Goal: Task Accomplishment & Management: Use online tool/utility

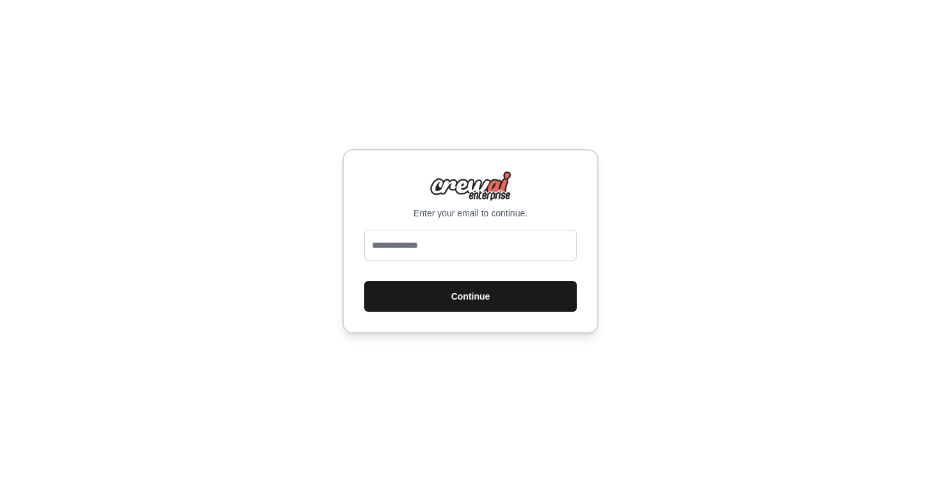
click at [446, 302] on button "Continue" at bounding box center [470, 296] width 213 height 31
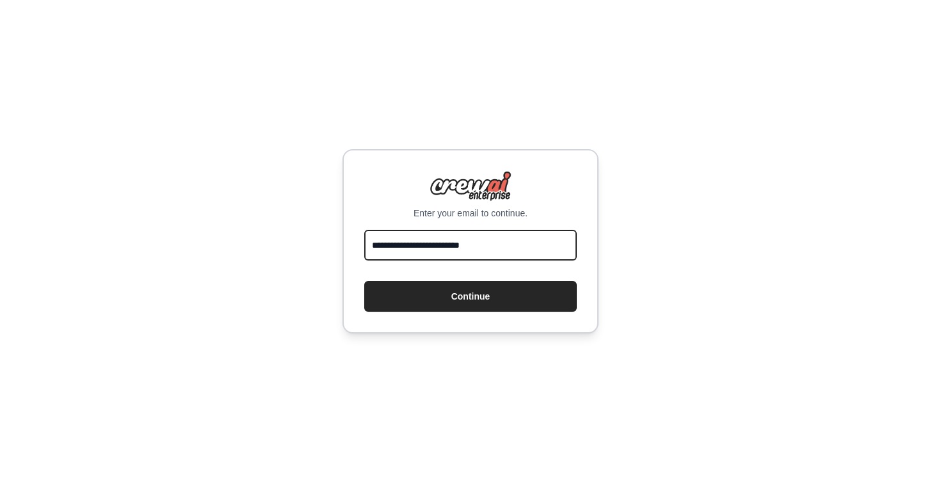
type input "**********"
click at [471, 296] on button "Continue" at bounding box center [470, 296] width 213 height 31
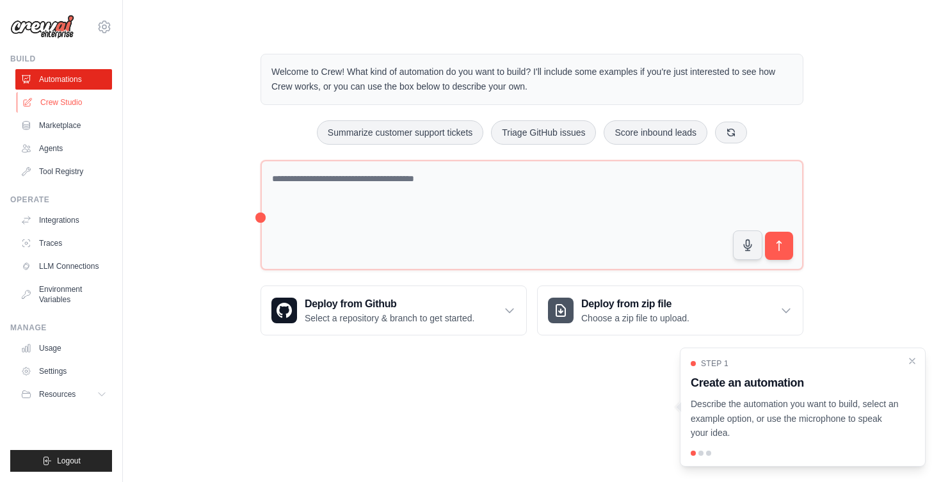
click at [67, 99] on link "Crew Studio" at bounding box center [65, 102] width 97 height 20
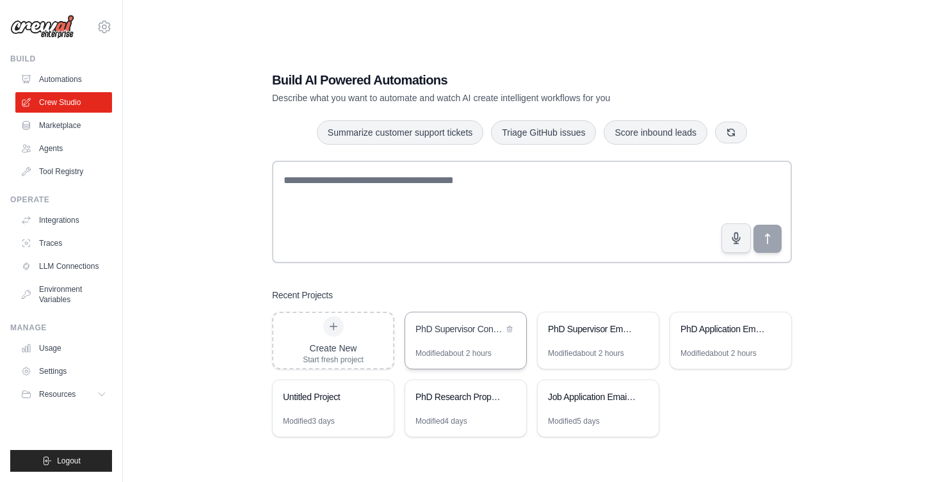
click at [426, 321] on div "PhD Supervisor Convincing Email Generator" at bounding box center [465, 330] width 121 height 36
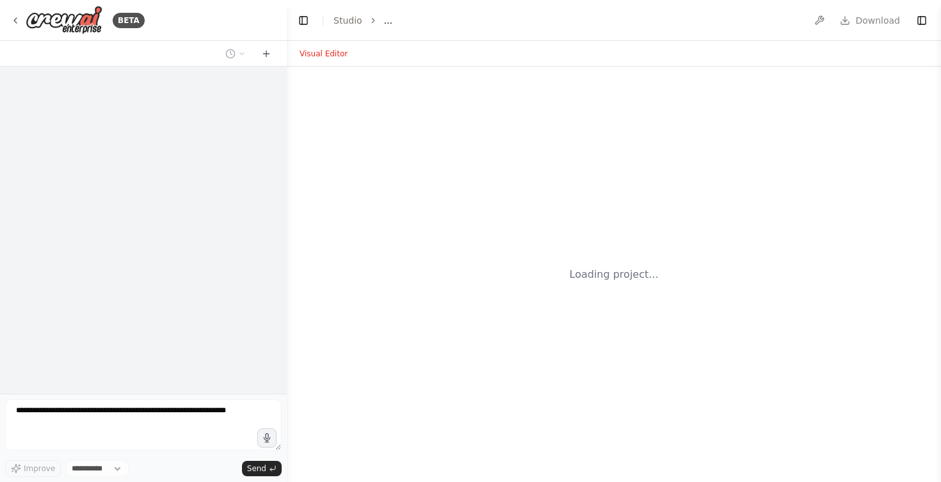
select select "****"
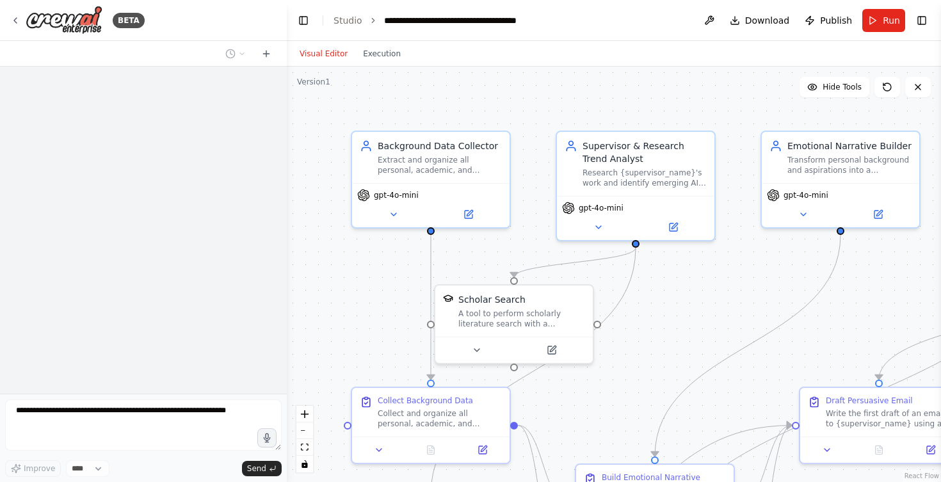
scroll to position [464, 0]
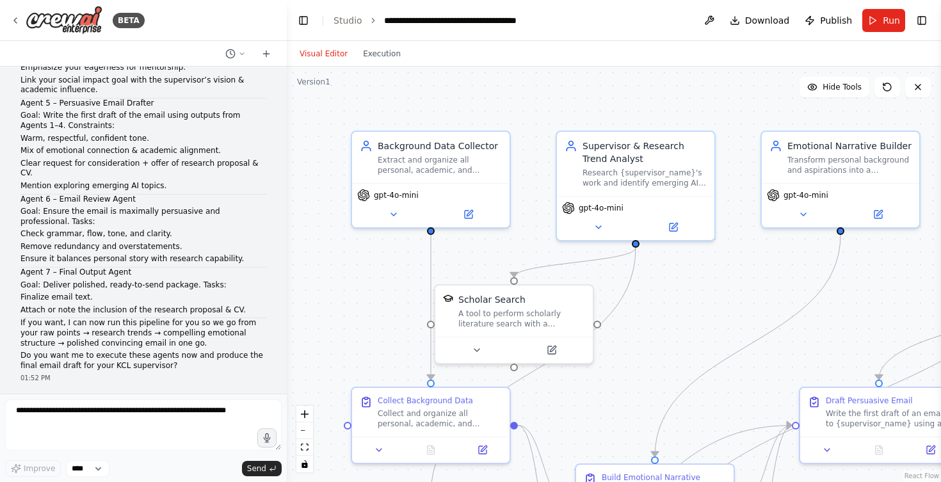
click at [167, 406] on div "▶ Thought process" at bounding box center [143, 411] width 246 height 10
click at [99, 406] on div "▶ Thought process I'll help you create this multi-agent workflow for crafting a…" at bounding box center [143, 431] width 246 height 51
click at [74, 430] on textarea at bounding box center [143, 425] width 277 height 51
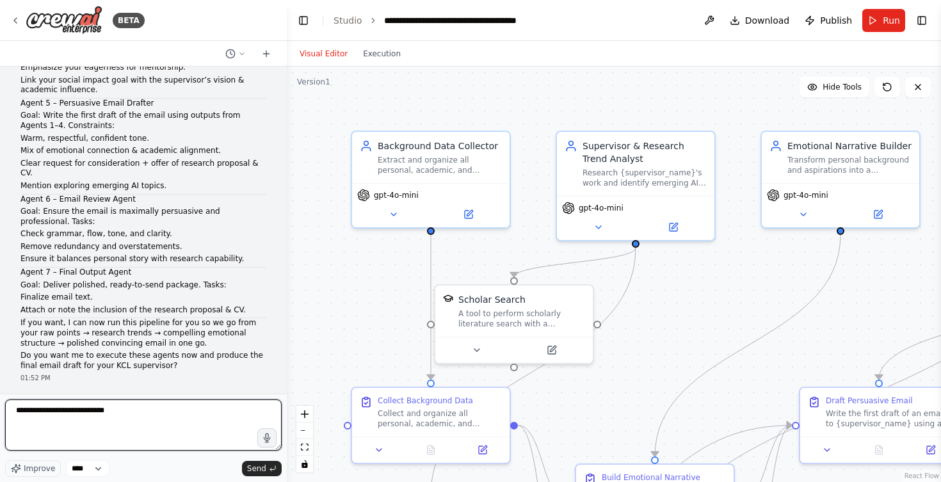
type textarea "**********"
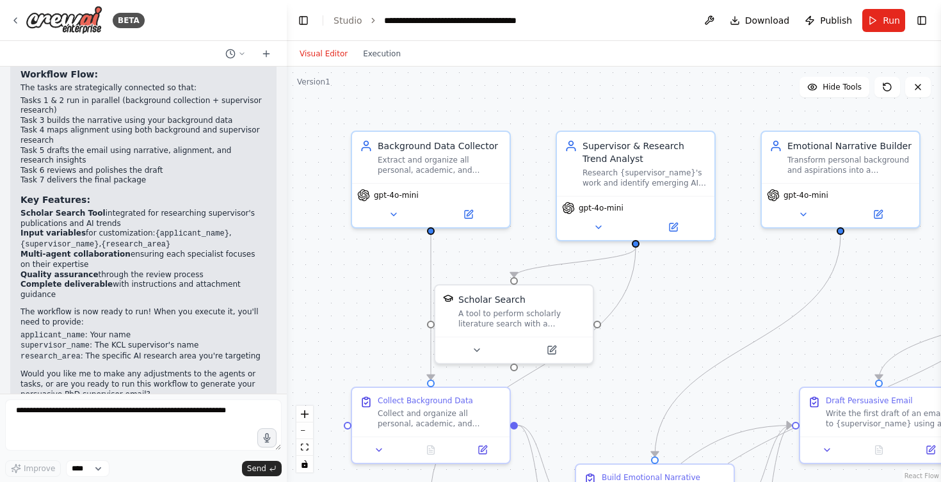
scroll to position [1814, 0]
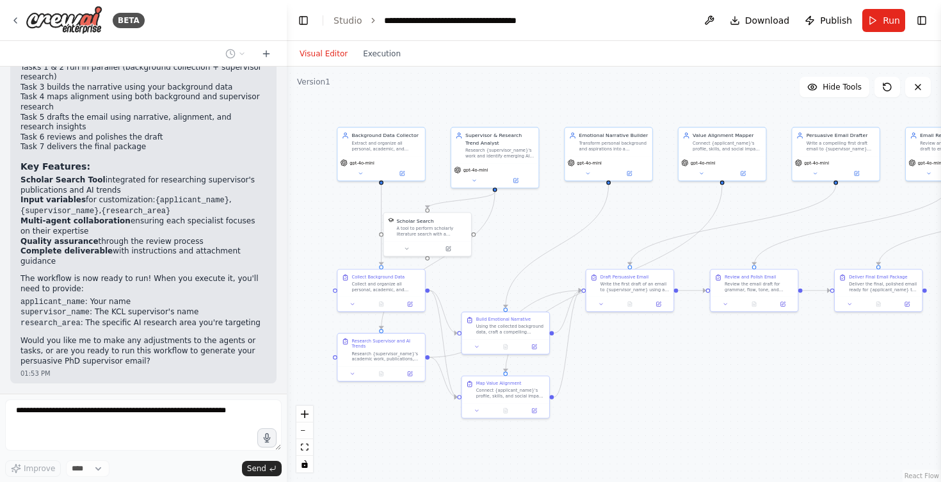
drag, startPoint x: 550, startPoint y: 362, endPoint x: 498, endPoint y: 271, distance: 104.1
click at [498, 271] on div ".deletable-edge-delete-btn { width: 20px; height: 20px; border: 0px solid #ffff…" at bounding box center [614, 275] width 654 height 416
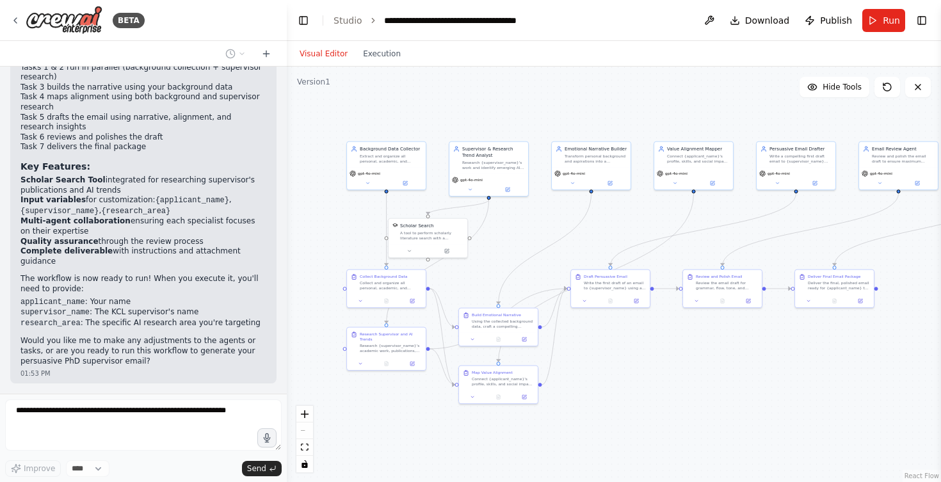
drag, startPoint x: 503, startPoint y: 271, endPoint x: 496, endPoint y: 271, distance: 7.0
click at [496, 271] on div ".deletable-edge-delete-btn { width: 20px; height: 20px; border: 0px solid #ffff…" at bounding box center [614, 275] width 654 height 416
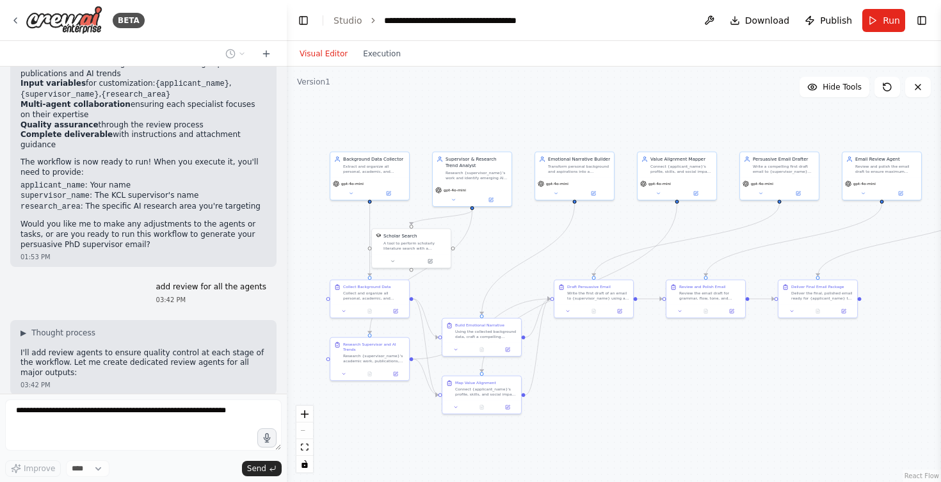
scroll to position [1962, 0]
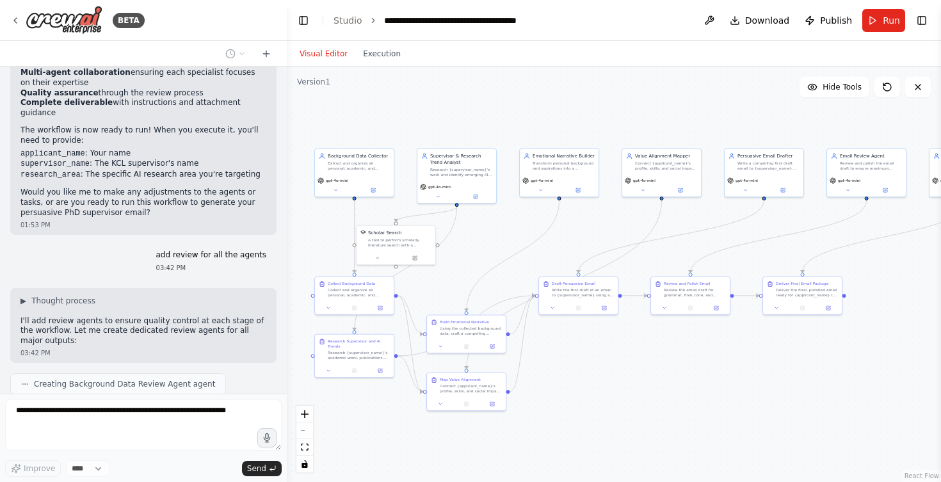
drag, startPoint x: 507, startPoint y: 237, endPoint x: 474, endPoint y: 245, distance: 34.3
click at [474, 245] on div ".deletable-edge-delete-btn { width: 20px; height: 20px; border: 0px solid #ffff…" at bounding box center [614, 275] width 654 height 416
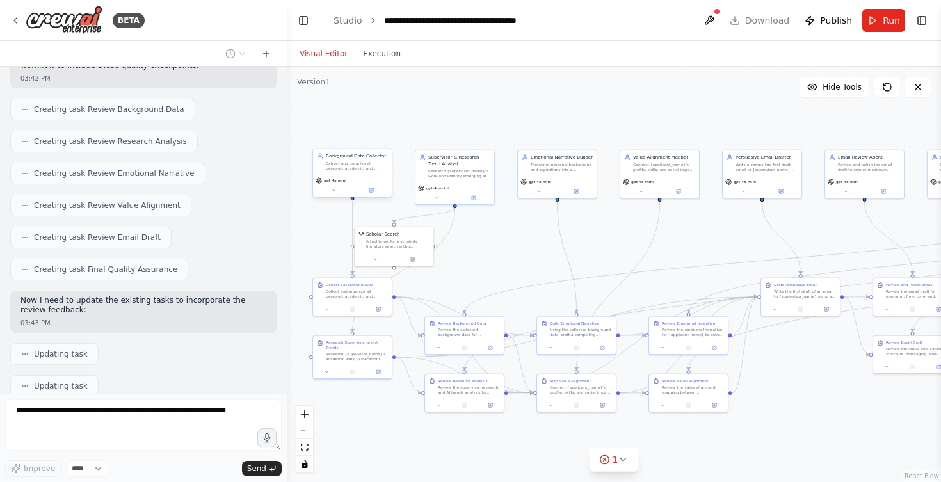
scroll to position [2514, 0]
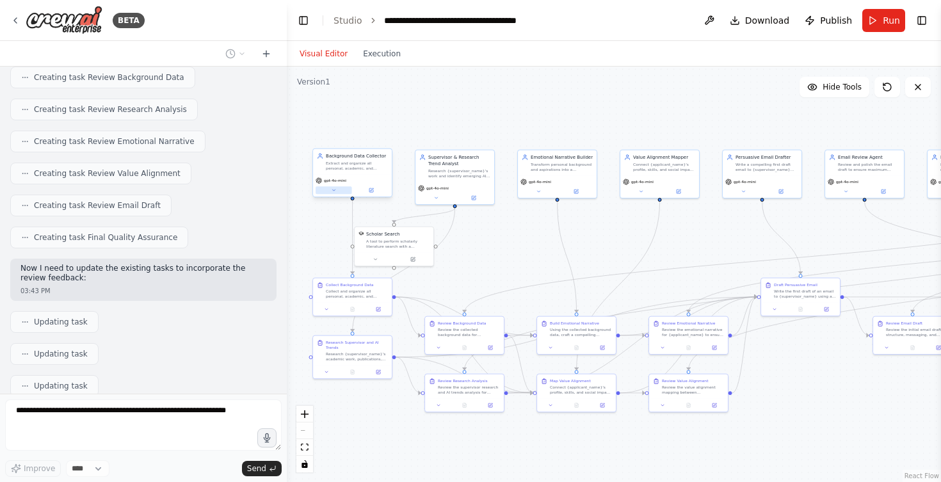
click at [335, 191] on icon at bounding box center [333, 190] width 5 height 5
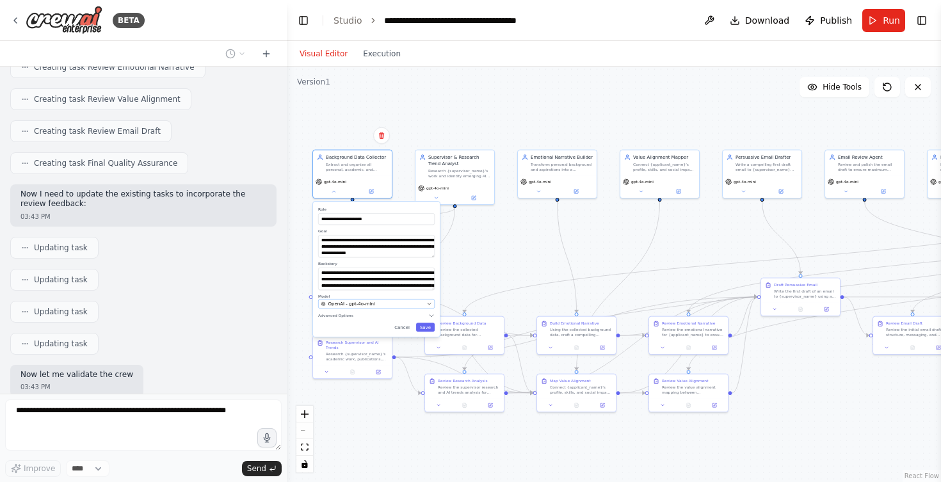
click at [410, 303] on div "OpenAI - gpt-4o-mini" at bounding box center [372, 304] width 103 height 6
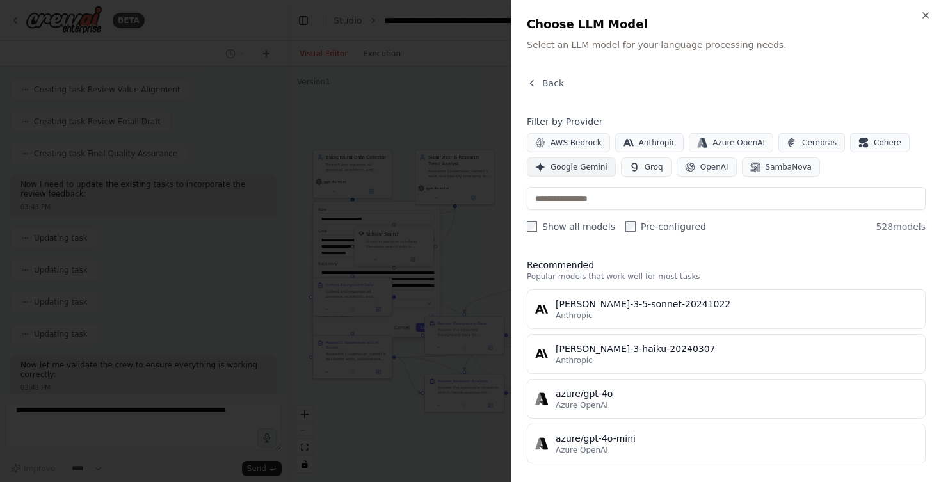
scroll to position [0, 0]
click at [577, 171] on span "Google Gemini" at bounding box center [579, 167] width 57 height 10
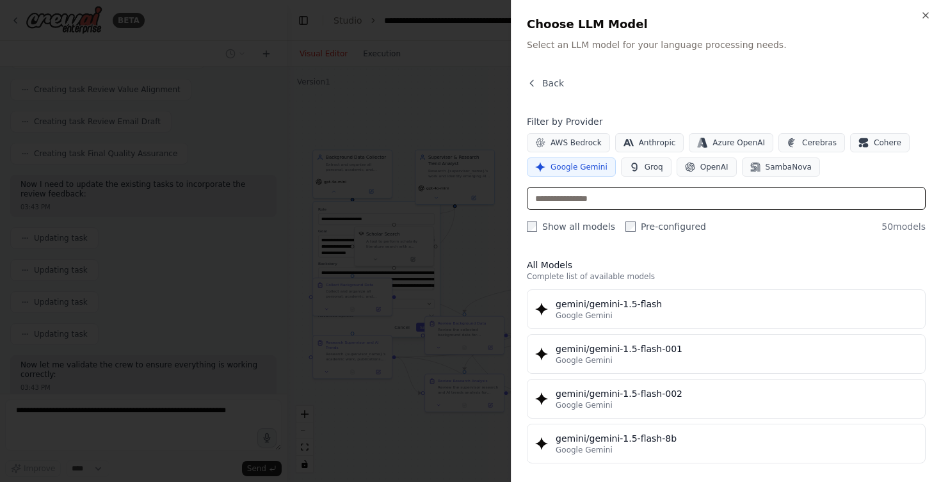
click at [583, 195] on input "text" at bounding box center [726, 198] width 399 height 23
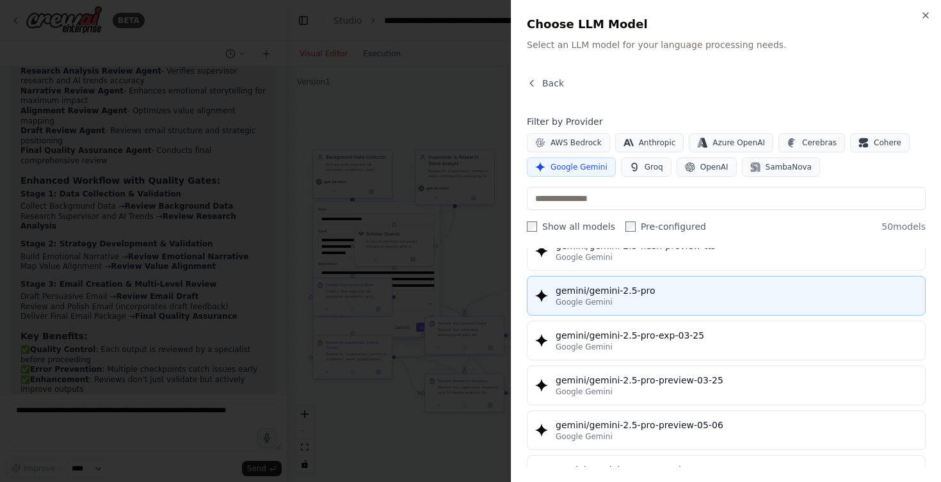
click at [629, 295] on div "gemini/gemini-2.5-pro" at bounding box center [737, 290] width 362 height 13
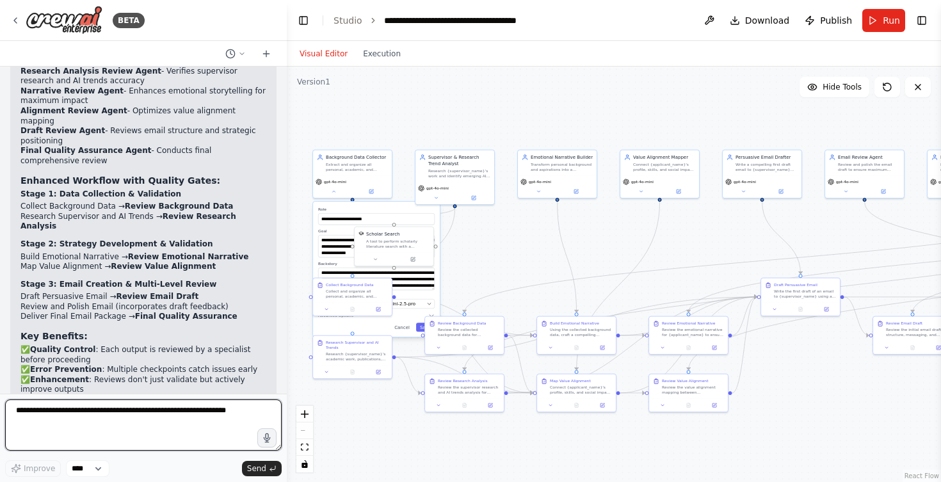
click at [184, 417] on textarea at bounding box center [143, 425] width 277 height 51
click at [338, 196] on div "gpt-4o-mini" at bounding box center [352, 186] width 79 height 22
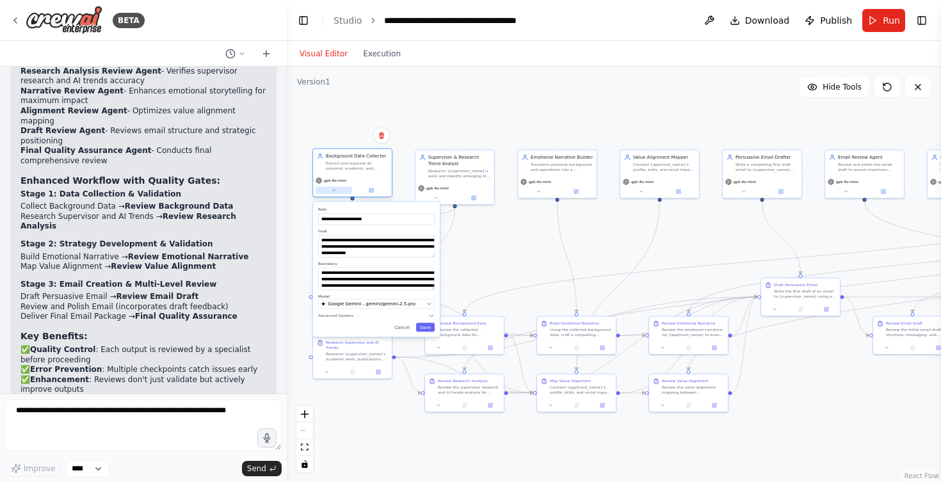
click at [331, 193] on button at bounding box center [334, 190] width 36 height 8
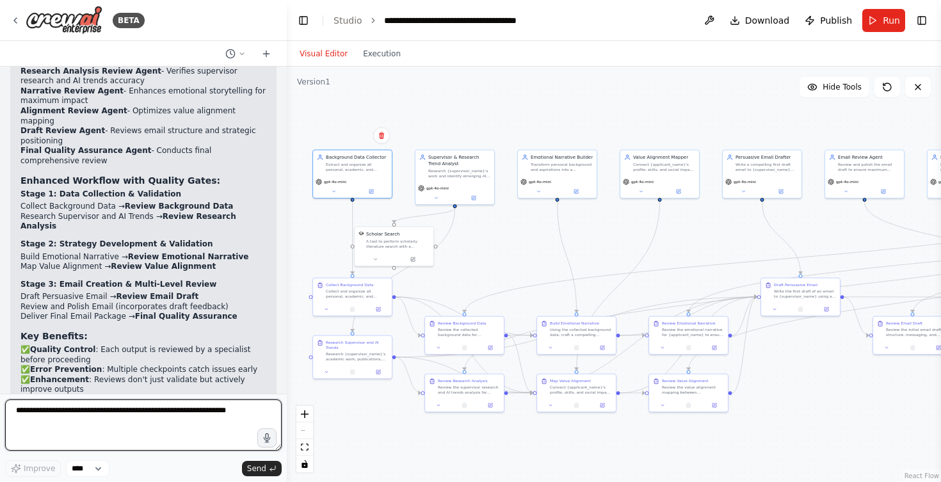
click at [115, 407] on textarea at bounding box center [143, 425] width 277 height 51
type textarea "**********"
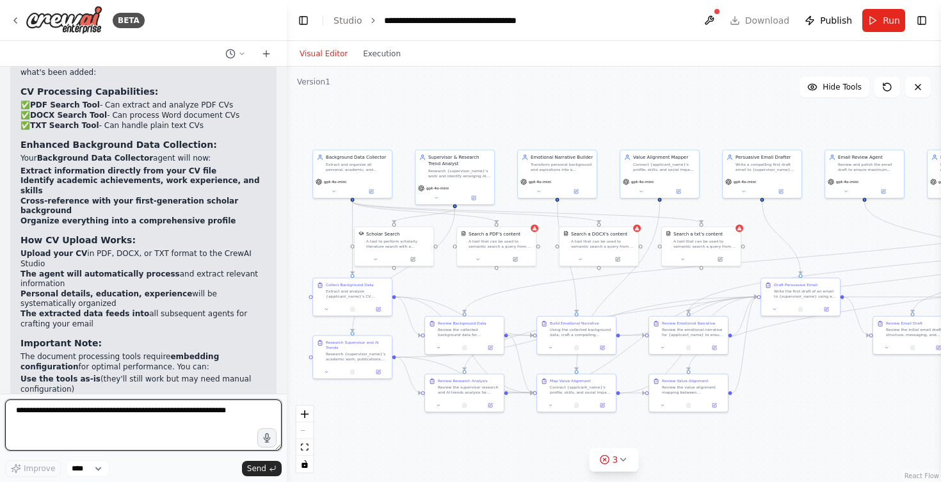
scroll to position [4118, 0]
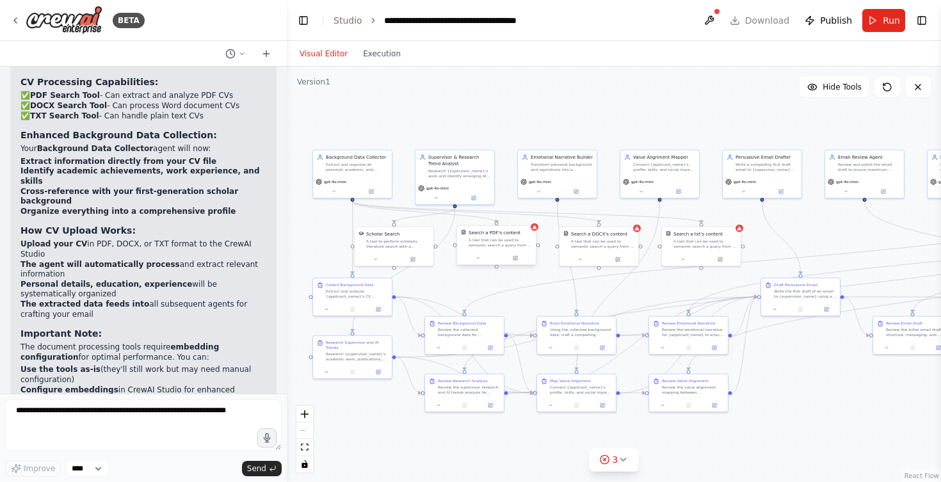
click at [529, 239] on div "A tool that can be used to semantic search a query from a PDF's content." at bounding box center [500, 243] width 63 height 10
click at [618, 460] on icon at bounding box center [623, 460] width 10 height 10
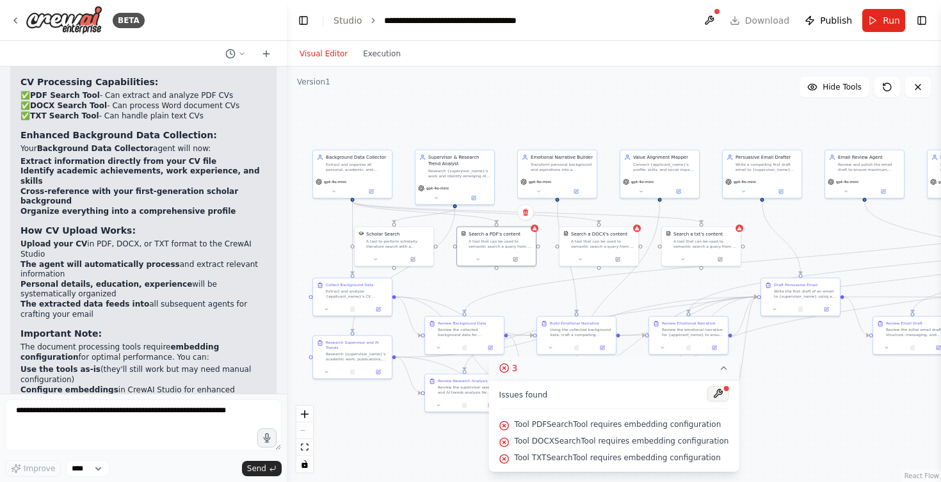
click at [714, 393] on button at bounding box center [718, 393] width 22 height 15
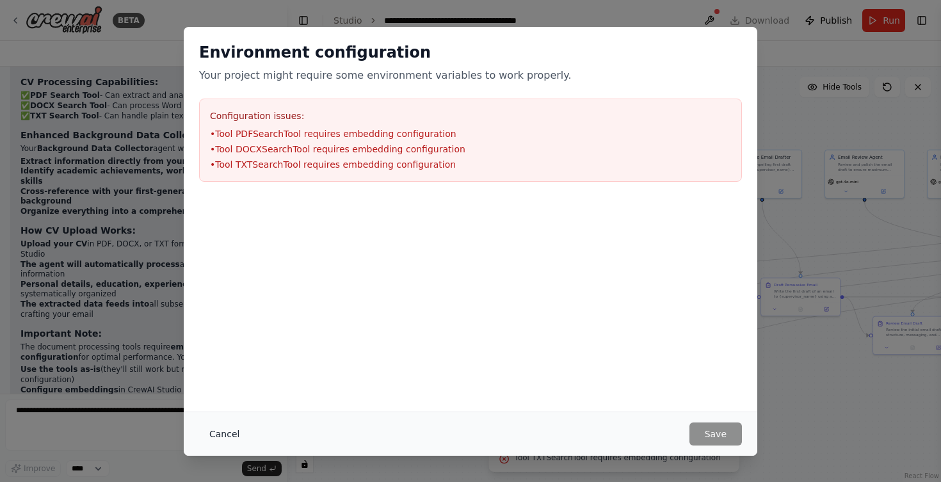
click at [230, 429] on button "Cancel" at bounding box center [224, 434] width 51 height 23
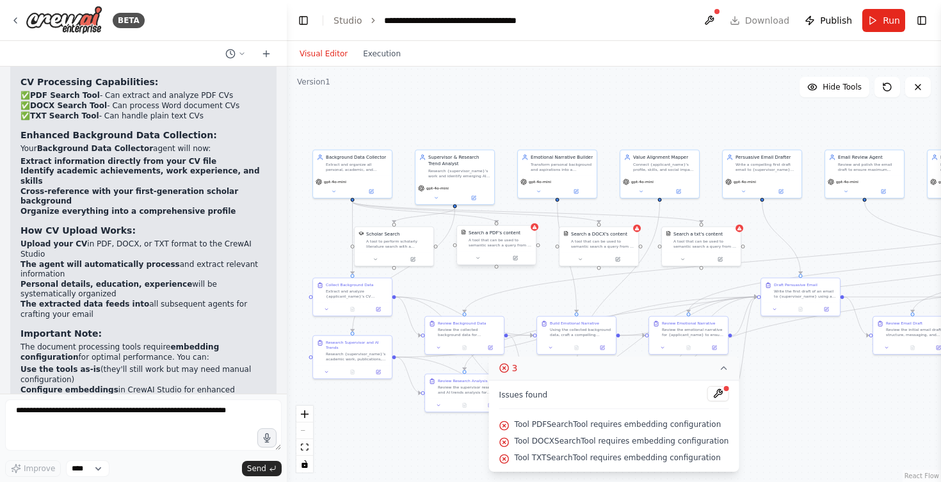
click at [512, 242] on div "A tool that can be used to semantic search a query from a PDF's content." at bounding box center [500, 243] width 63 height 10
click at [517, 261] on button at bounding box center [515, 258] width 36 height 8
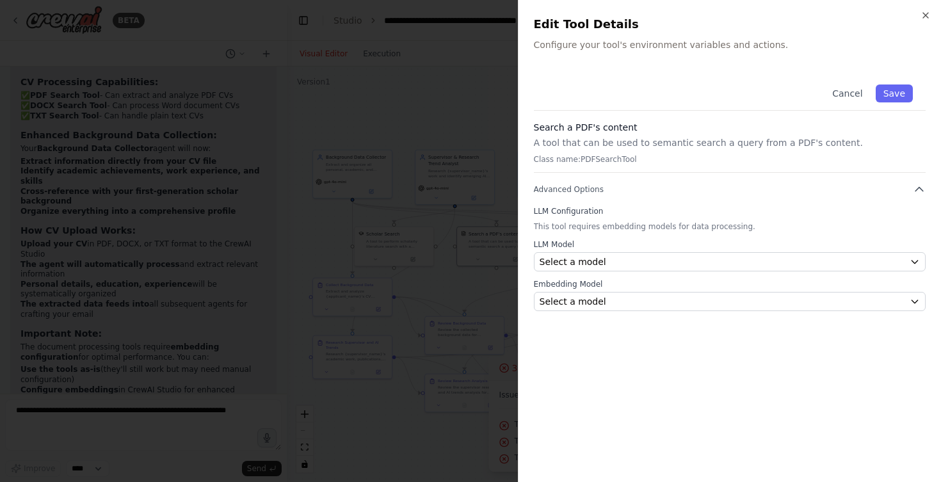
click at [394, 122] on div at bounding box center [470, 241] width 941 height 482
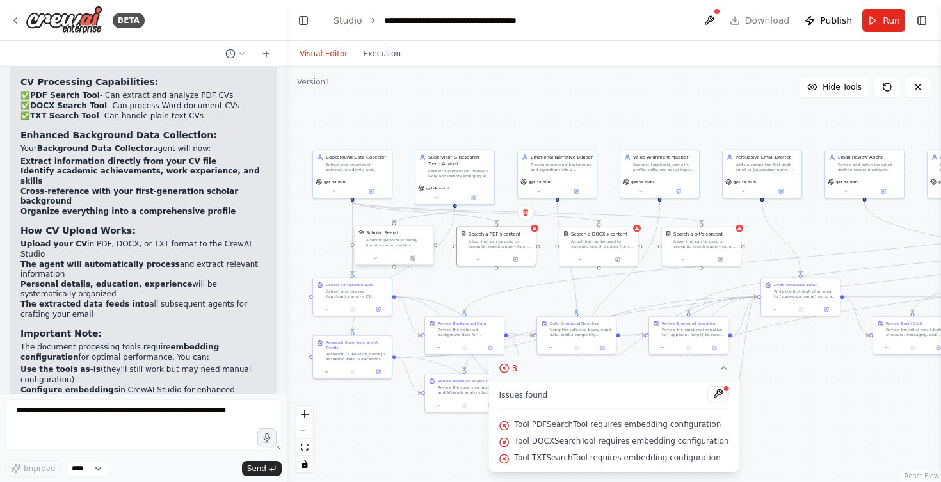
click at [410, 263] on div at bounding box center [394, 258] width 79 height 13
click at [416, 261] on icon at bounding box center [416, 257] width 5 height 5
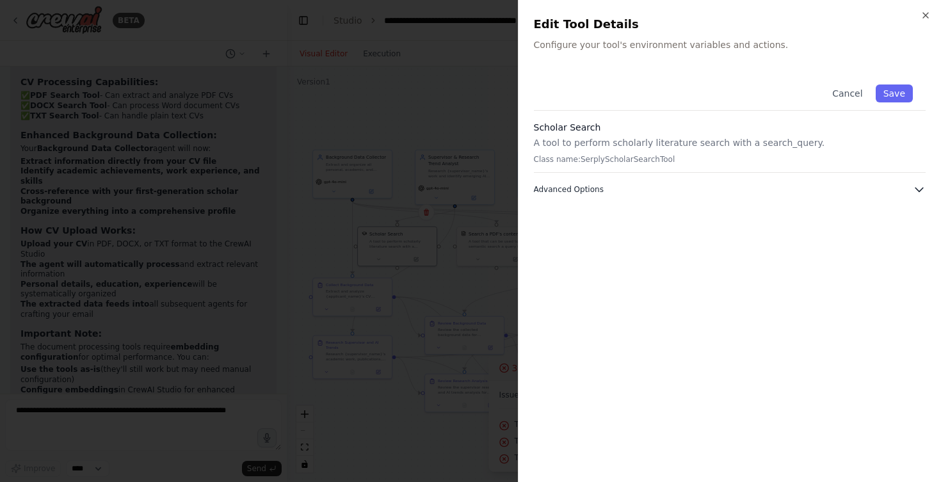
click at [579, 184] on button "Advanced Options" at bounding box center [730, 189] width 392 height 13
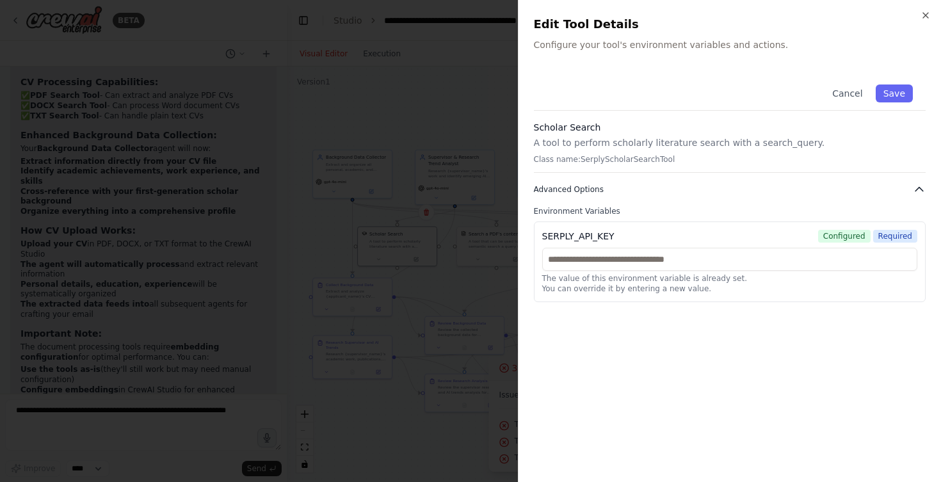
click at [579, 184] on button "Advanced Options" at bounding box center [730, 189] width 392 height 13
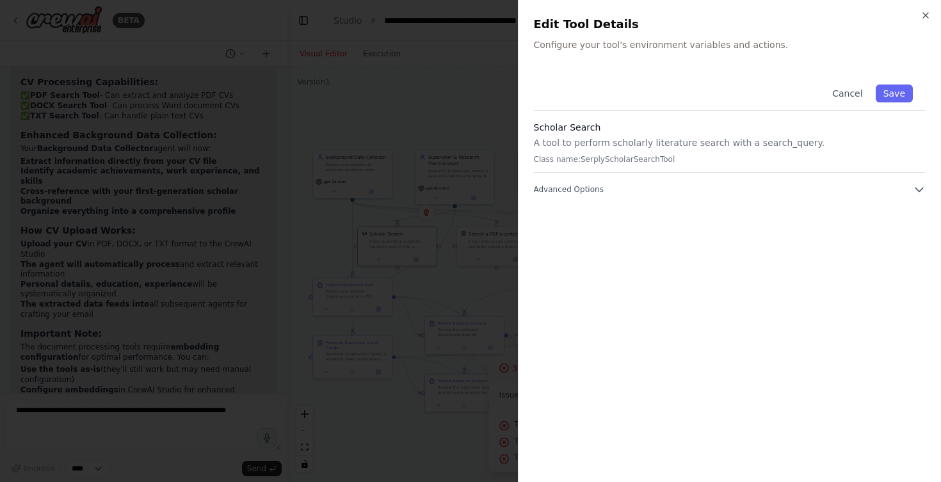
click at [433, 227] on div at bounding box center [470, 241] width 941 height 482
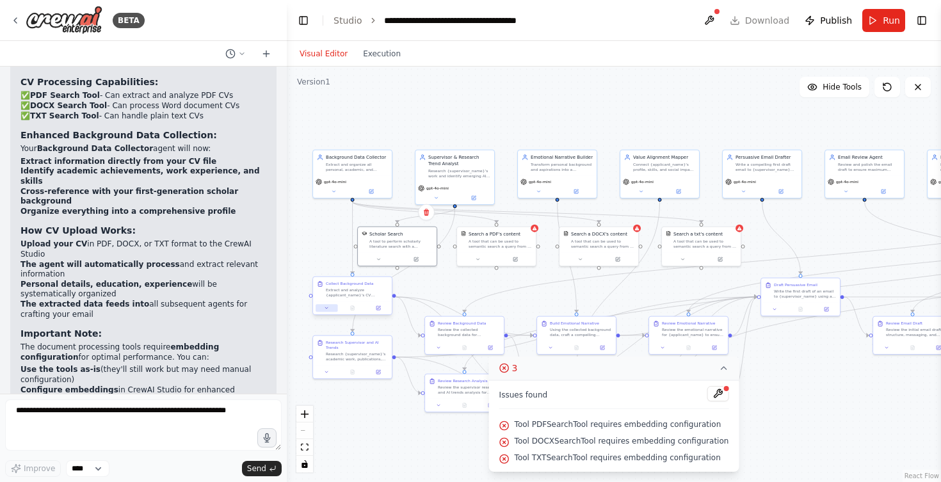
click at [328, 309] on icon at bounding box center [326, 307] width 5 height 5
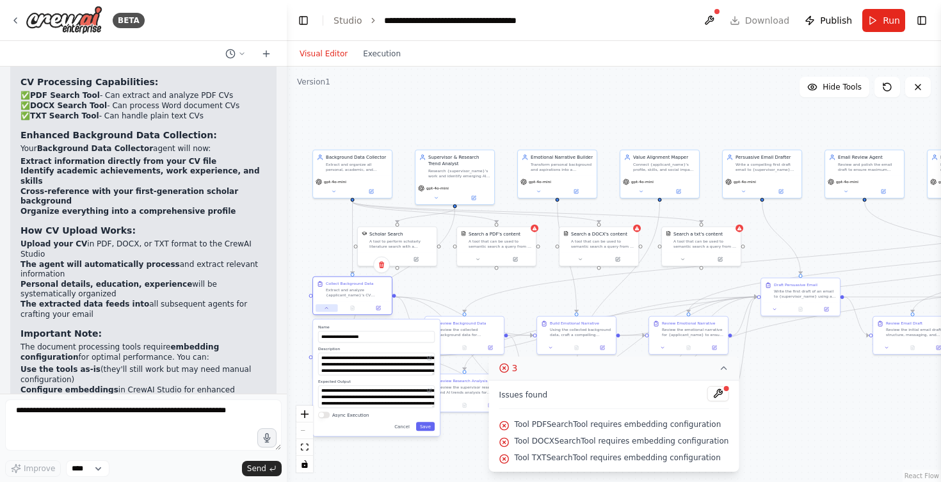
click at [328, 309] on icon at bounding box center [326, 307] width 5 height 5
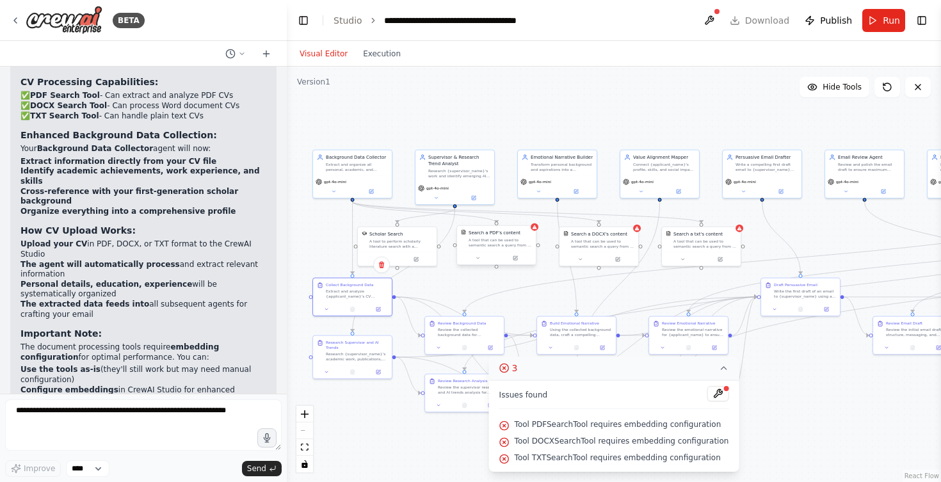
click at [515, 241] on div "A tool that can be used to semantic search a query from a PDF's content." at bounding box center [500, 243] width 63 height 10
click at [538, 230] on div at bounding box center [538, 227] width 8 height 8
click at [480, 258] on icon at bounding box center [480, 257] width 5 height 5
click at [499, 348] on button "Select a model" at bounding box center [523, 352] width 117 height 10
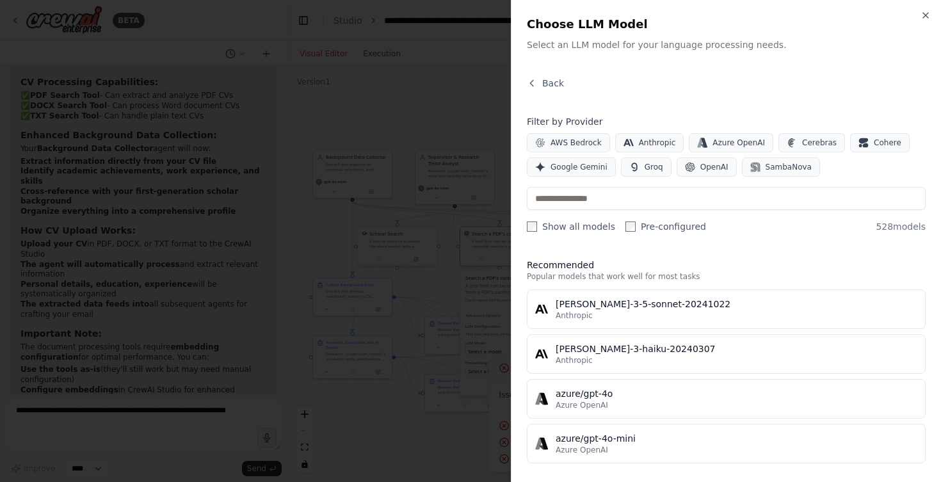
click at [487, 122] on div at bounding box center [470, 241] width 941 height 482
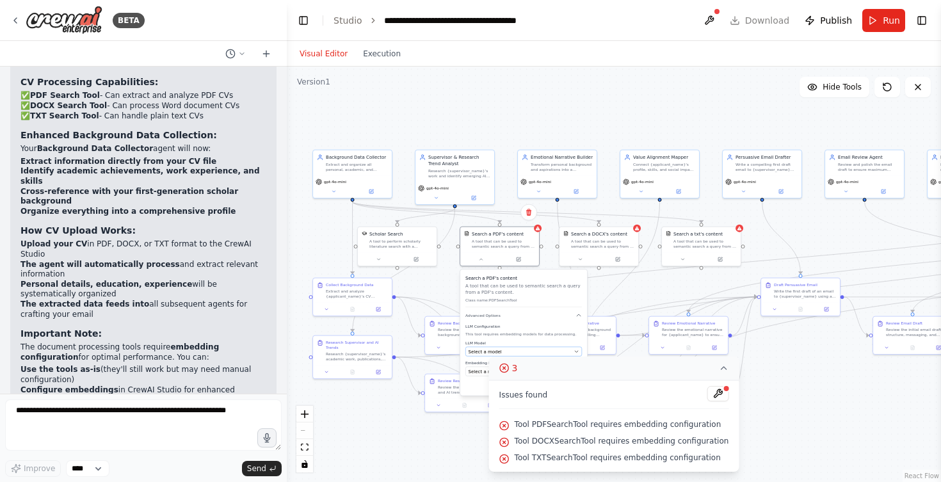
click at [478, 353] on span "Select a model" at bounding box center [485, 351] width 33 height 6
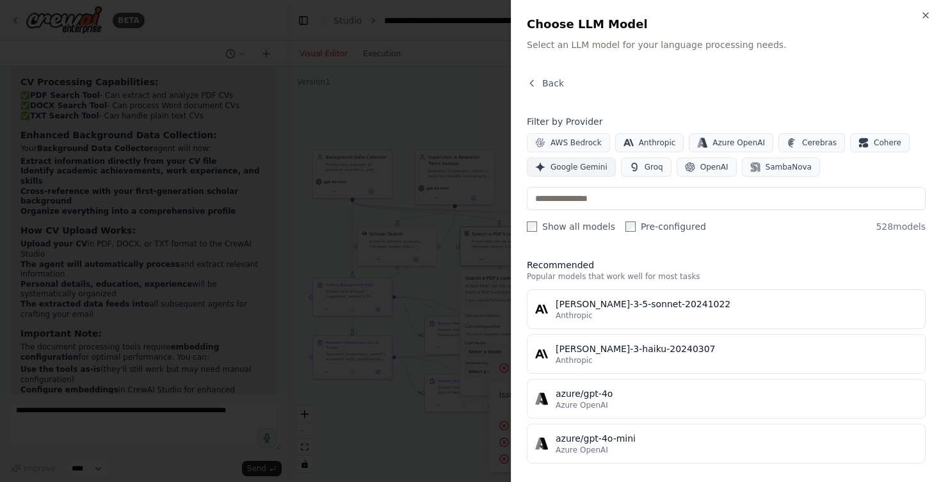
click at [581, 163] on span "Google Gemini" at bounding box center [579, 167] width 57 height 10
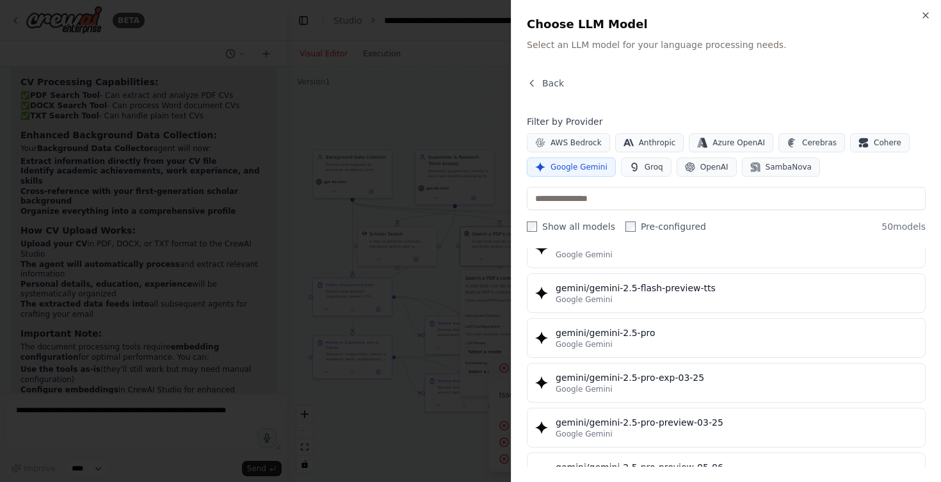
scroll to position [1338, 0]
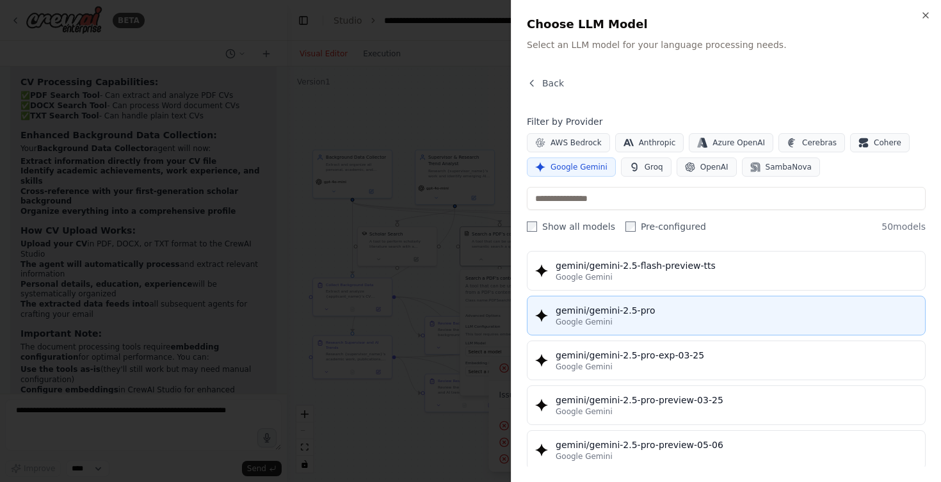
click at [616, 309] on div "gemini/gemini-2.5-pro" at bounding box center [737, 310] width 362 height 13
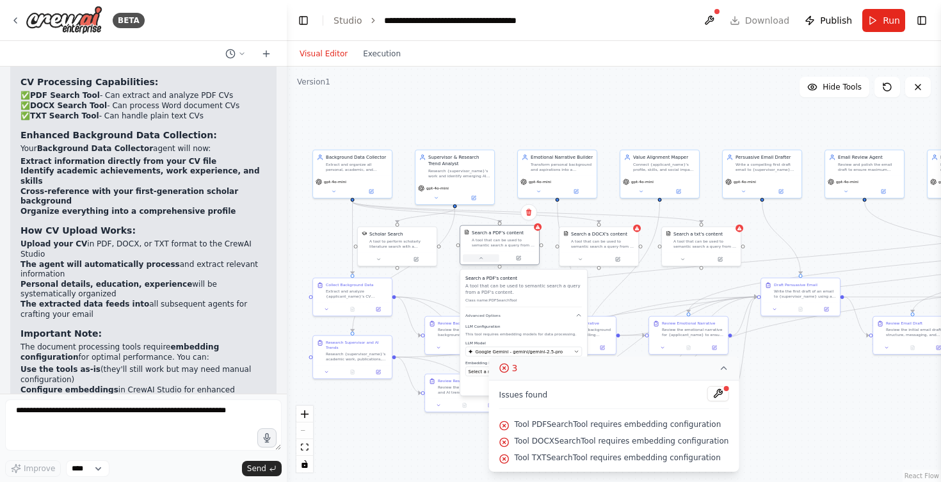
click at [483, 257] on icon at bounding box center [480, 257] width 5 height 5
click at [508, 368] on icon at bounding box center [504, 368] width 10 height 10
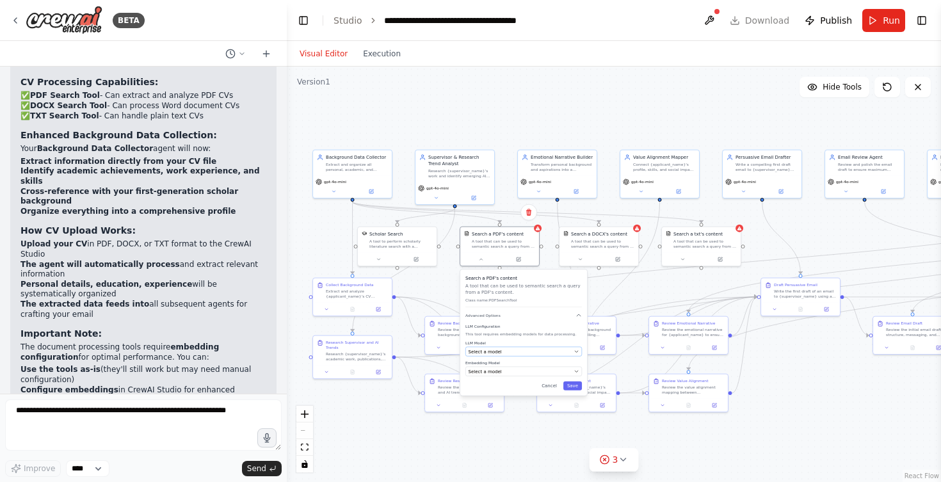
click at [518, 353] on div "Select a model" at bounding box center [520, 351] width 103 height 6
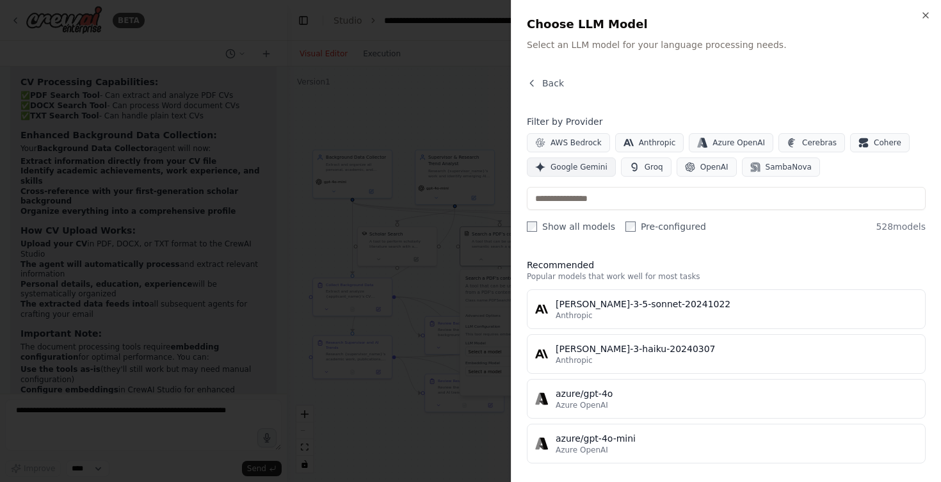
click at [579, 161] on button "Google Gemini" at bounding box center [571, 166] width 89 height 19
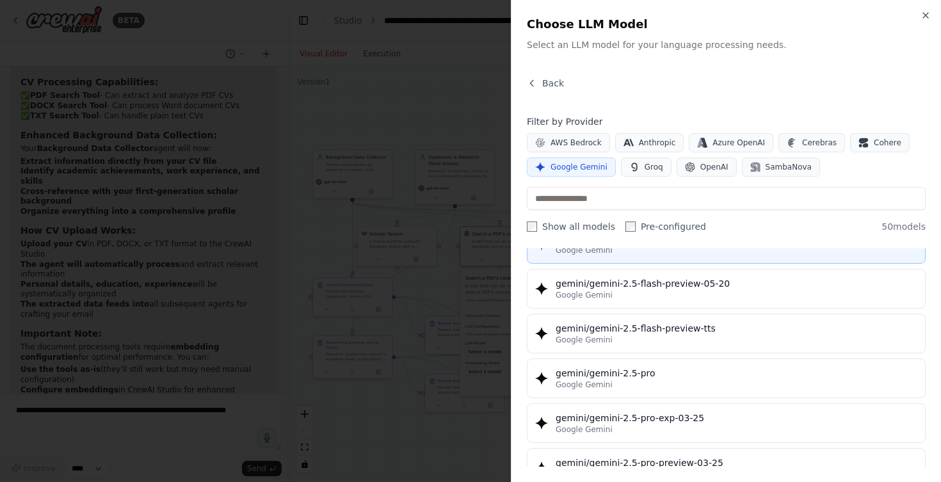
scroll to position [1280, 0]
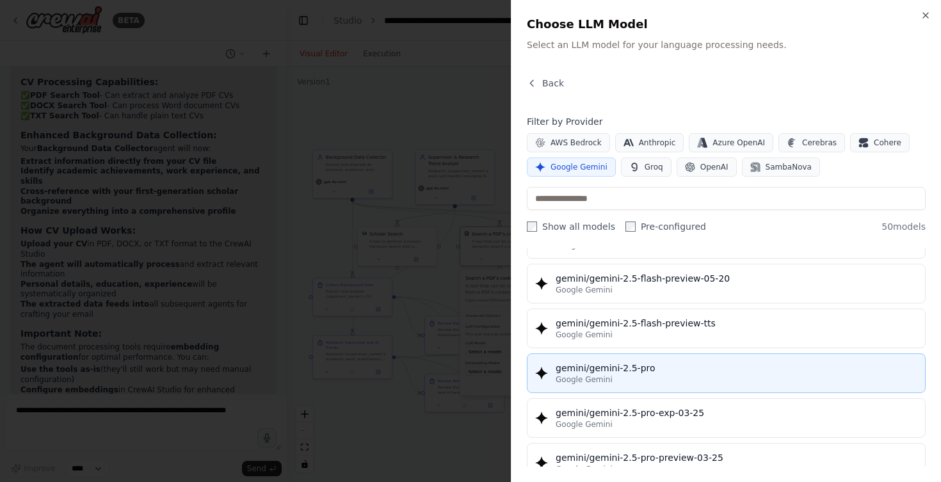
click at [582, 364] on div "gemini/gemini-2.5-pro" at bounding box center [737, 368] width 362 height 13
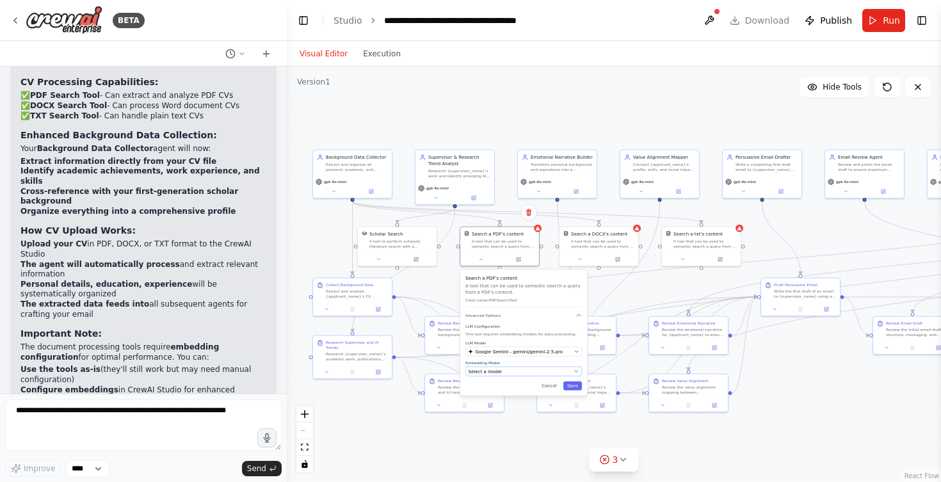
click at [502, 372] on div "Select a model" at bounding box center [520, 371] width 103 height 6
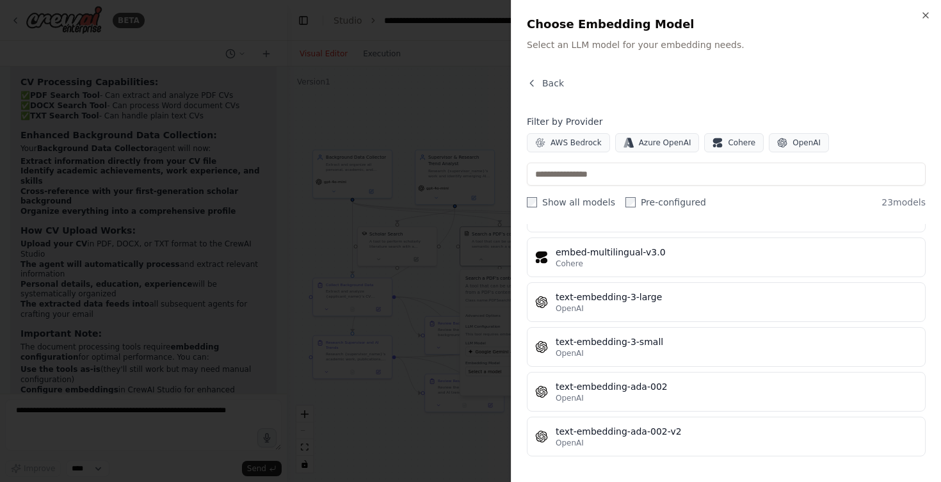
scroll to position [834, 0]
click at [779, 136] on button "OpenAI" at bounding box center [799, 142] width 60 height 19
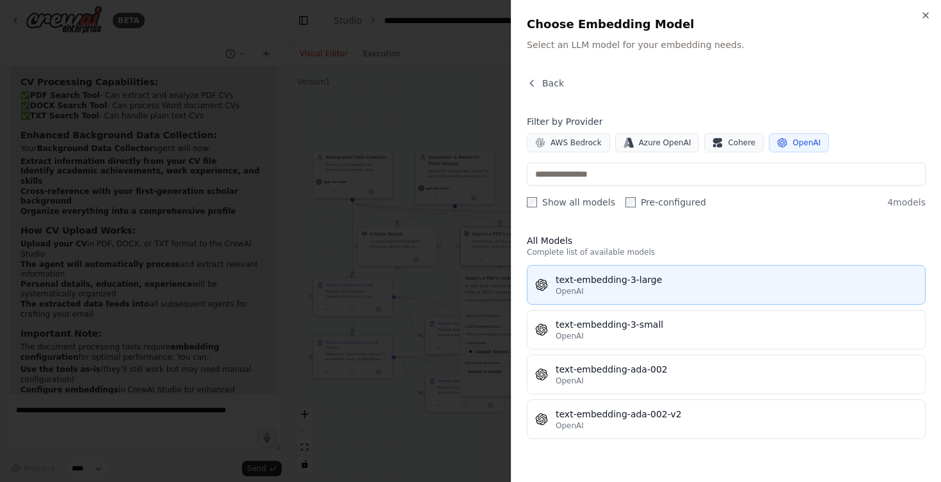
click at [668, 284] on div "text-embedding-3-large" at bounding box center [737, 279] width 362 height 13
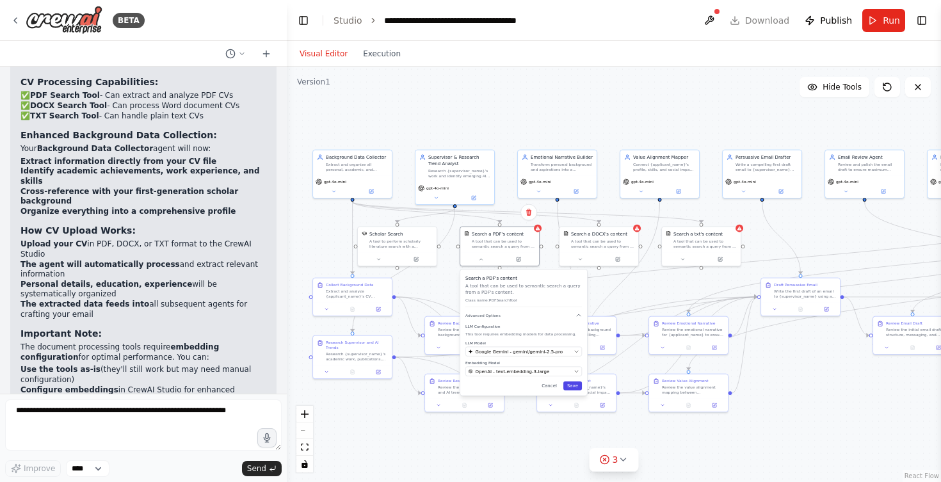
click at [571, 385] on button "Save" at bounding box center [572, 386] width 19 height 9
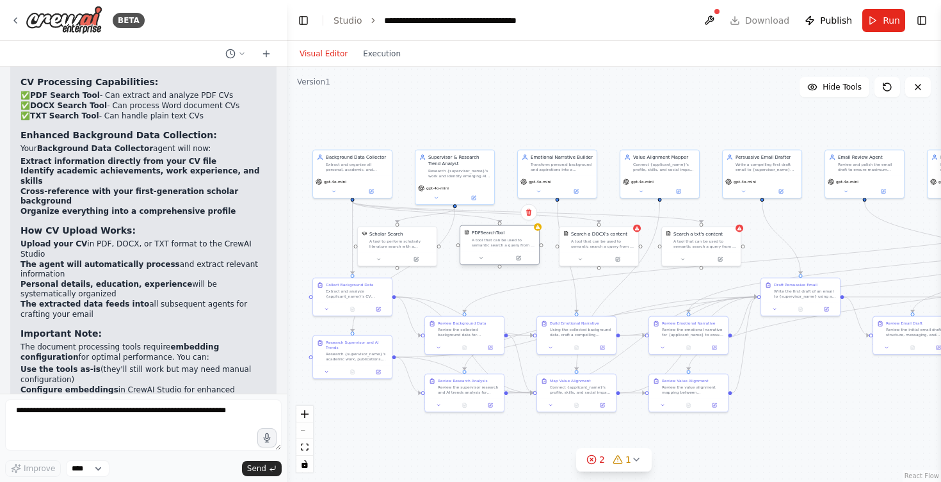
click at [535, 234] on div "PDFSearchTool" at bounding box center [503, 233] width 63 height 6
click at [601, 463] on span "2" at bounding box center [602, 459] width 6 height 13
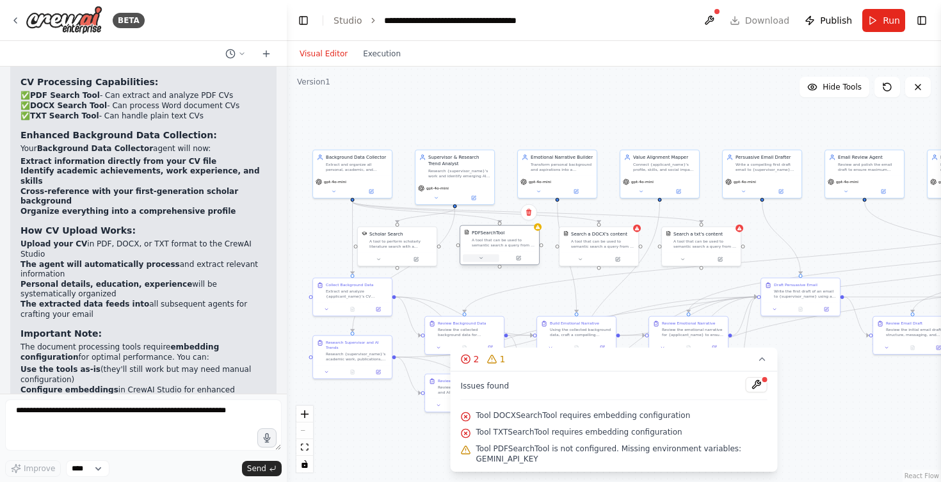
click at [487, 260] on button at bounding box center [481, 258] width 36 height 8
click at [762, 358] on icon at bounding box center [762, 359] width 10 height 10
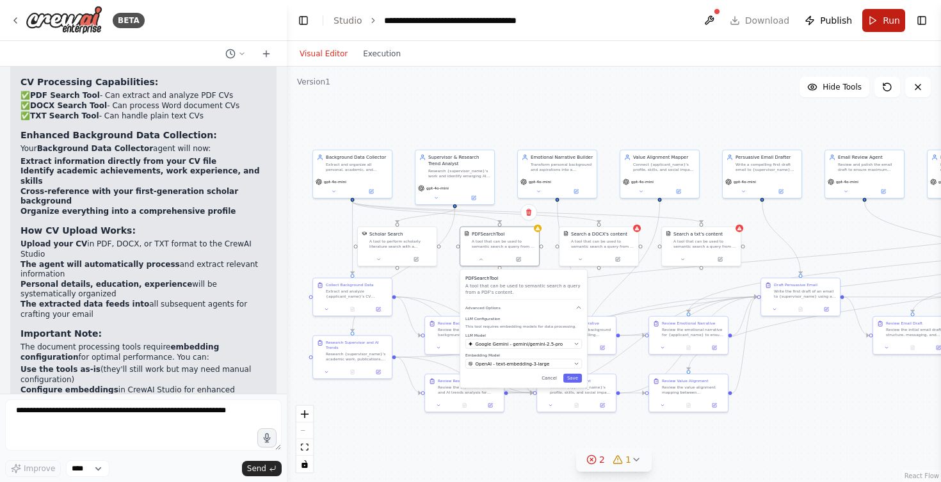
click at [884, 13] on button "Run" at bounding box center [883, 20] width 43 height 23
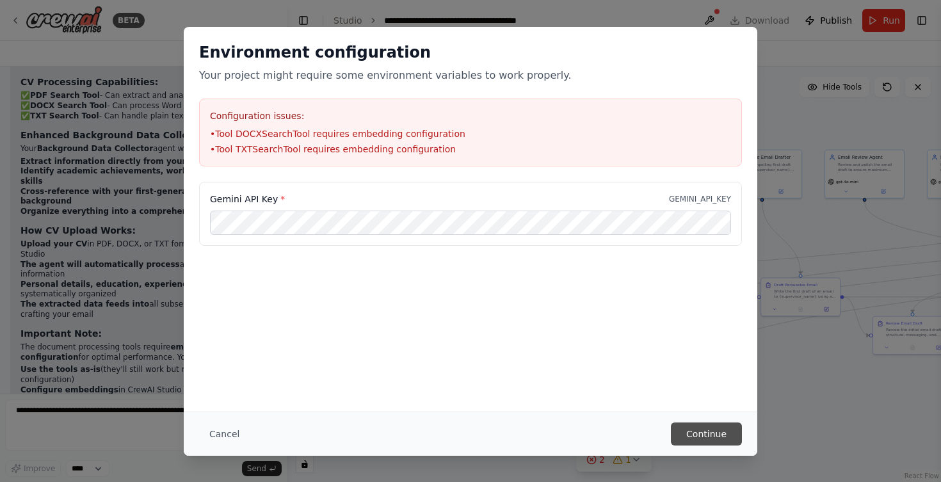
click at [714, 426] on button "Continue" at bounding box center [706, 434] width 71 height 23
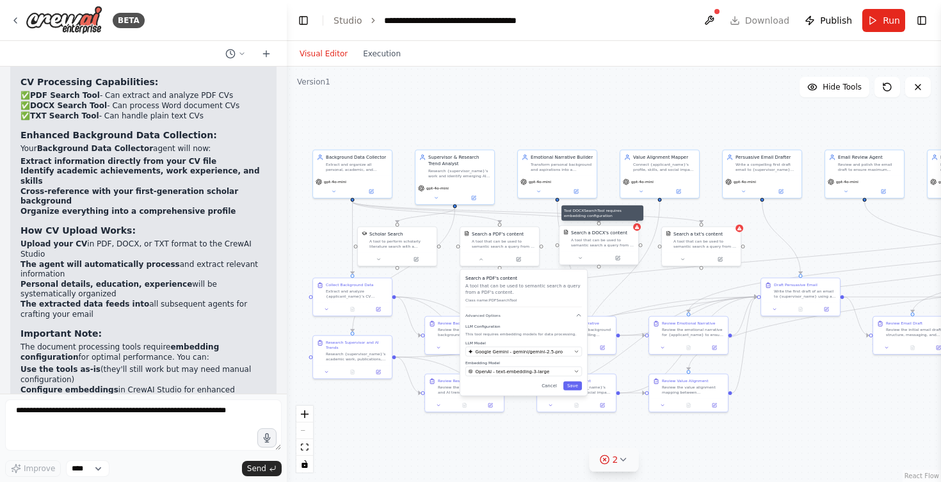
click at [638, 229] on icon at bounding box center [636, 227] width 5 height 5
click at [581, 258] on icon at bounding box center [580, 257] width 3 height 1
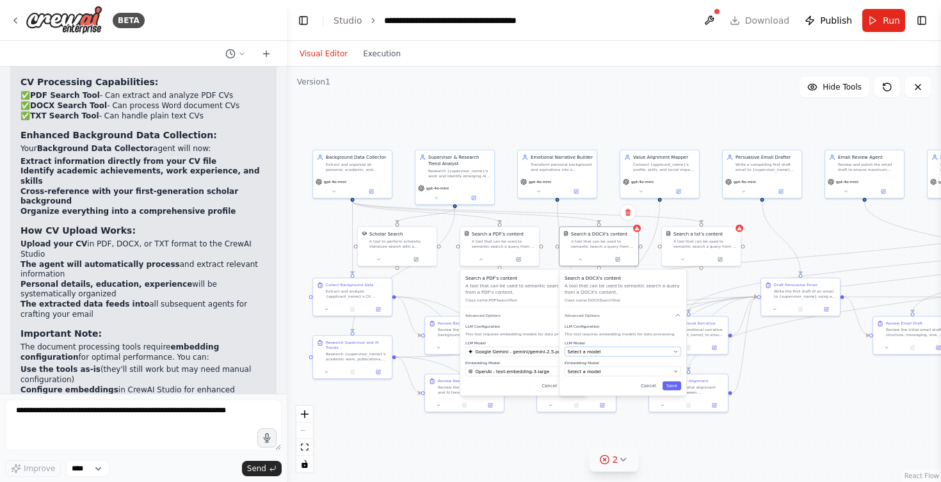
click at [593, 351] on span "Select a model" at bounding box center [584, 351] width 33 height 6
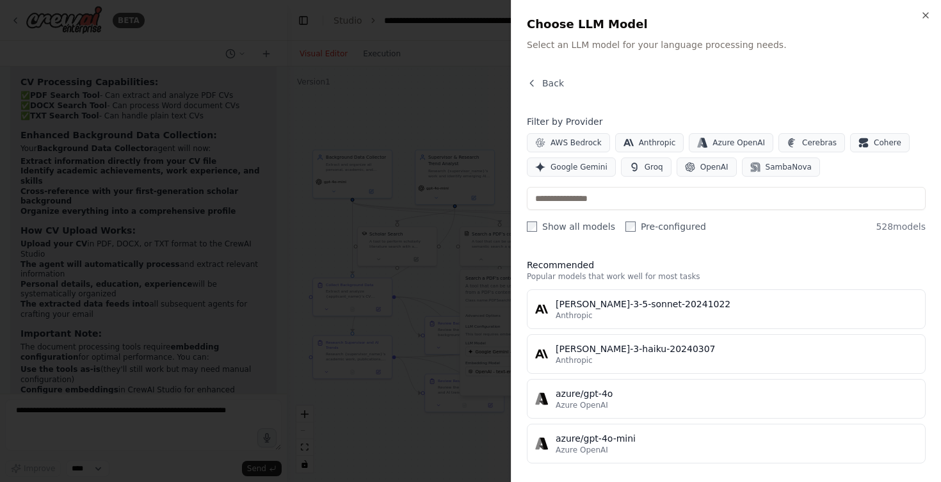
click at [421, 218] on div at bounding box center [470, 241] width 941 height 482
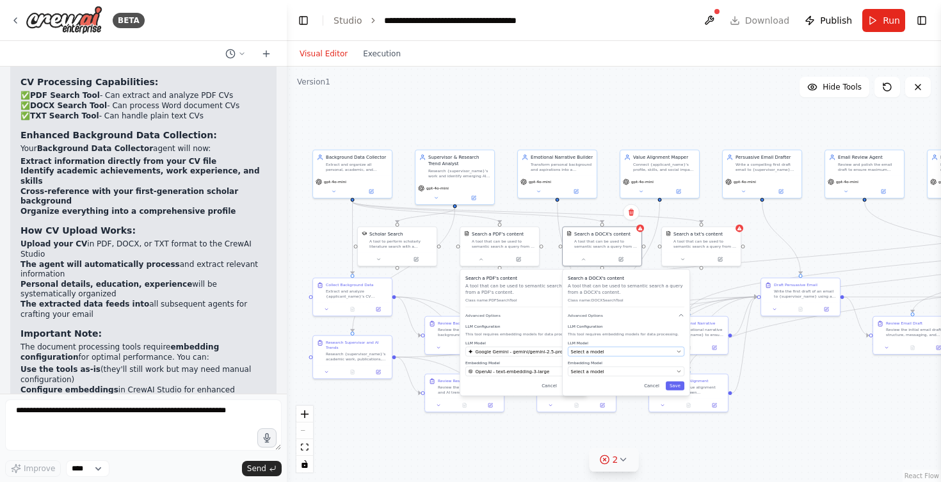
click at [587, 353] on span "Select a model" at bounding box center [587, 351] width 33 height 6
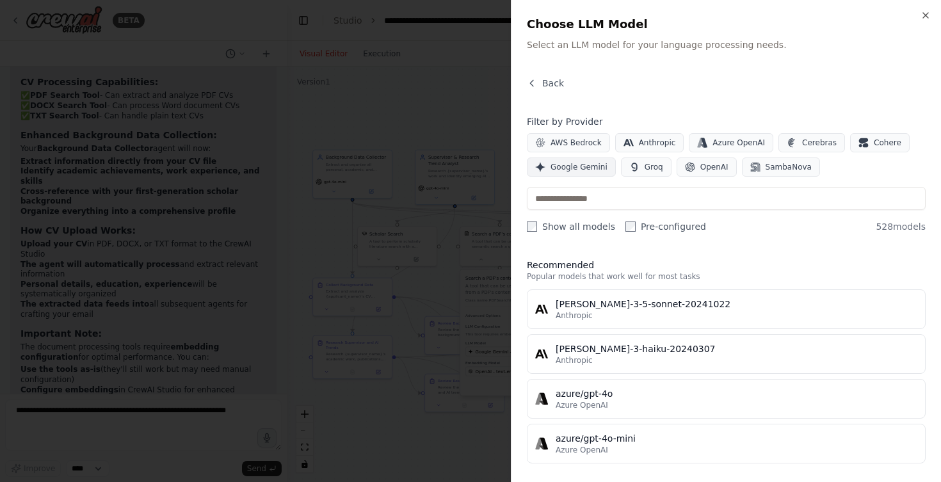
click at [576, 162] on span "Google Gemini" at bounding box center [579, 167] width 57 height 10
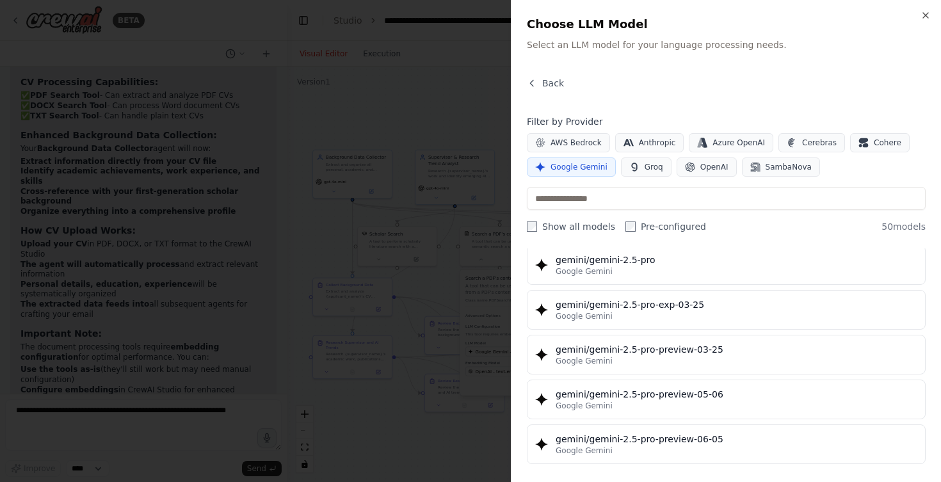
scroll to position [1362, 0]
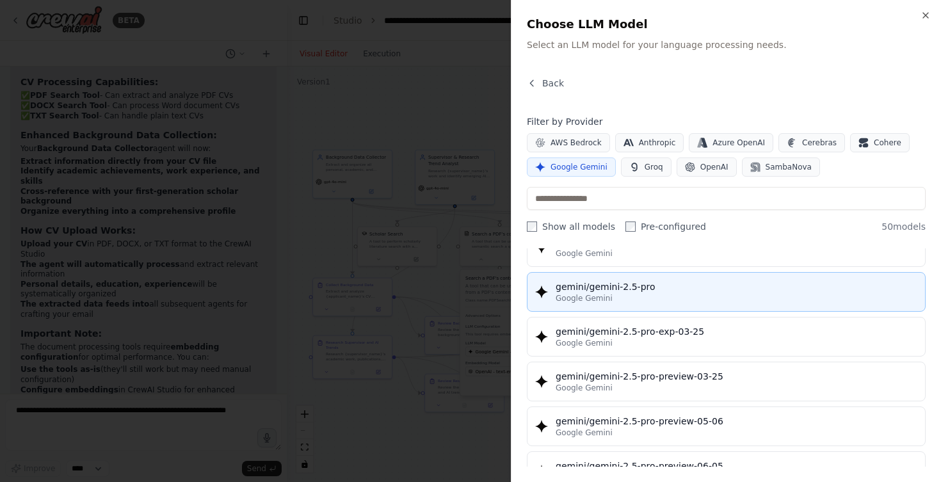
click at [590, 300] on span "Google Gemini" at bounding box center [584, 298] width 57 height 10
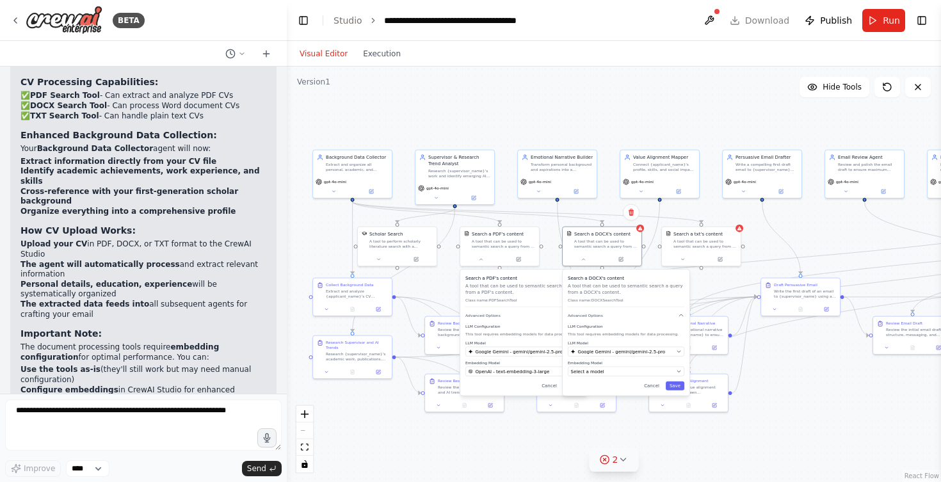
click at [650, 376] on div "Search a DOCX's content A tool that can be used to semantic search a query from…" at bounding box center [626, 333] width 127 height 126
click at [650, 370] on div "Select a model" at bounding box center [622, 371] width 103 height 6
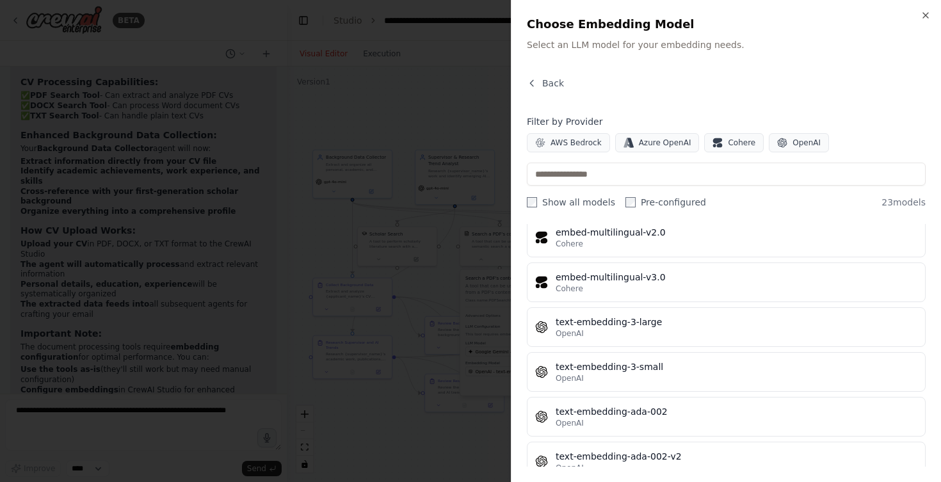
scroll to position [821, 0]
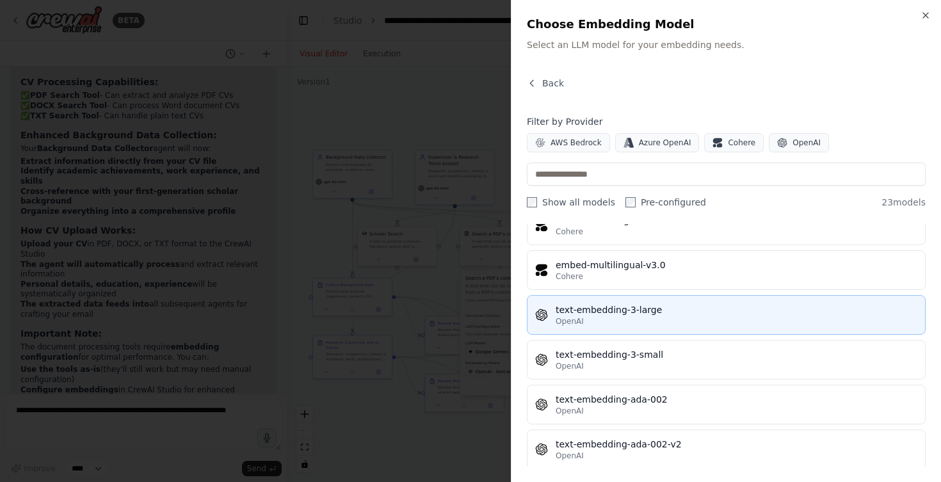
click at [606, 316] on div "OpenAI" at bounding box center [737, 321] width 362 height 10
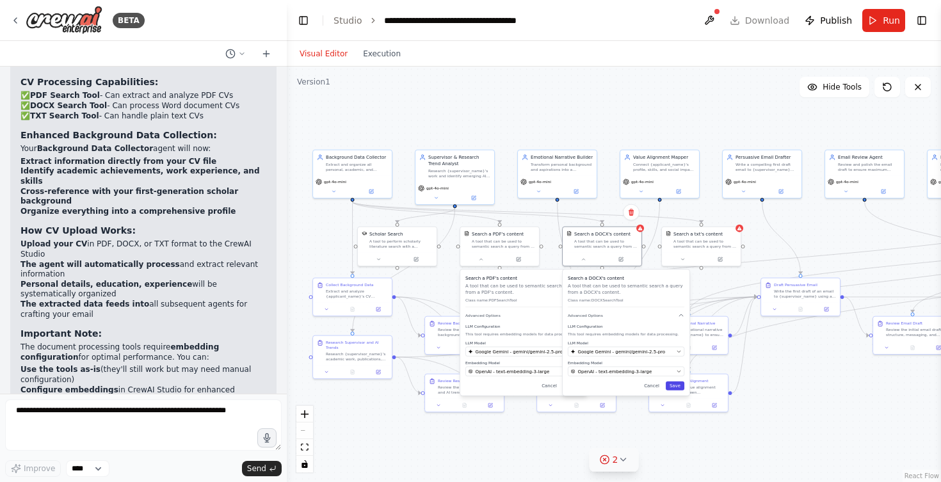
click at [677, 387] on button "Save" at bounding box center [675, 386] width 19 height 9
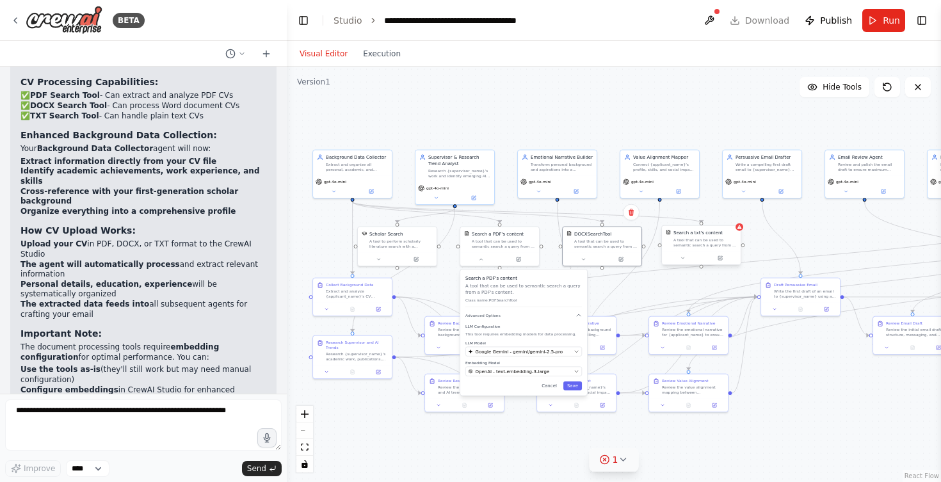
click at [732, 244] on div "A tool that can be used to semantic search a query from a txt's content." at bounding box center [705, 243] width 63 height 10
click at [684, 260] on icon at bounding box center [682, 257] width 5 height 5
click at [709, 353] on div "Select a model" at bounding box center [721, 351] width 103 height 6
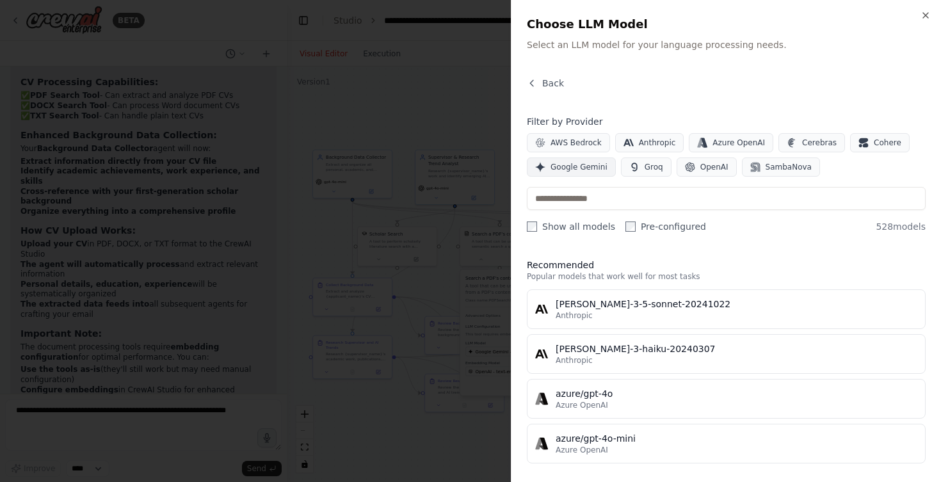
click at [585, 163] on span "Google Gemini" at bounding box center [579, 167] width 57 height 10
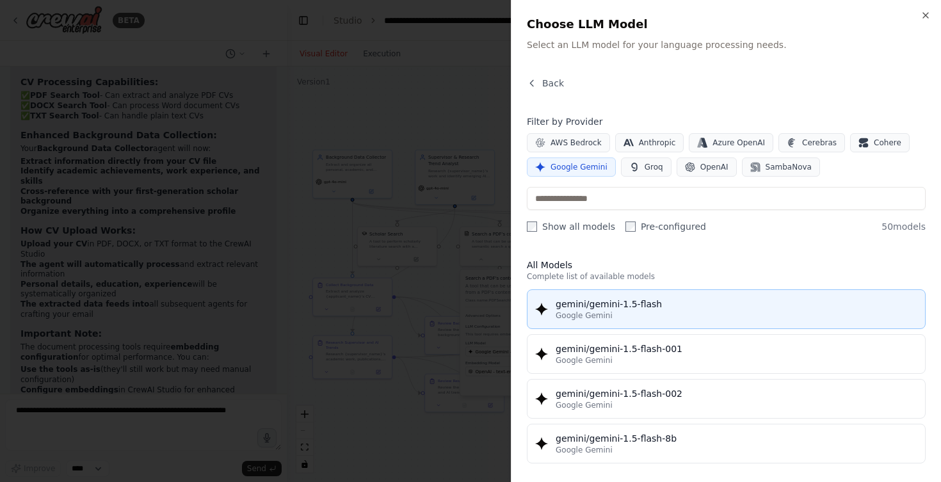
click at [585, 305] on div "gemini/gemini-1.5-flash" at bounding box center [737, 304] width 362 height 13
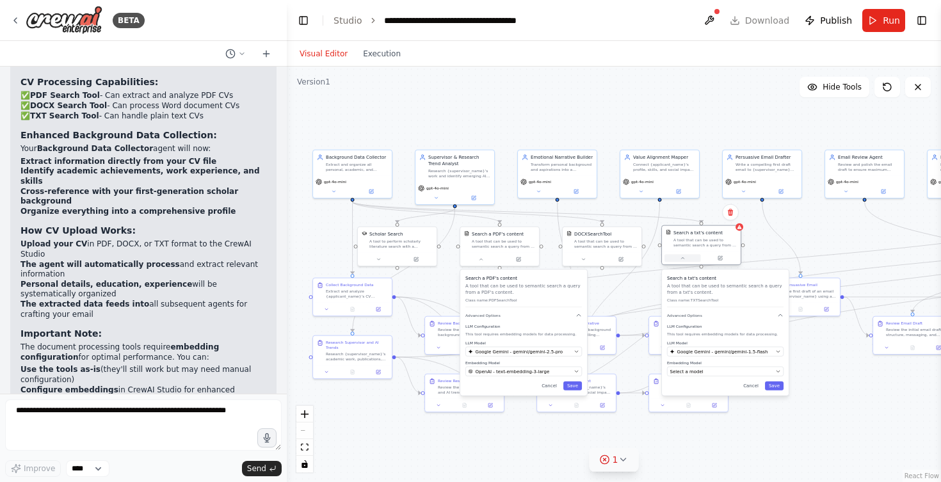
click at [687, 257] on button at bounding box center [683, 258] width 36 height 8
click at [691, 261] on button at bounding box center [686, 258] width 36 height 8
click at [699, 350] on span "Select a model" at bounding box center [690, 351] width 33 height 6
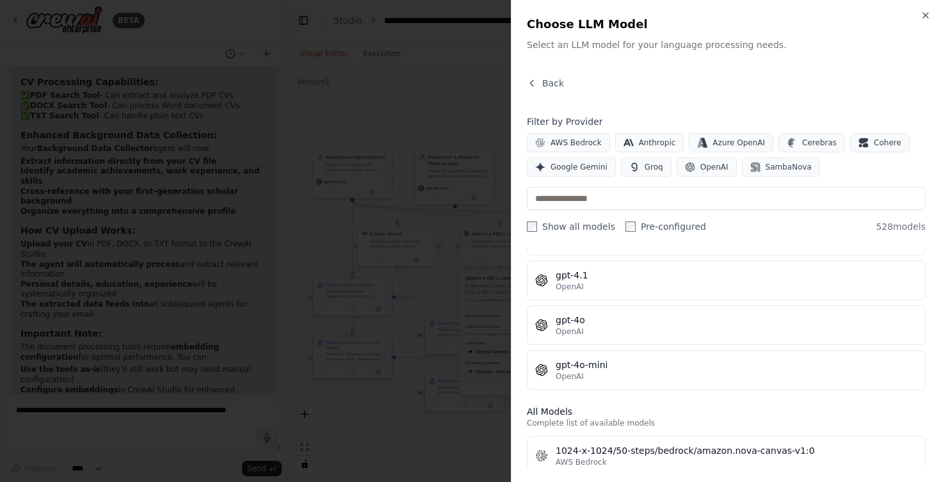
scroll to position [207, 0]
click at [553, 168] on span "Google Gemini" at bounding box center [579, 167] width 57 height 10
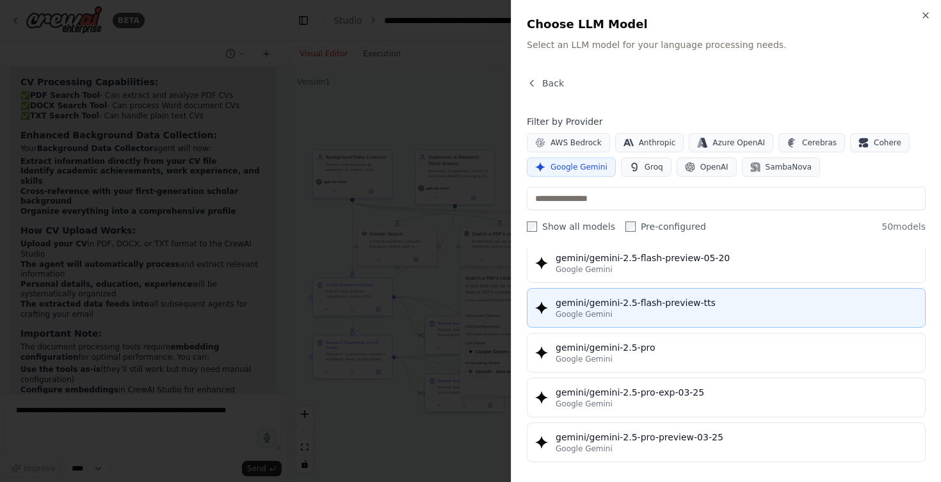
scroll to position [1312, 0]
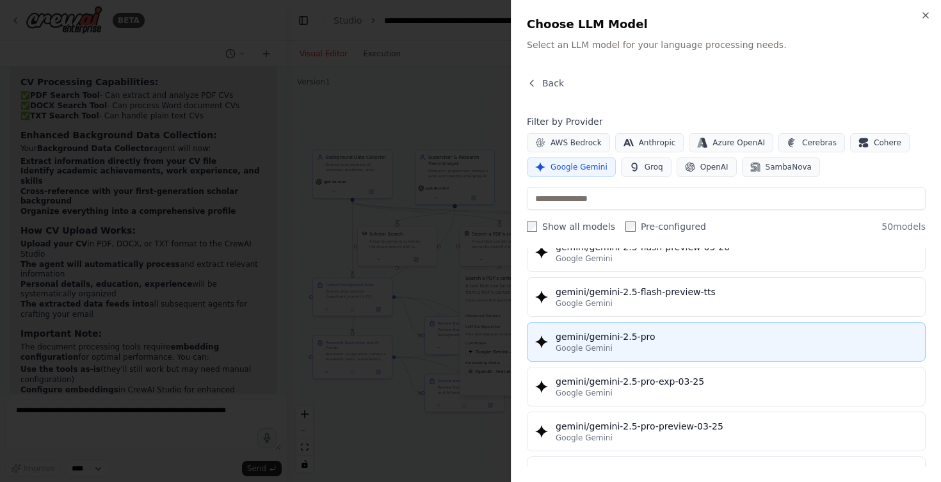
click at [617, 336] on div "gemini/gemini-2.5-pro" at bounding box center [737, 336] width 362 height 13
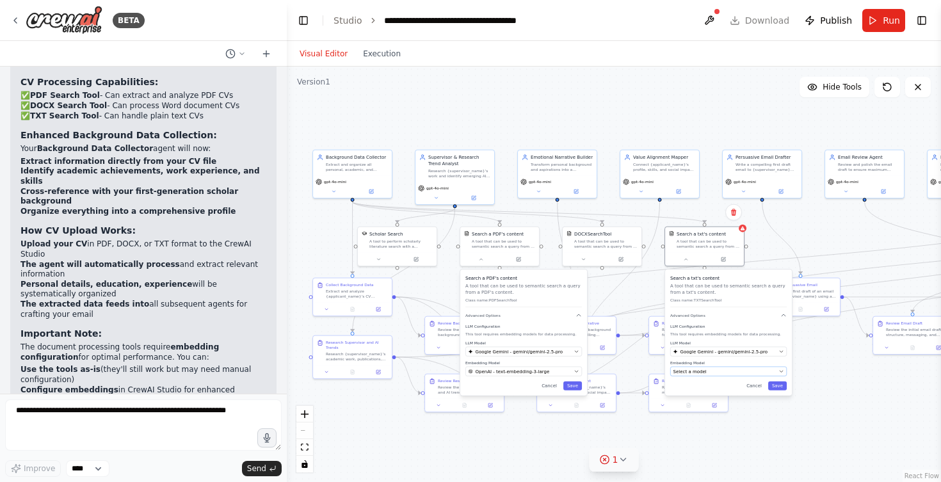
click at [701, 368] on button "Select a model" at bounding box center [728, 372] width 117 height 10
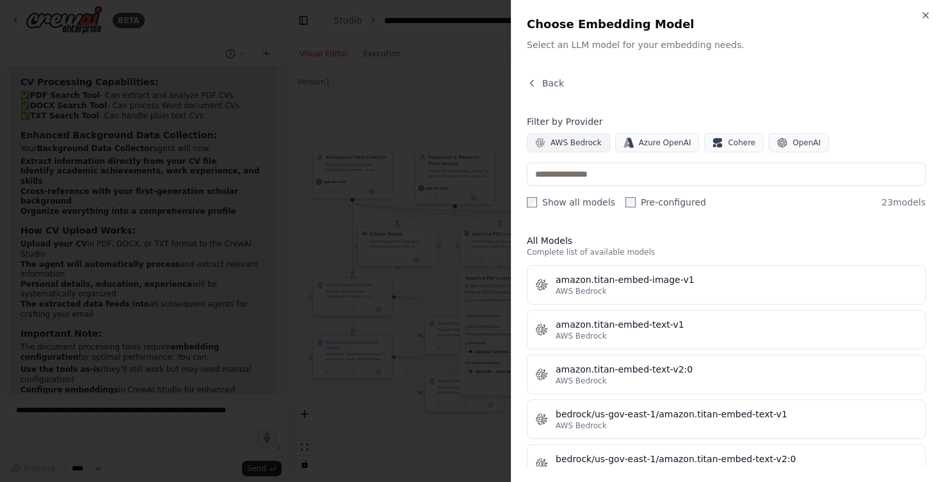
click at [581, 138] on span "AWS Bedrock" at bounding box center [576, 143] width 51 height 10
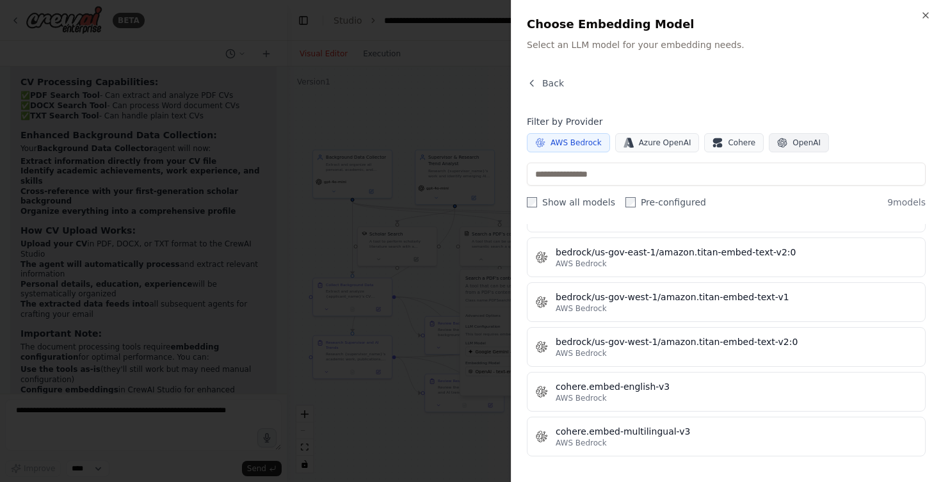
scroll to position [207, 0]
click at [785, 139] on button "OpenAI" at bounding box center [799, 142] width 60 height 19
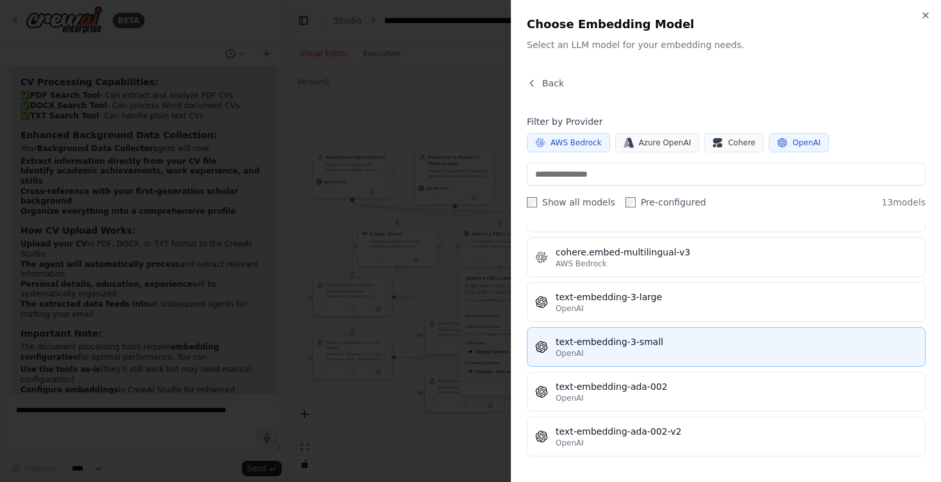
scroll to position [386, 0]
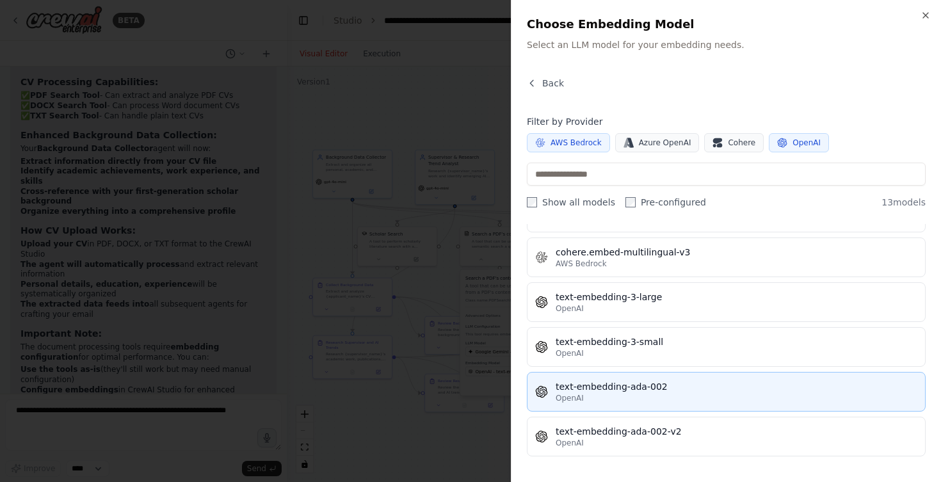
click at [574, 392] on div "text-embedding-ada-002" at bounding box center [737, 386] width 362 height 13
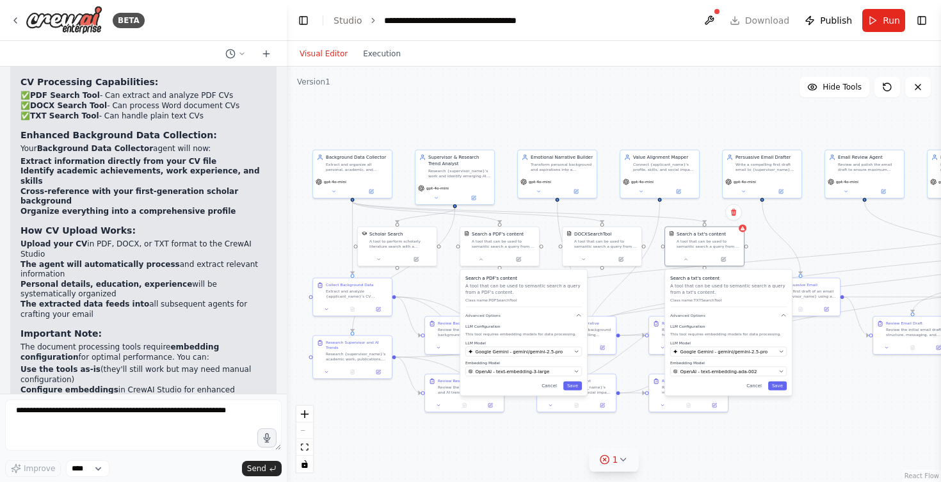
click at [775, 380] on div "Search a txt's content A tool that can be used to semantic search a query from …" at bounding box center [728, 333] width 127 height 126
click at [776, 388] on button "Save" at bounding box center [777, 386] width 19 height 9
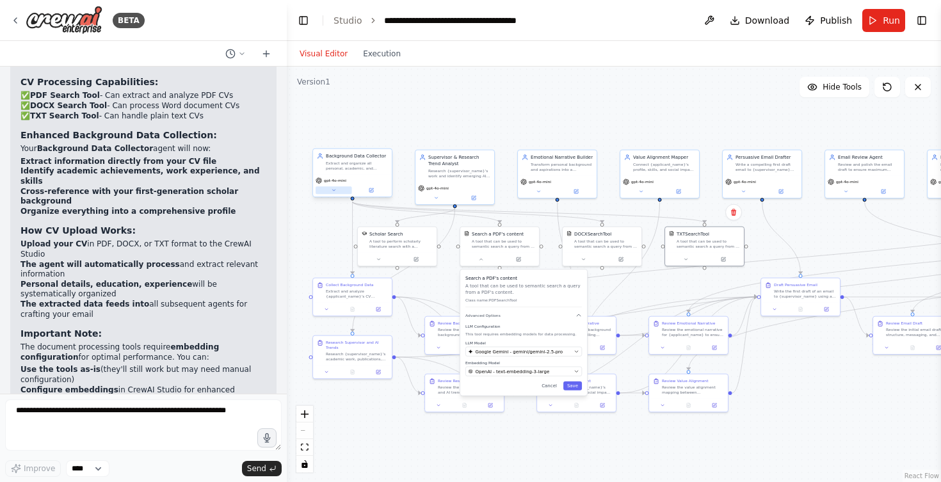
click at [334, 189] on icon at bounding box center [333, 190] width 5 height 5
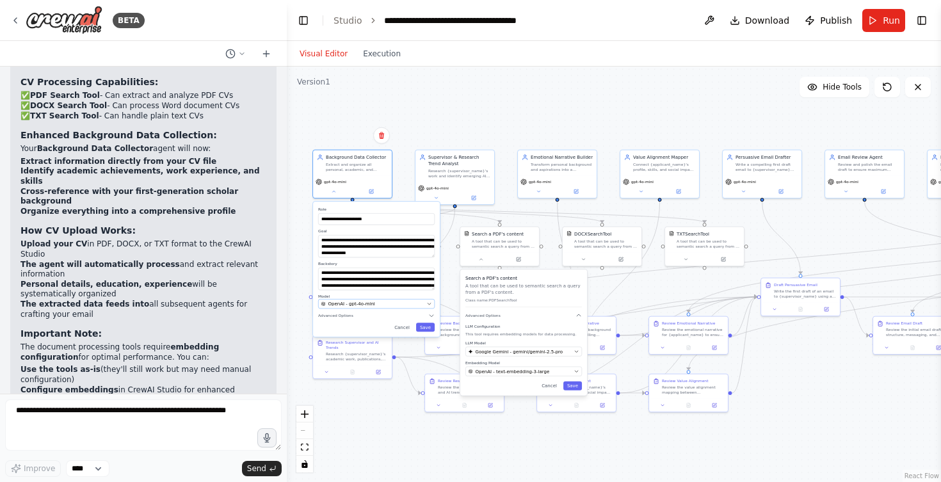
click at [364, 303] on span "OpenAI - gpt-4o-mini" at bounding box center [351, 304] width 47 height 6
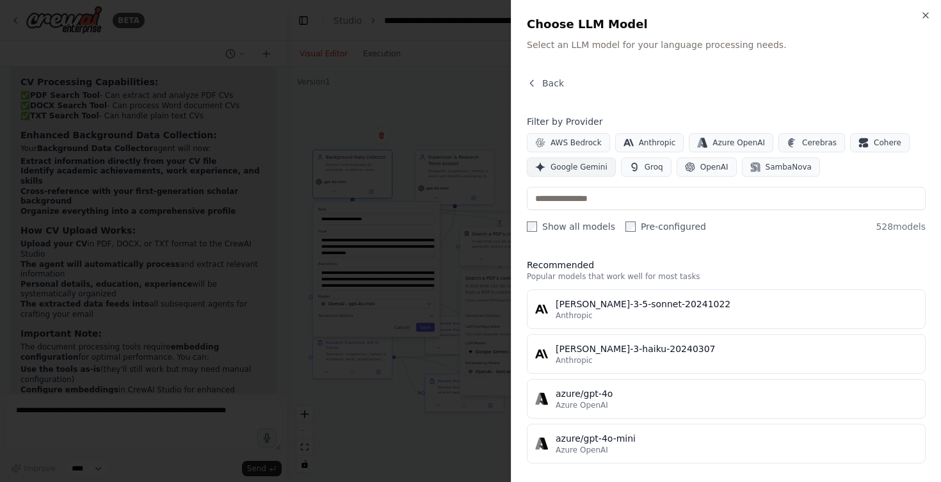
click at [588, 158] on button "Google Gemini" at bounding box center [571, 166] width 89 height 19
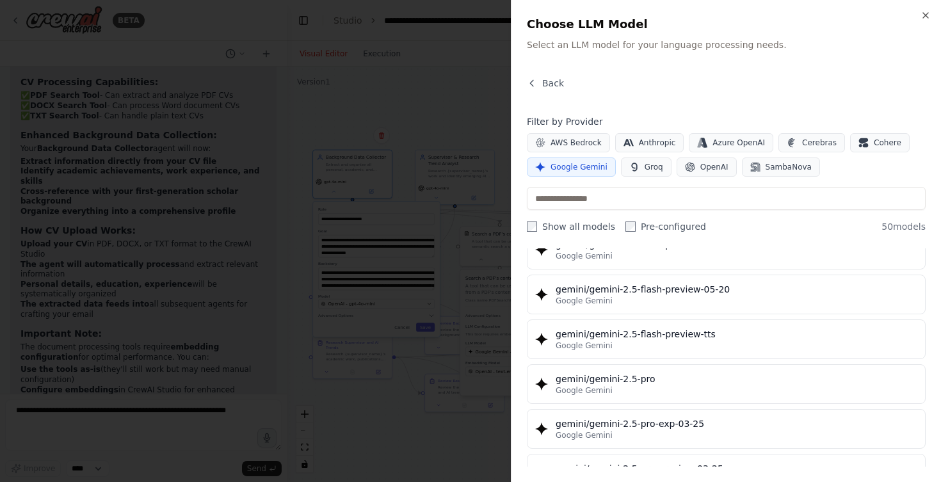
scroll to position [1272, 0]
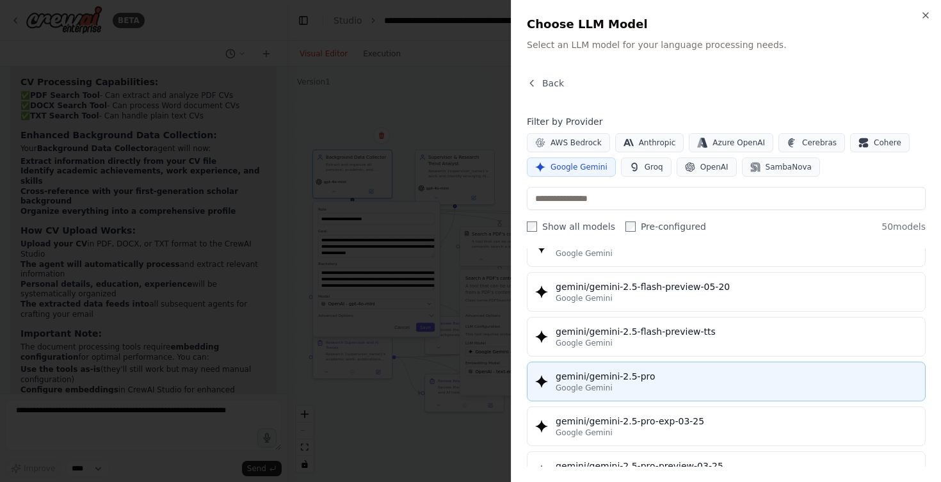
click at [595, 380] on div "gemini/gemini-2.5-pro" at bounding box center [737, 376] width 362 height 13
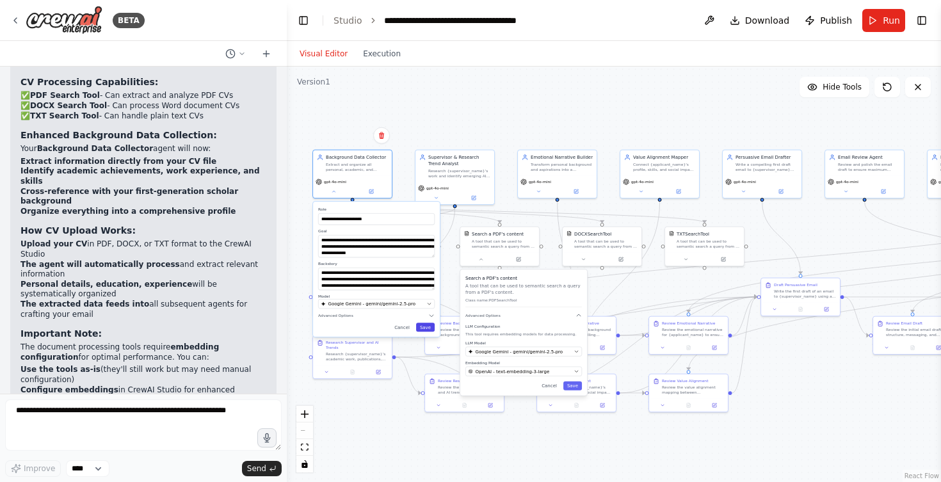
click at [425, 325] on button "Save" at bounding box center [425, 327] width 19 height 9
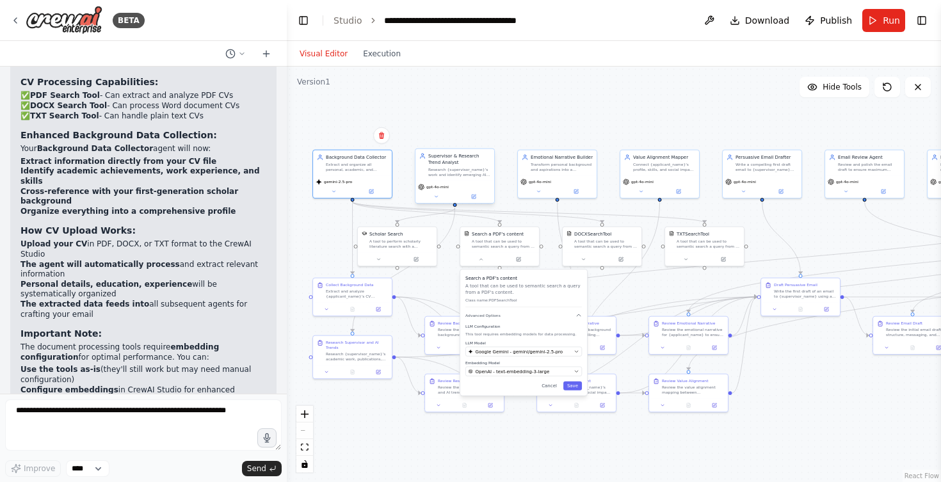
click at [460, 170] on div "Research {supervisor_name}'s work and identify emerging AI trends relevant to {…" at bounding box center [459, 172] width 62 height 10
click at [543, 171] on div "Emotional Narrative Builder Transform personal background and aspirations into …" at bounding box center [557, 162] width 79 height 26
click at [654, 162] on div "Connect {applicant_name}'s profile, skills, and social impact goals with {super…" at bounding box center [664, 166] width 62 height 10
click at [777, 168] on div "Write a compelling first draft email to {supervisor_name} that combines emotion…" at bounding box center [767, 166] width 62 height 10
click at [878, 167] on div "Review and polish the email draft to ensure maximum persuasive impact, perfect …" at bounding box center [869, 166] width 62 height 10
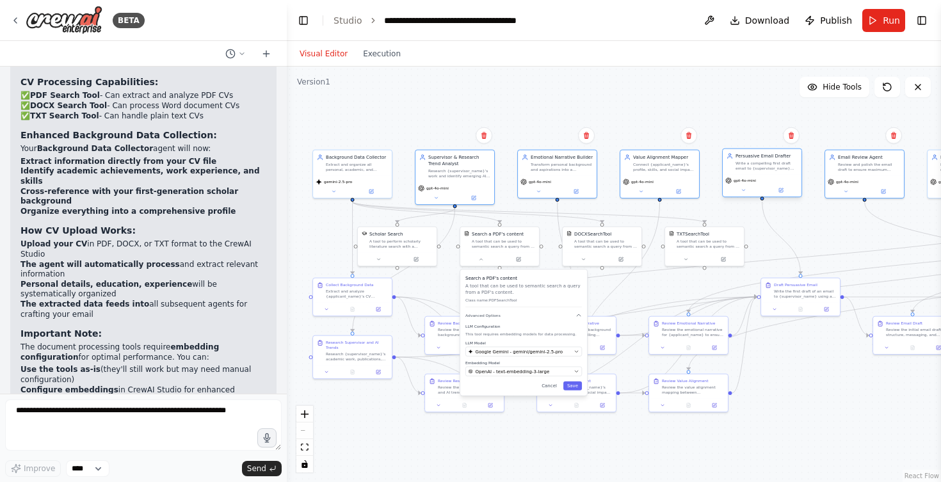
click at [766, 161] on div "Write a compelling first draft email to {supervisor_name} that combines emotion…" at bounding box center [767, 166] width 62 height 10
click at [568, 173] on div "Emotional Narrative Builder Transform personal background and aspirations into …" at bounding box center [557, 162] width 79 height 26
click at [652, 172] on div "Value Alignment Mapper Connect {applicant_name}'s profile, skills, and social i…" at bounding box center [659, 162] width 79 height 26
click at [523, 109] on div ".deletable-edge-delete-btn { width: 20px; height: 20px; border: 0px solid #ffff…" at bounding box center [614, 275] width 654 height 416
click at [433, 196] on button at bounding box center [436, 197] width 36 height 8
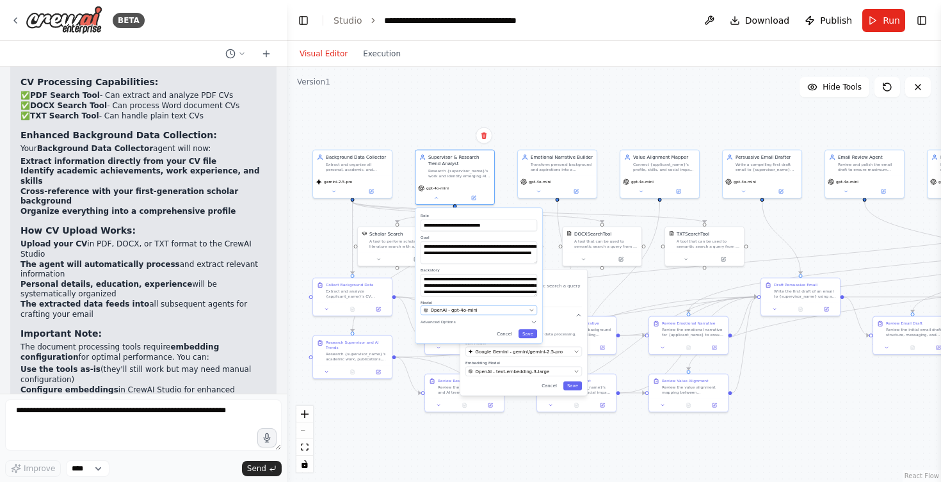
click at [447, 308] on span "OpenAI - gpt-4o-mini" at bounding box center [454, 310] width 47 height 6
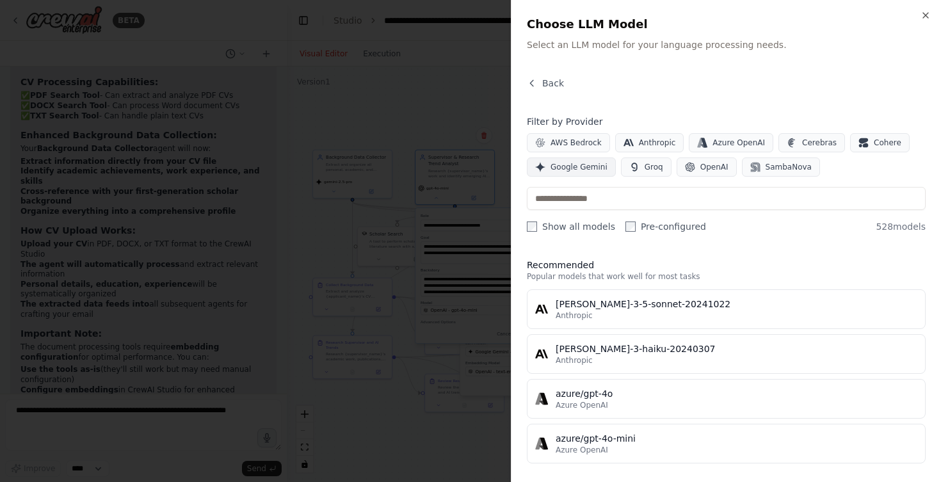
click at [567, 166] on span "Google Gemini" at bounding box center [579, 167] width 57 height 10
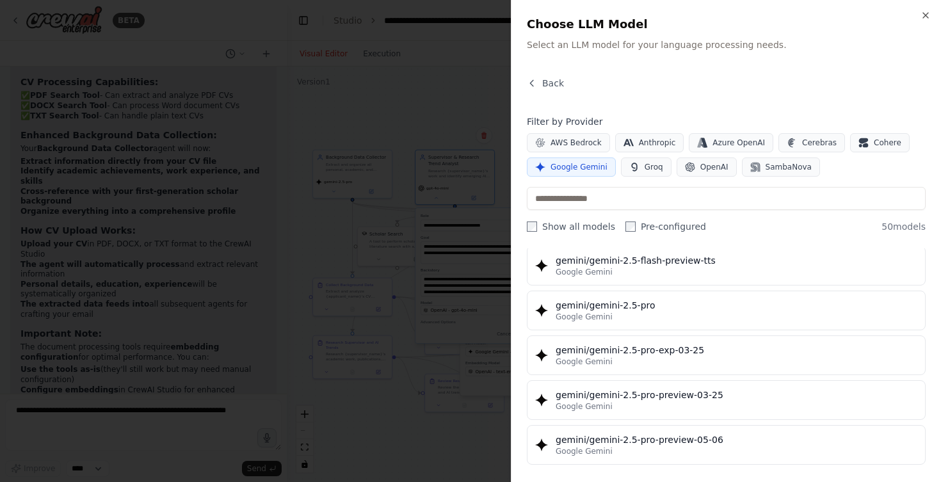
scroll to position [1347, 0]
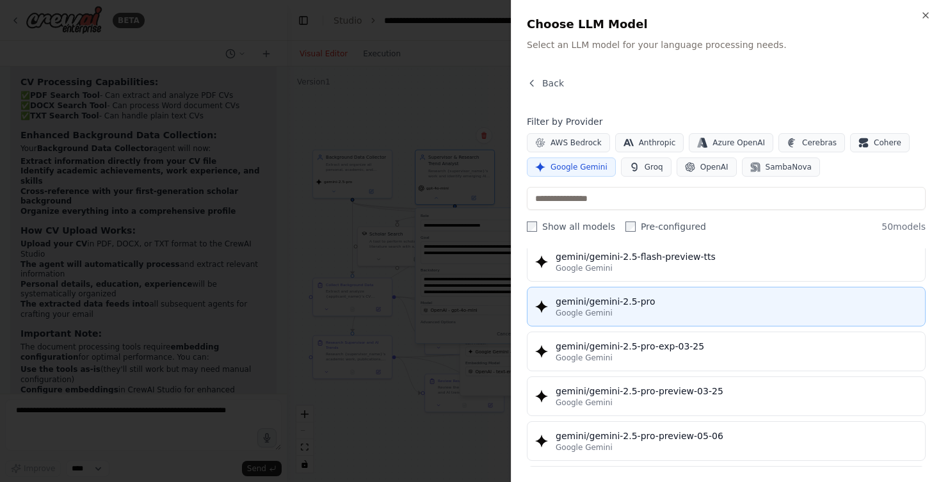
click at [616, 306] on div "gemini/gemini-2.5-pro" at bounding box center [737, 301] width 362 height 13
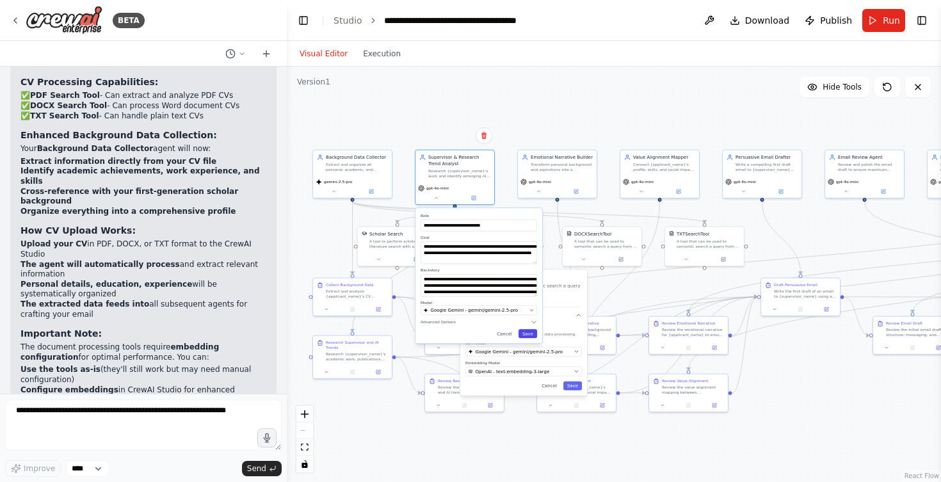
click at [531, 335] on button "Save" at bounding box center [528, 333] width 19 height 9
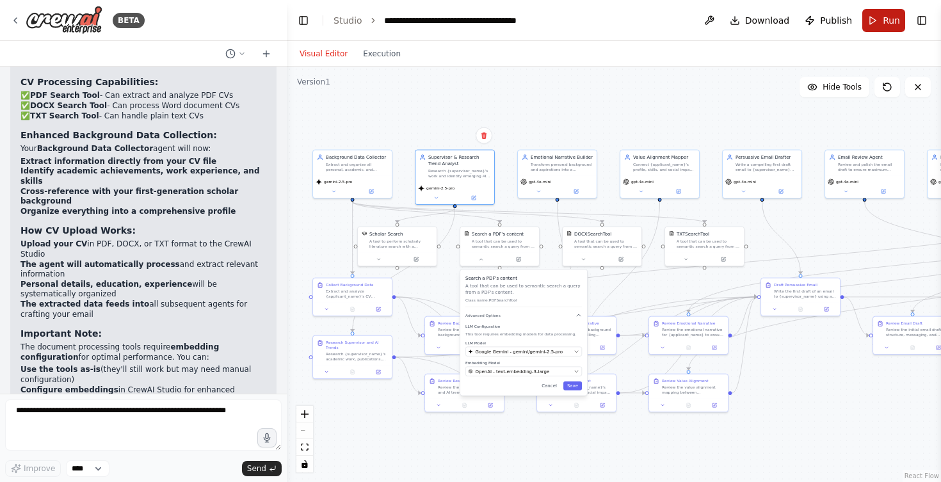
click at [884, 20] on span "Run" at bounding box center [891, 20] width 17 height 13
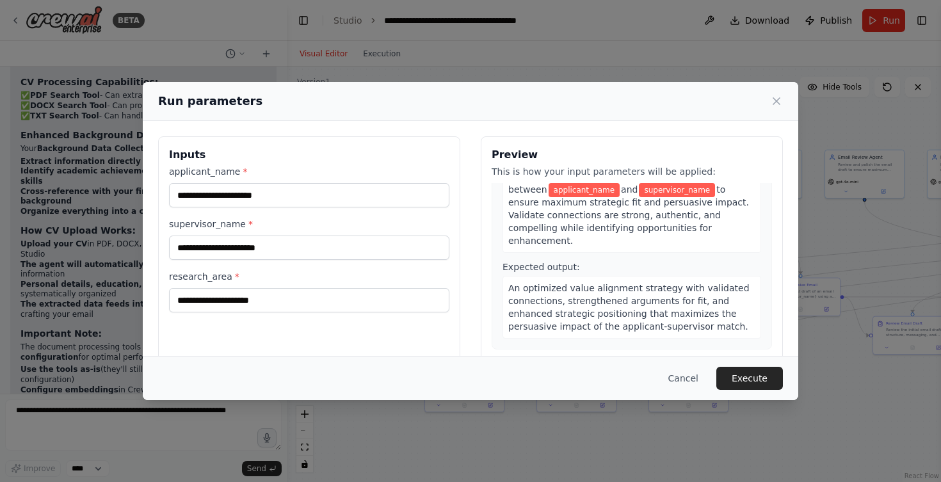
scroll to position [2747, 0]
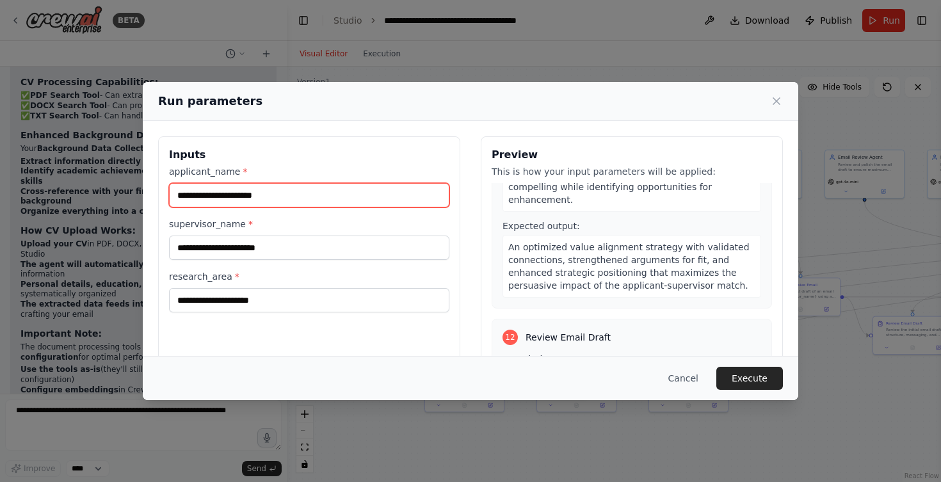
click at [332, 196] on input "applicant_name *" at bounding box center [309, 195] width 280 height 24
type input "**********"
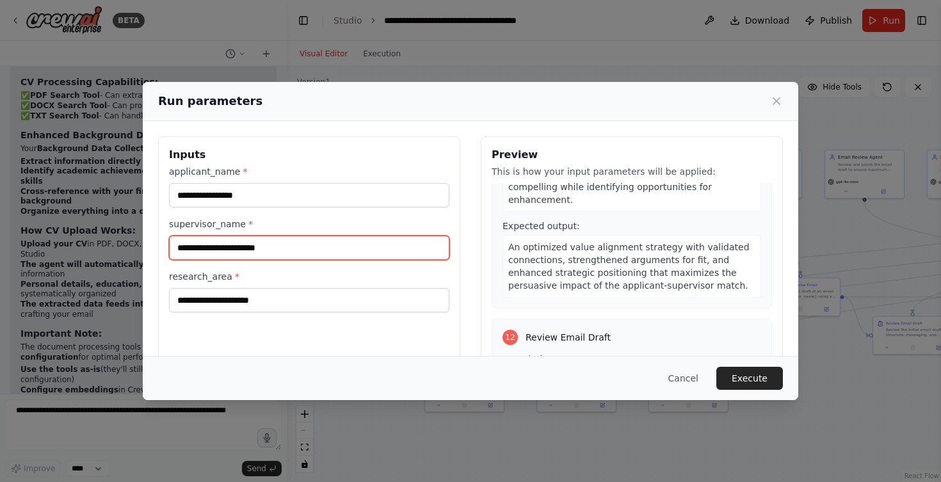
click at [318, 246] on input "supervisor_name *" at bounding box center [309, 248] width 280 height 24
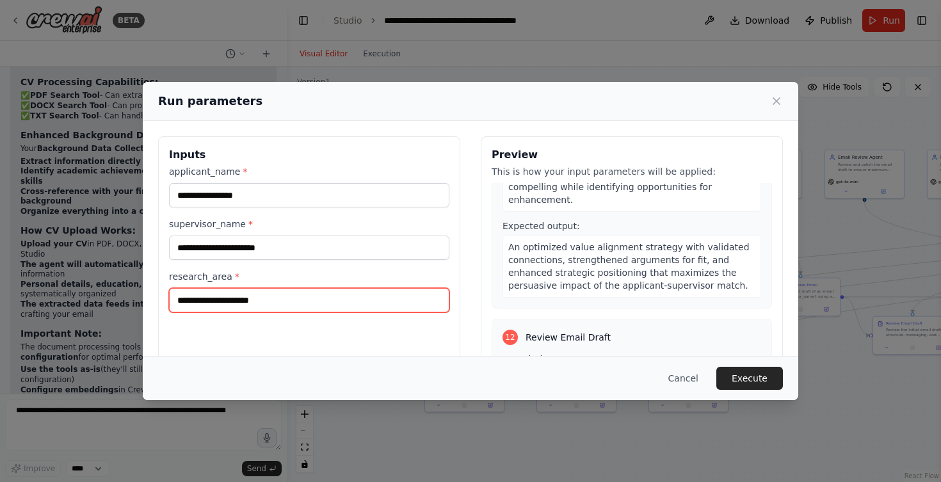
click at [198, 301] on input "research_area *" at bounding box center [309, 300] width 280 height 24
paste input "**********"
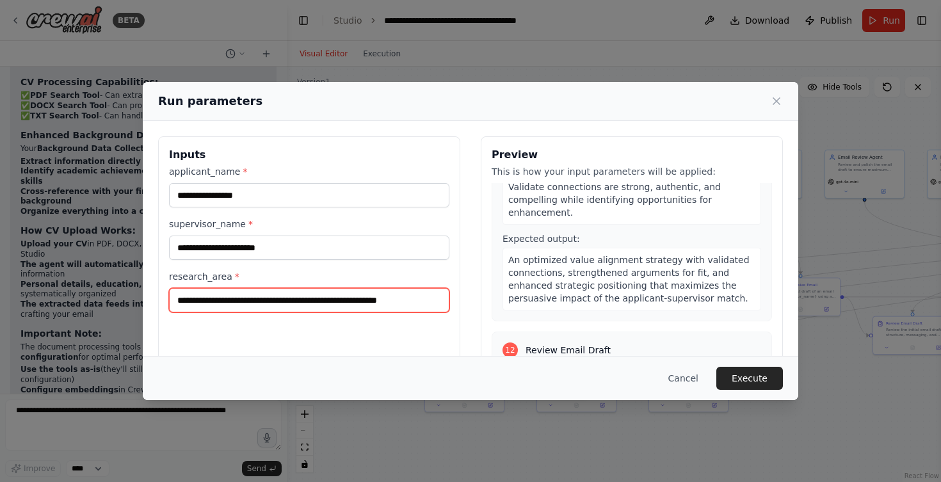
type input "**********"
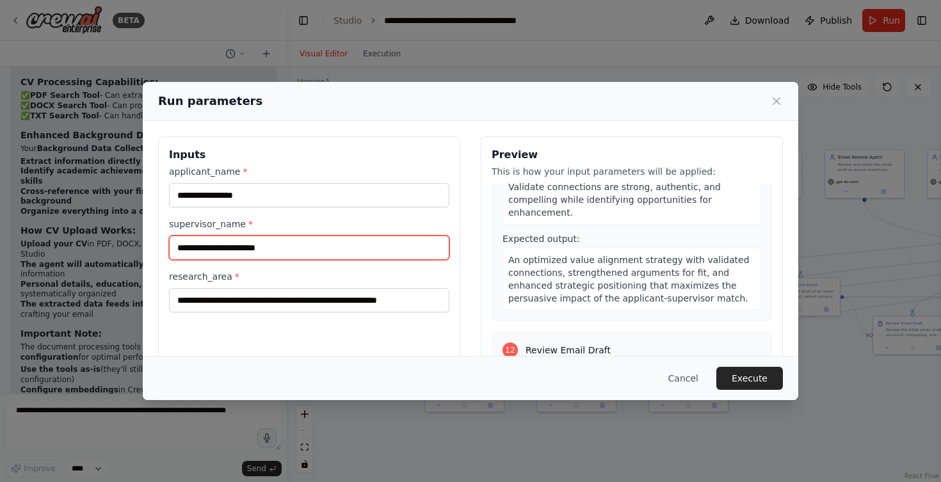
click at [312, 249] on input "supervisor_name *" at bounding box center [309, 248] width 280 height 24
click at [336, 246] on input "supervisor_name *" at bounding box center [309, 248] width 280 height 24
paste input "**********"
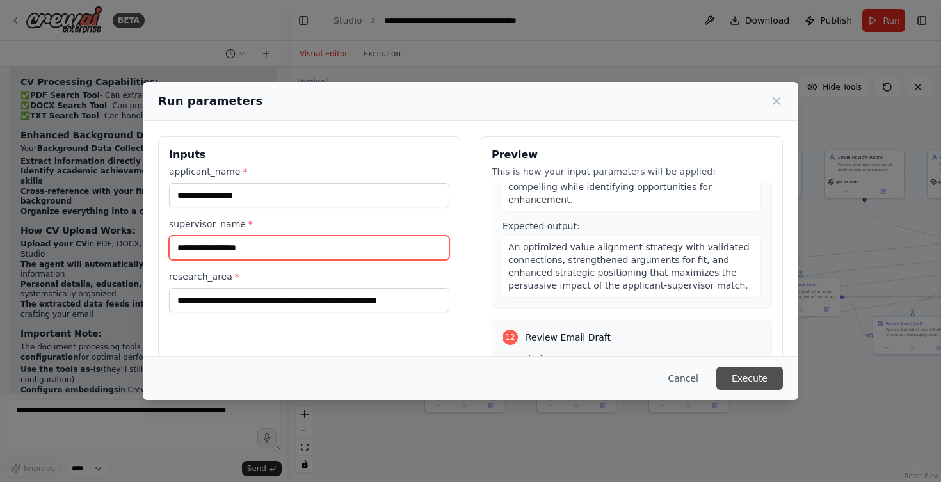
type input "**********"
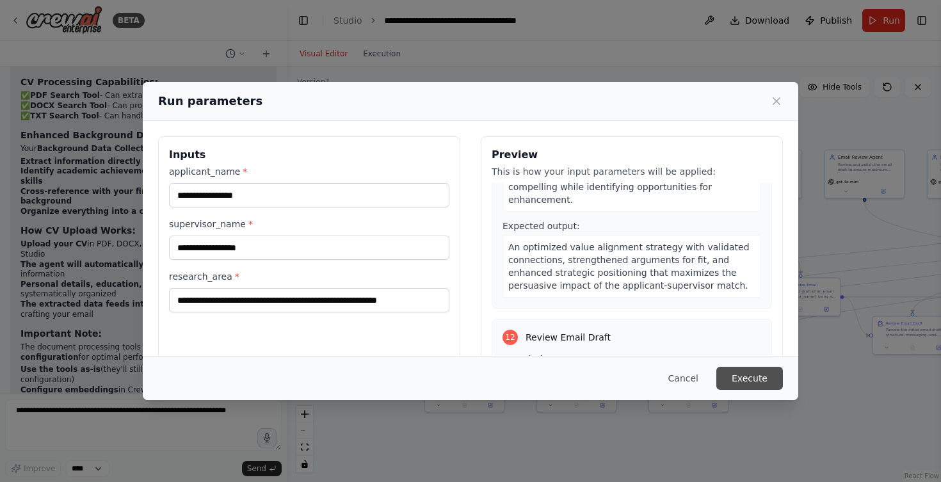
click at [745, 371] on button "Execute" at bounding box center [749, 378] width 67 height 23
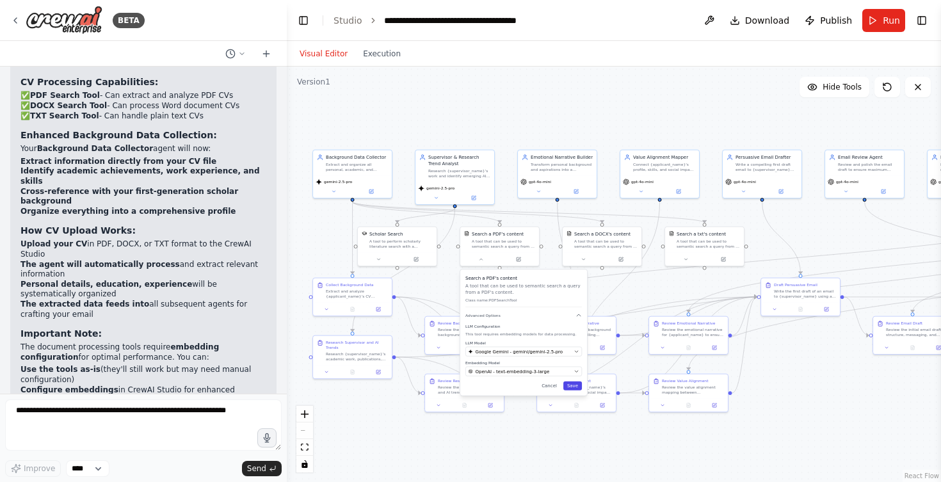
click at [571, 387] on button "Save" at bounding box center [572, 386] width 19 height 9
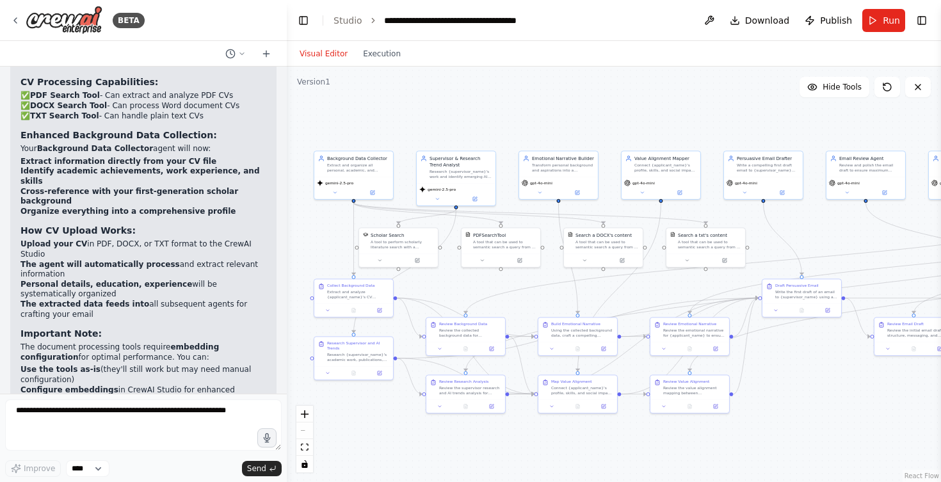
click at [382, 44] on div "Visual Editor Execution" at bounding box center [350, 54] width 117 height 26
click at [382, 48] on button "Execution" at bounding box center [381, 53] width 53 height 15
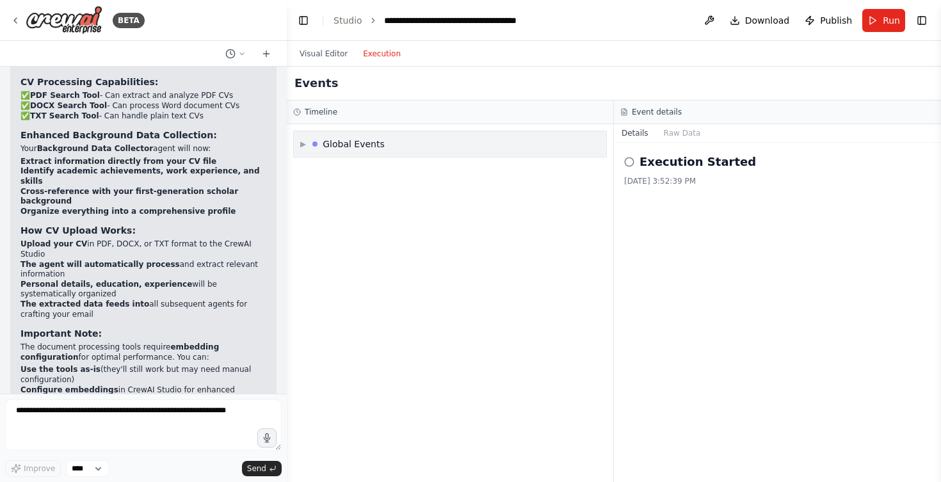
click at [401, 145] on div "▶ Global Events" at bounding box center [450, 144] width 312 height 26
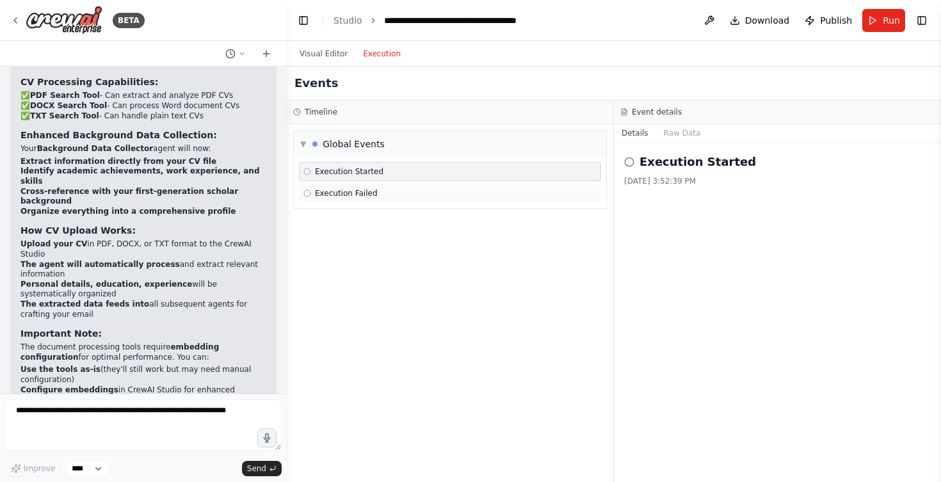
click at [394, 192] on div "Execution Failed" at bounding box center [449, 193] width 293 height 10
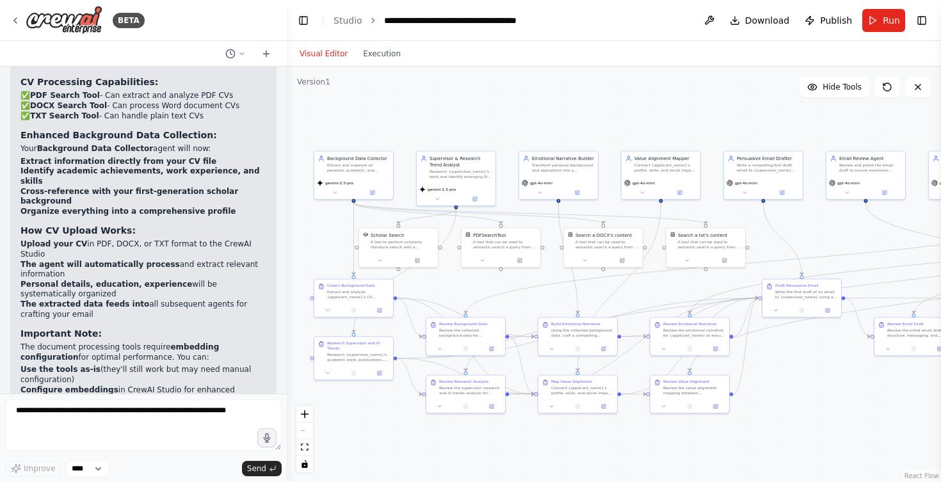
click at [322, 56] on button "Visual Editor" at bounding box center [323, 53] width 63 height 15
click at [871, 24] on button "Run" at bounding box center [883, 20] width 43 height 23
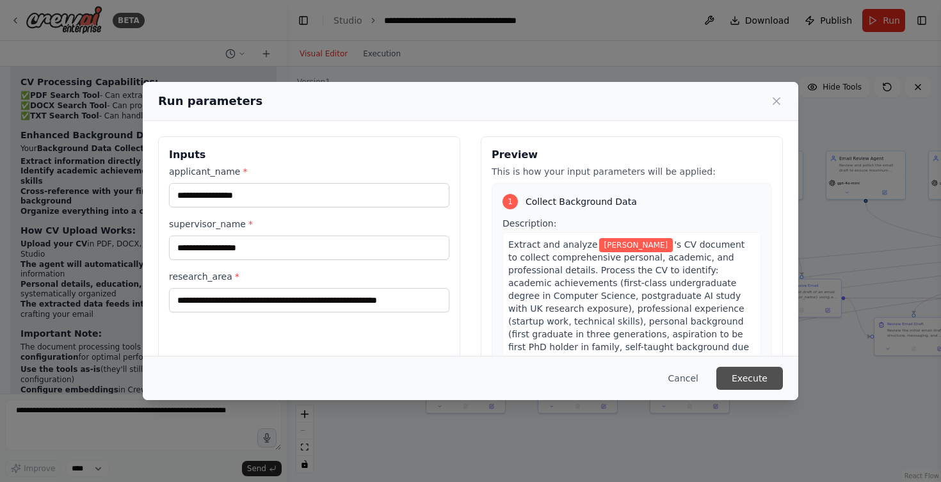
click at [742, 375] on button "Execute" at bounding box center [749, 378] width 67 height 23
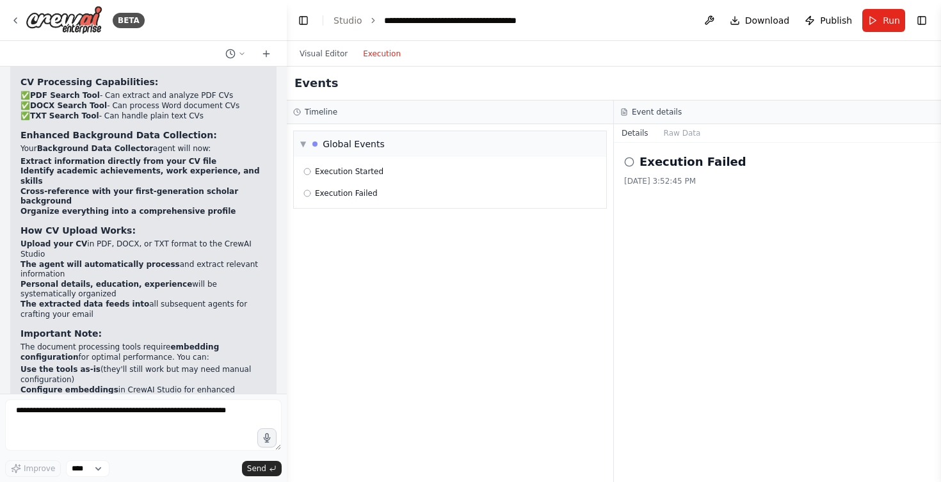
click at [382, 54] on button "Execution" at bounding box center [381, 53] width 53 height 15
click at [378, 166] on span "Execution Started" at bounding box center [349, 171] width 69 height 10
click at [661, 164] on h2 "Execution Started" at bounding box center [698, 162] width 117 height 18
click at [679, 129] on button "Raw Data" at bounding box center [682, 133] width 52 height 18
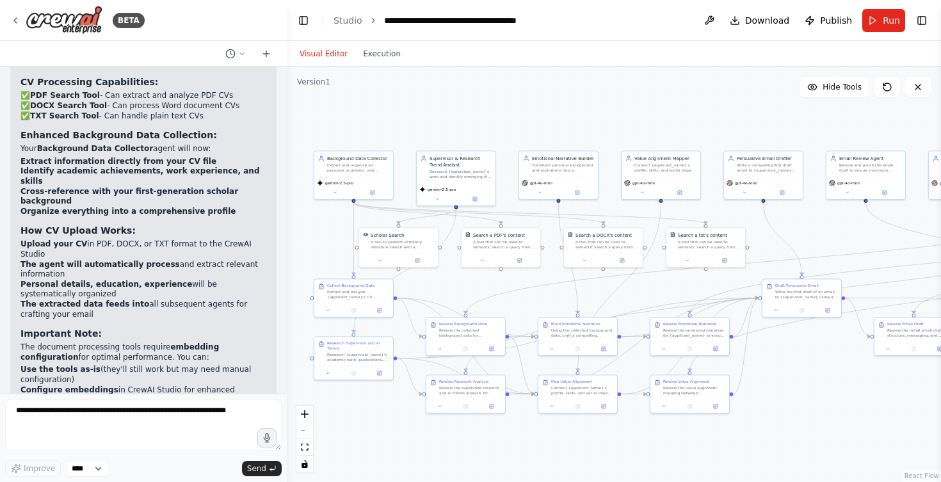
click at [315, 51] on button "Visual Editor" at bounding box center [323, 53] width 63 height 15
click at [339, 195] on button at bounding box center [335, 192] width 36 height 8
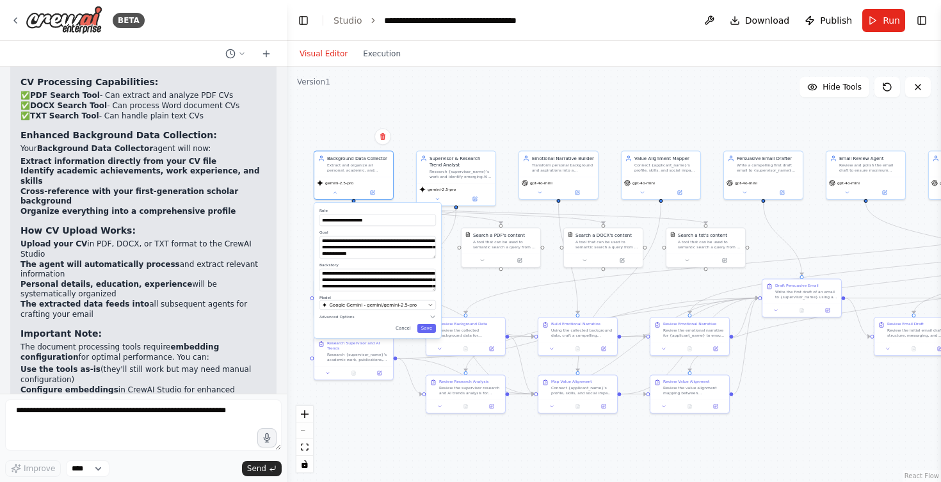
click at [446, 94] on div ".deletable-edge-delete-btn { width: 20px; height: 20px; border: 0px solid #ffff…" at bounding box center [614, 275] width 654 height 416
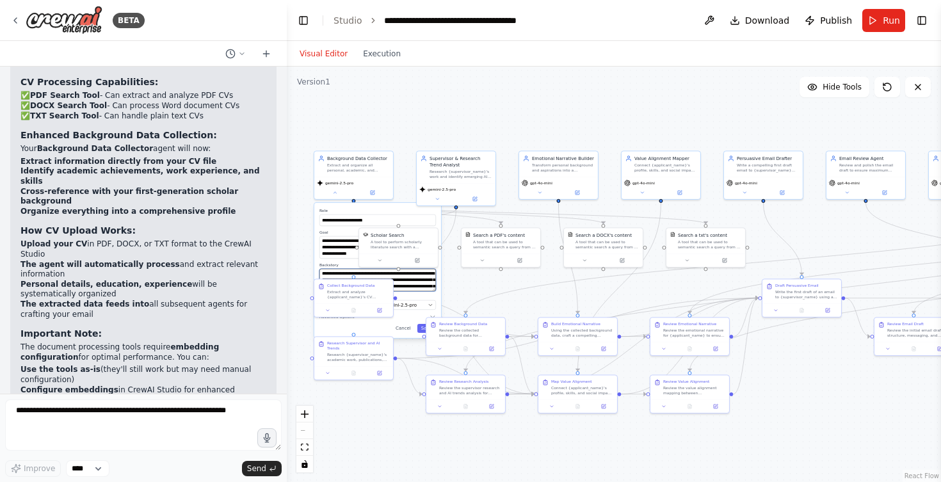
click at [333, 271] on textarea "**********" at bounding box center [377, 280] width 117 height 22
click at [413, 300] on button "Google Gemini - gemini/gemini-2.5-pro" at bounding box center [377, 305] width 117 height 10
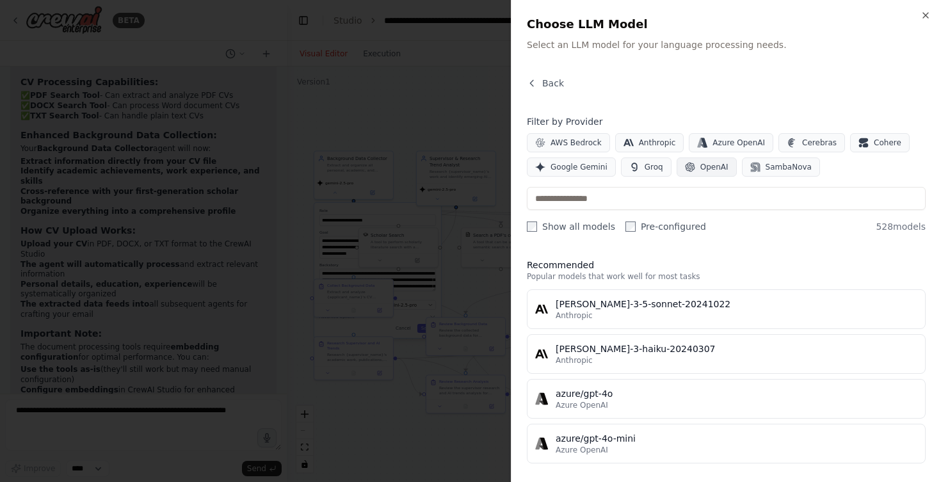
click at [717, 166] on span "OpenAI" at bounding box center [714, 167] width 28 height 10
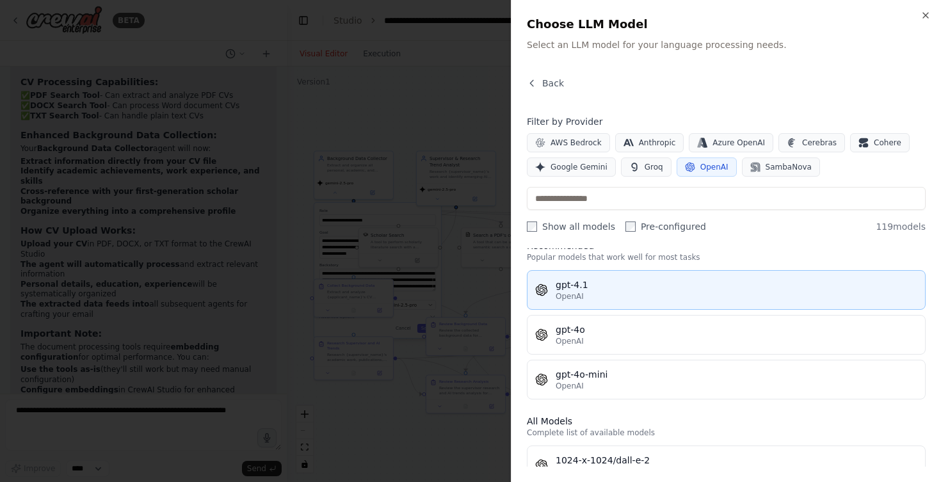
scroll to position [25, 0]
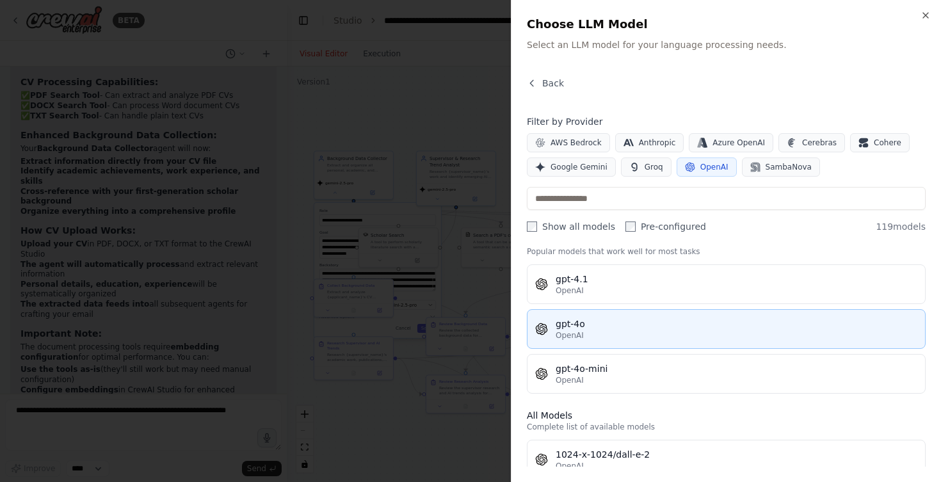
click at [661, 333] on div "OpenAI" at bounding box center [737, 335] width 362 height 10
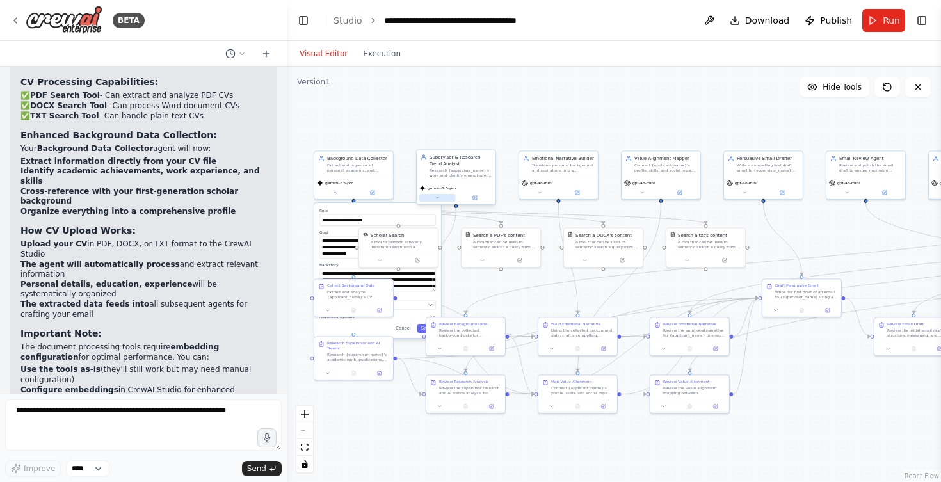
click at [440, 198] on icon at bounding box center [437, 197] width 5 height 5
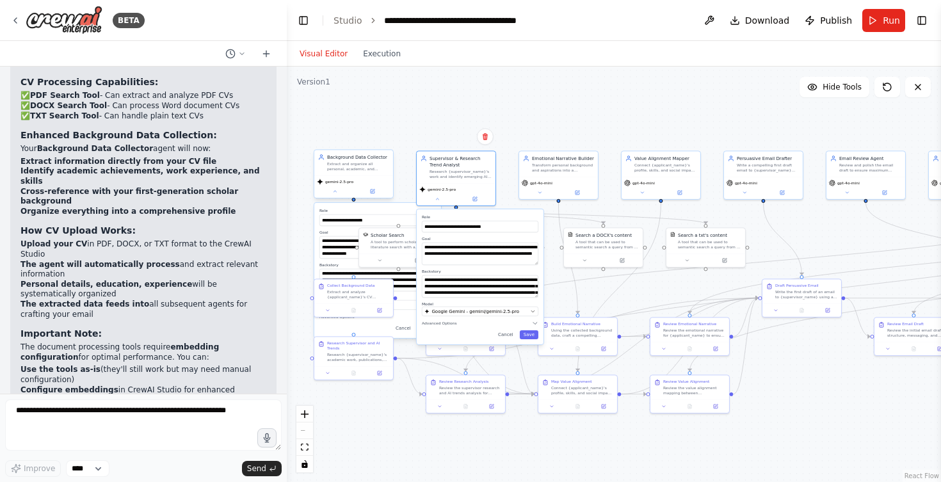
click at [336, 198] on div "Background Data Collector Extract and organize all personal, academic, and prof…" at bounding box center [354, 173] width 80 height 49
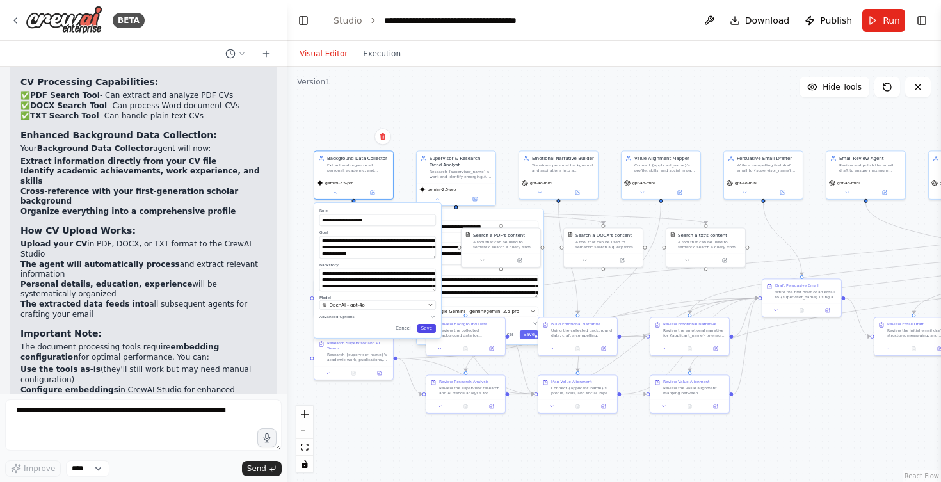
click at [422, 324] on button "Save" at bounding box center [426, 328] width 19 height 9
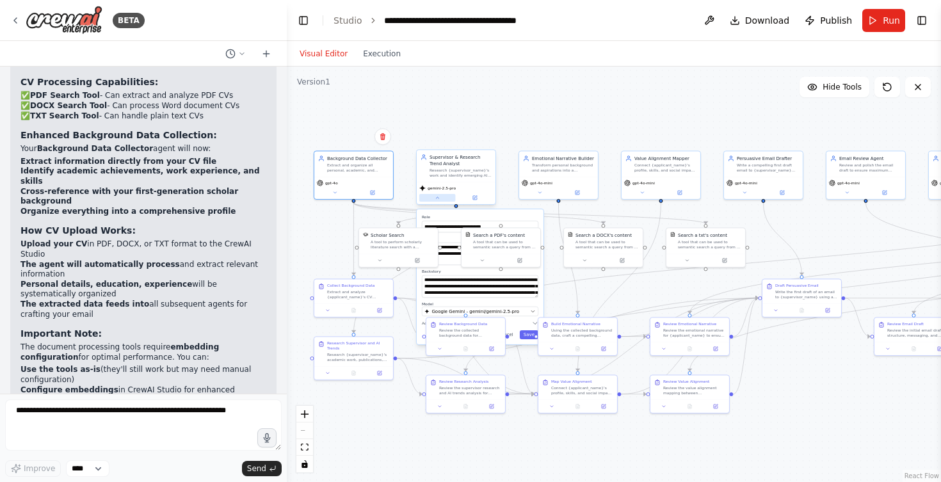
click at [434, 198] on button at bounding box center [437, 198] width 36 height 8
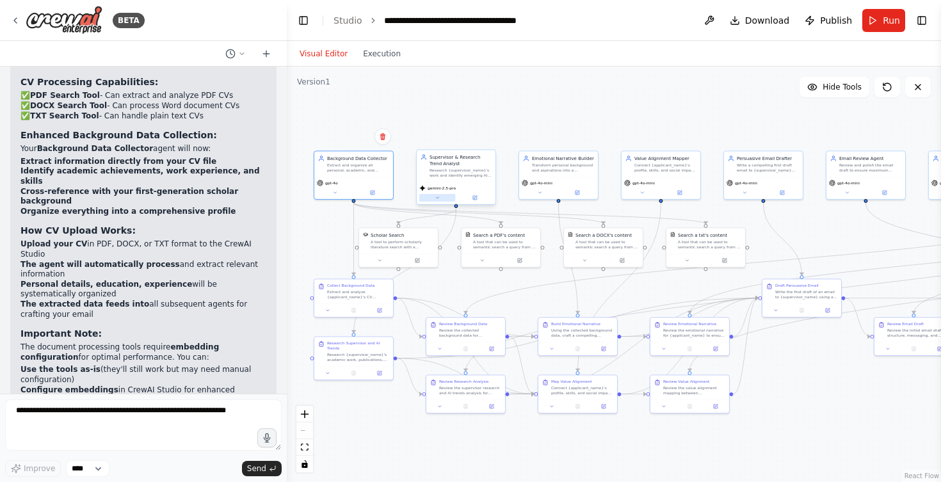
click at [437, 197] on icon at bounding box center [437, 197] width 3 height 1
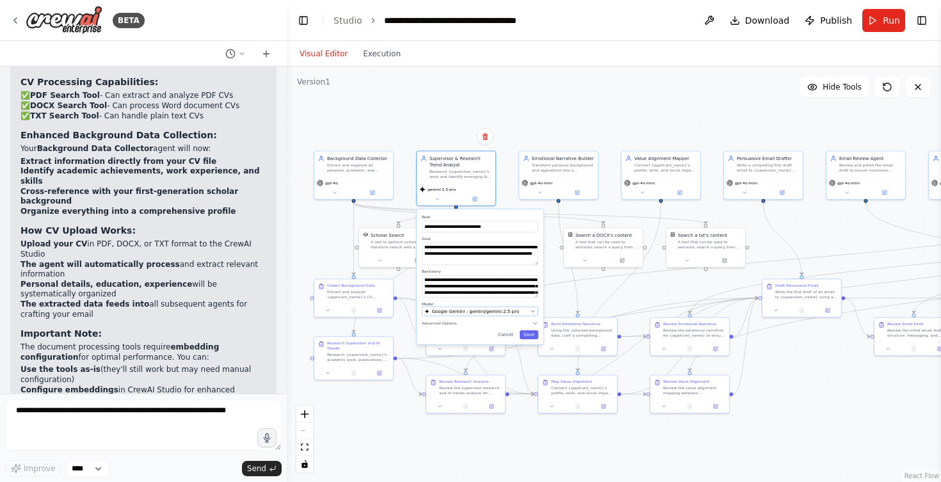
click at [513, 312] on span "Google Gemini - gemini/gemini-2.5-pro" at bounding box center [476, 311] width 88 height 6
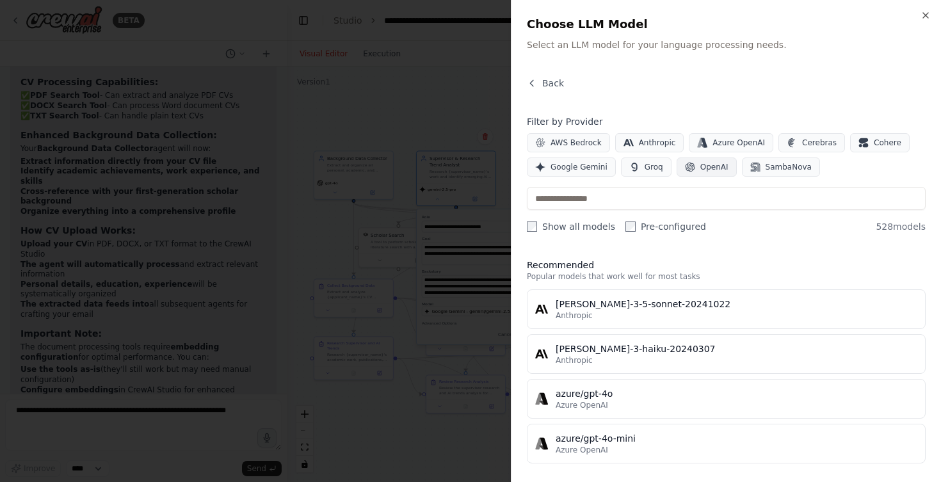
click at [719, 166] on span "OpenAI" at bounding box center [714, 167] width 28 height 10
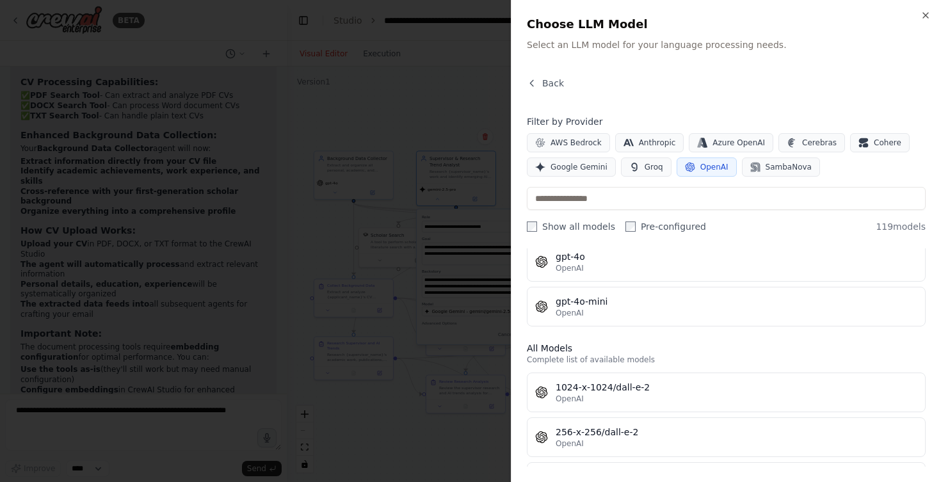
scroll to position [95, 0]
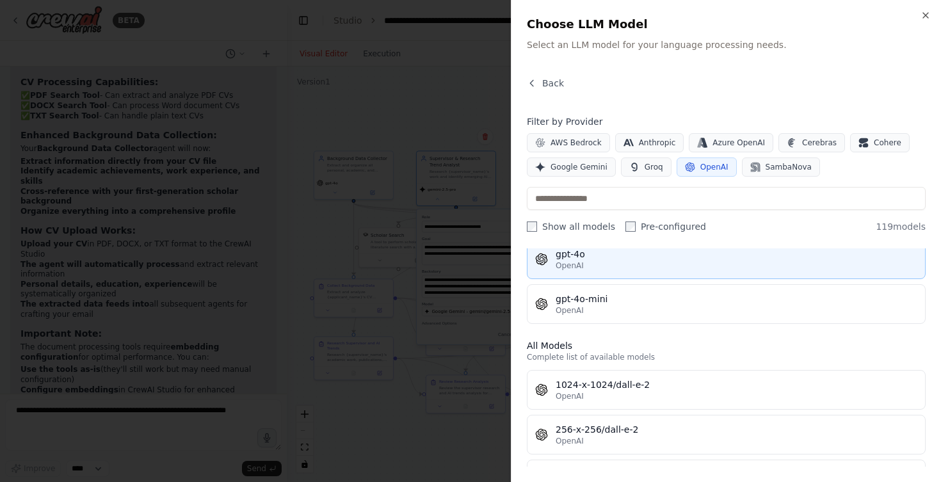
click at [629, 265] on div "OpenAI" at bounding box center [737, 266] width 362 height 10
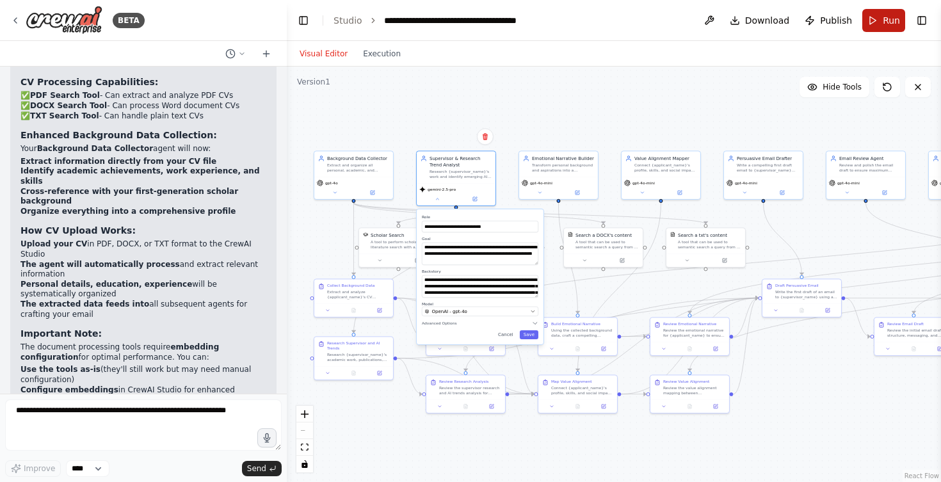
click at [880, 22] on button "Run" at bounding box center [883, 20] width 43 height 23
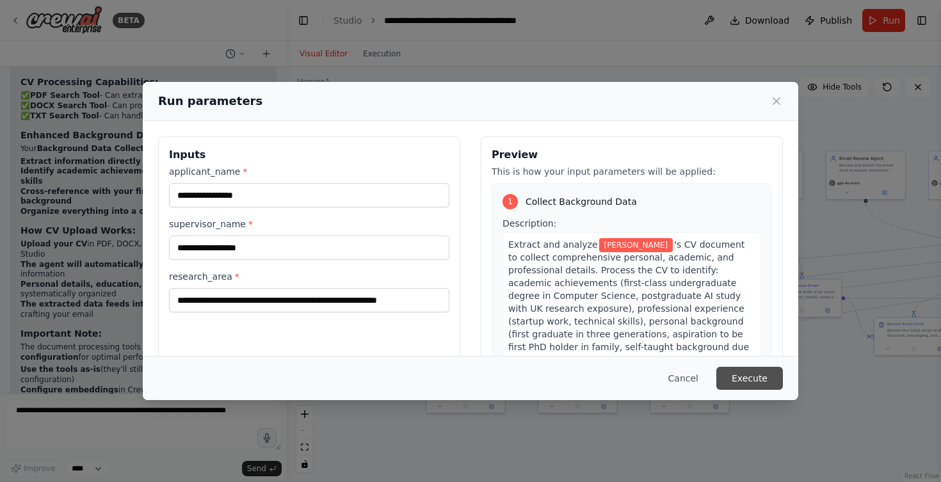
click at [757, 369] on button "Execute" at bounding box center [749, 378] width 67 height 23
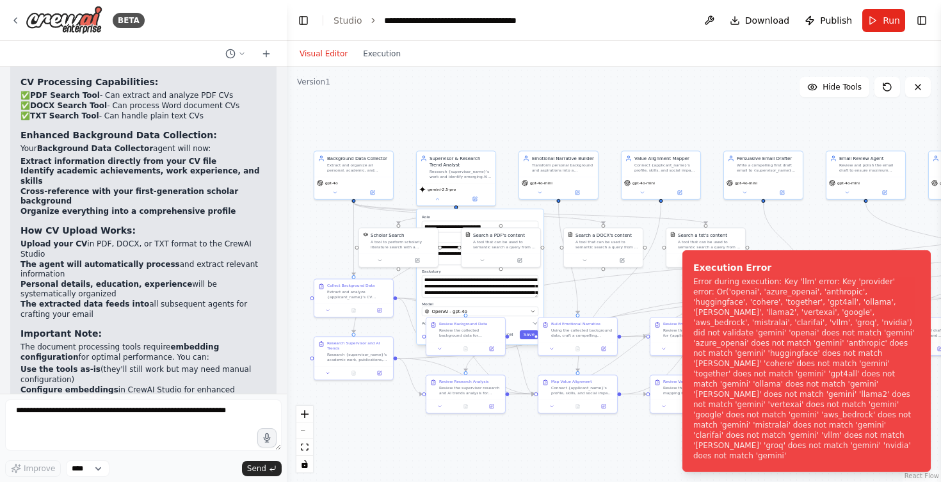
click at [513, 300] on div "**********" at bounding box center [480, 276] width 127 height 135
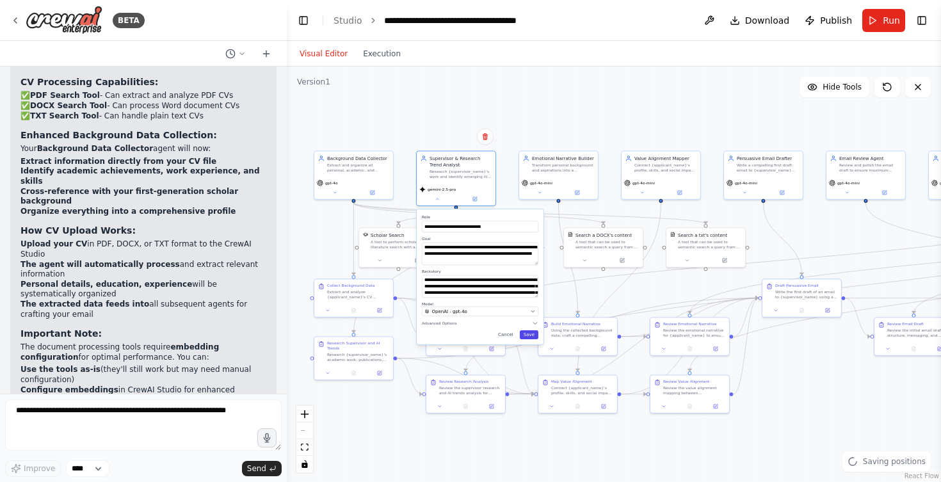
click at [529, 336] on button "Save" at bounding box center [529, 334] width 19 height 9
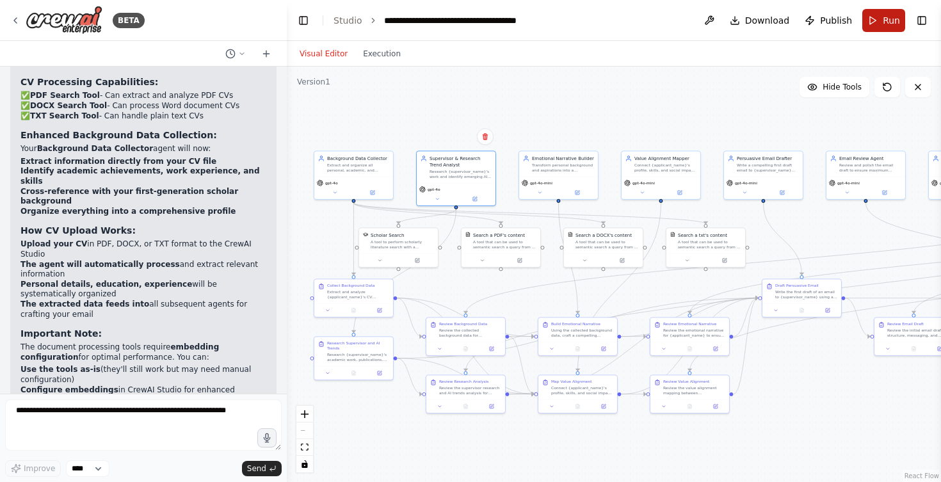
click at [882, 16] on button "Run" at bounding box center [883, 20] width 43 height 23
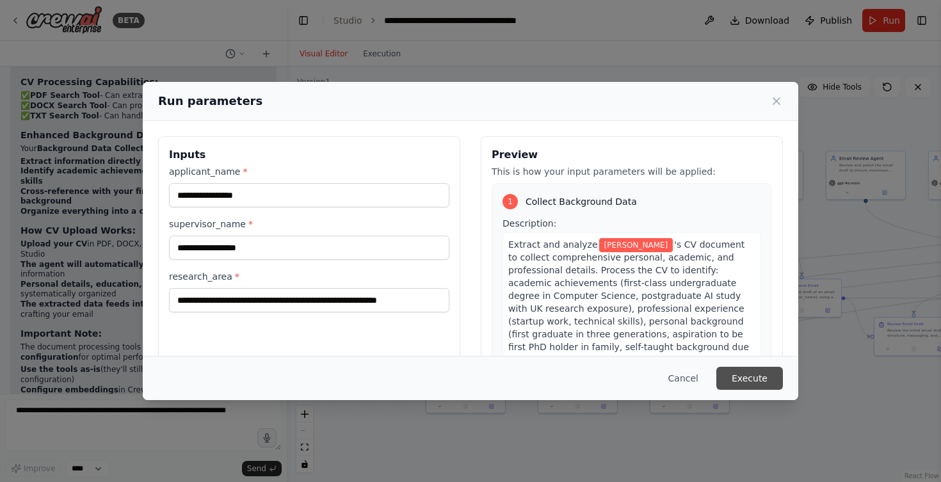
click at [748, 374] on button "Execute" at bounding box center [749, 378] width 67 height 23
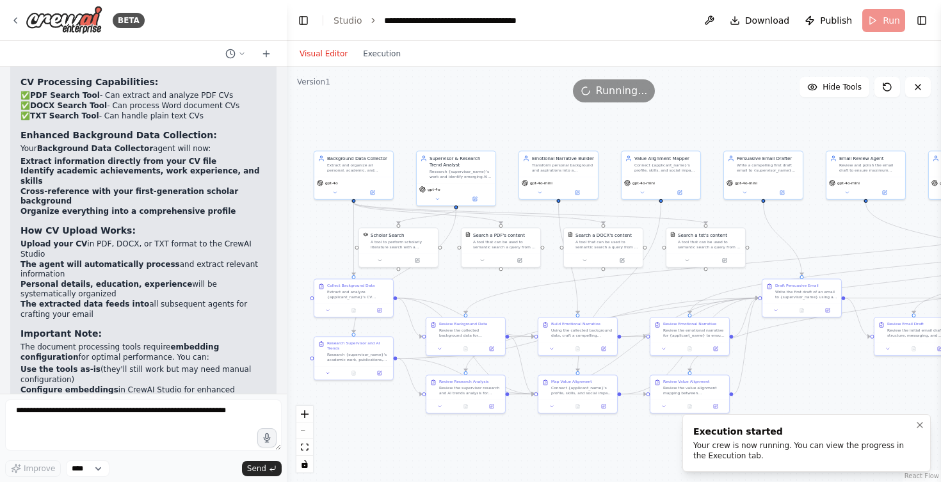
click at [804, 441] on div "Your crew is now running. You can view the progress in the Execution tab." at bounding box center [804, 450] width 222 height 20
click at [377, 60] on button "Execution" at bounding box center [381, 53] width 53 height 15
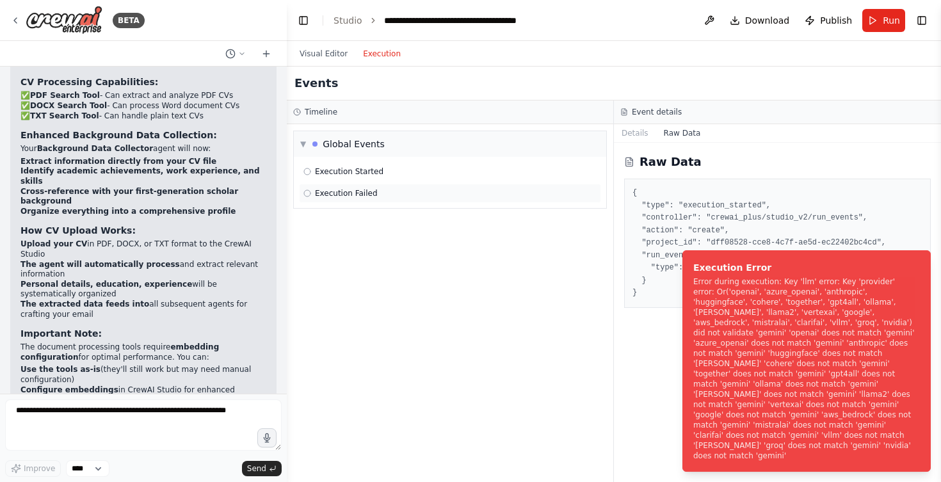
click at [414, 194] on div "Execution Failed" at bounding box center [449, 193] width 293 height 10
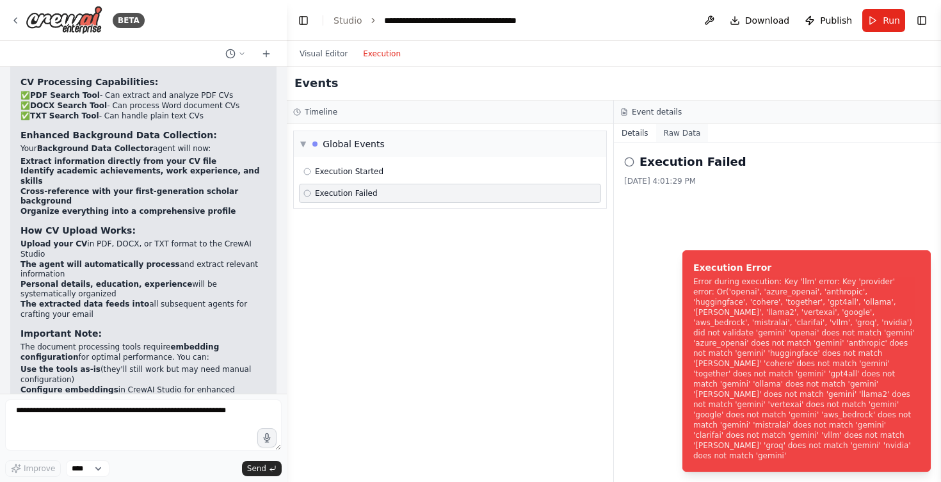
click at [682, 132] on button "Raw Data" at bounding box center [682, 133] width 52 height 18
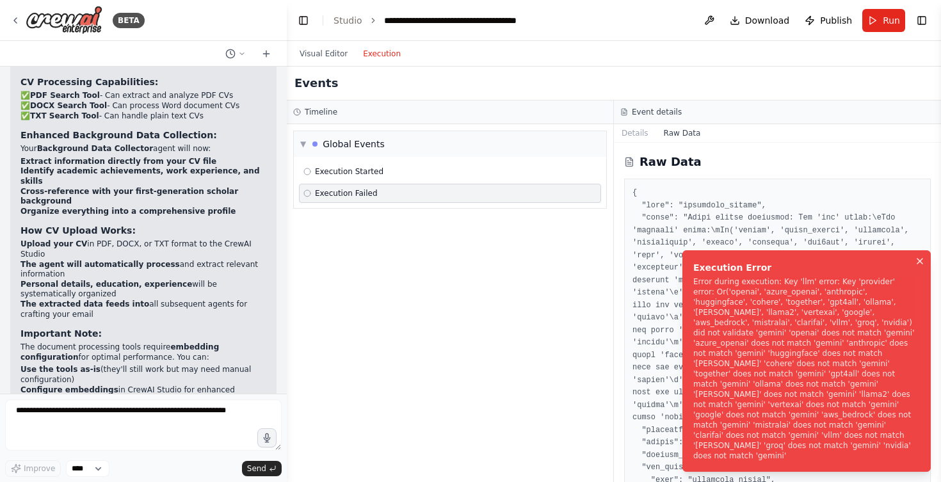
click at [921, 266] on icon "Notifications (F8)" at bounding box center [920, 261] width 10 height 10
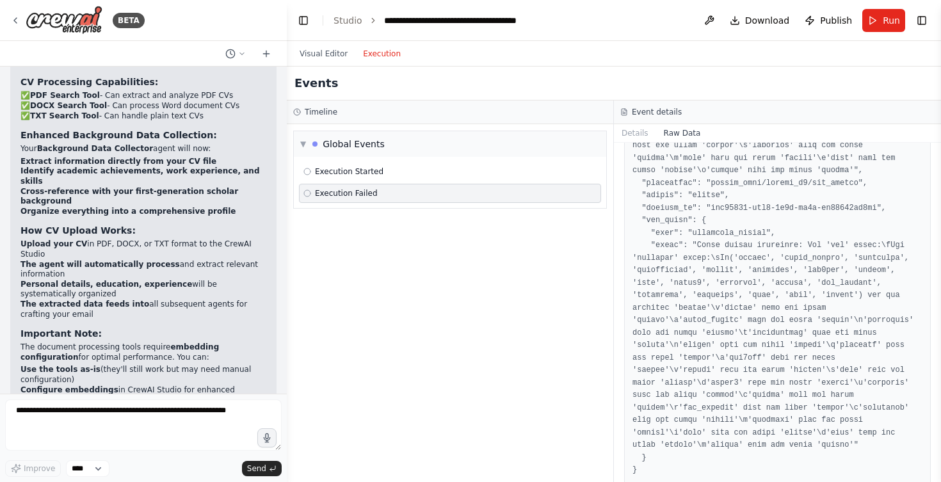
scroll to position [246, 0]
click at [697, 328] on pre at bounding box center [778, 208] width 290 height 537
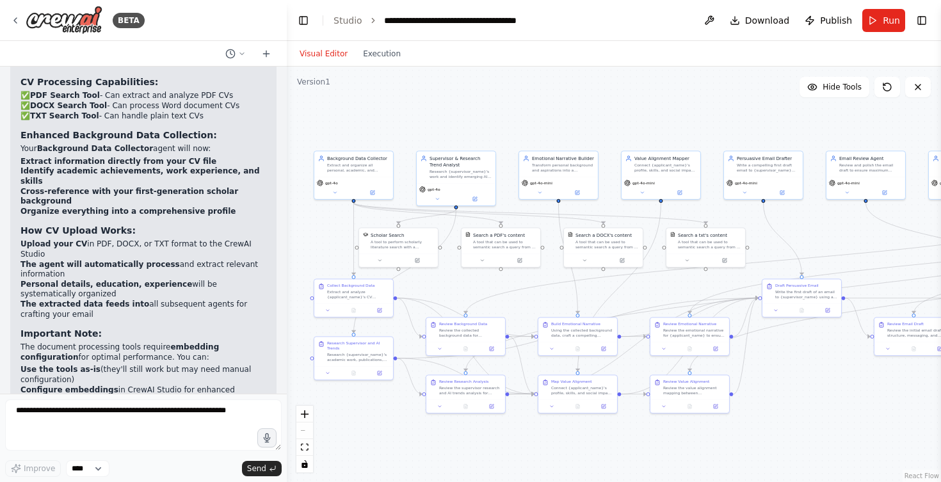
click at [307, 52] on button "Visual Editor" at bounding box center [323, 53] width 63 height 15
click at [875, 20] on button "Run" at bounding box center [883, 20] width 43 height 23
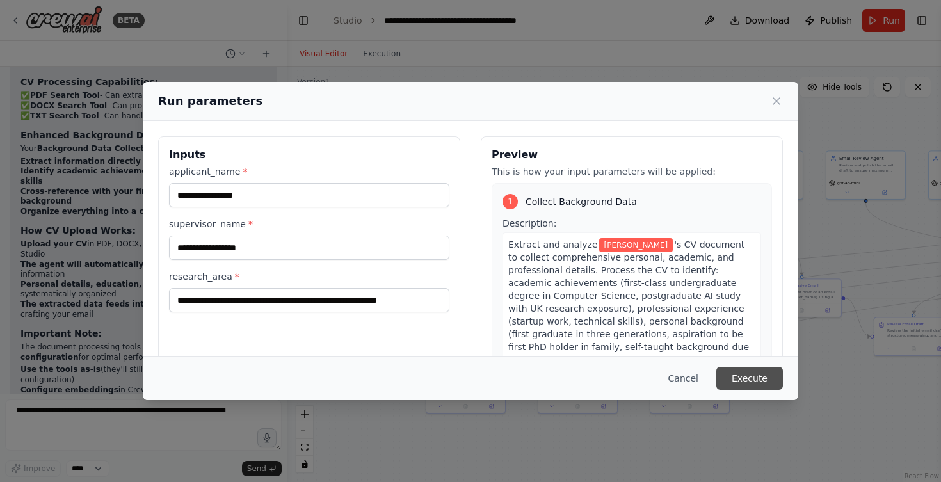
click at [744, 375] on button "Execute" at bounding box center [749, 378] width 67 height 23
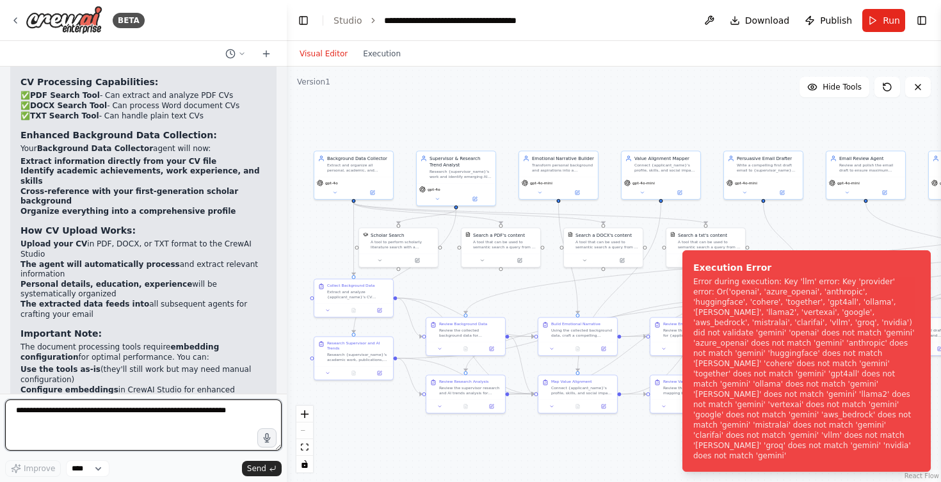
click at [201, 426] on textarea at bounding box center [143, 425] width 277 height 51
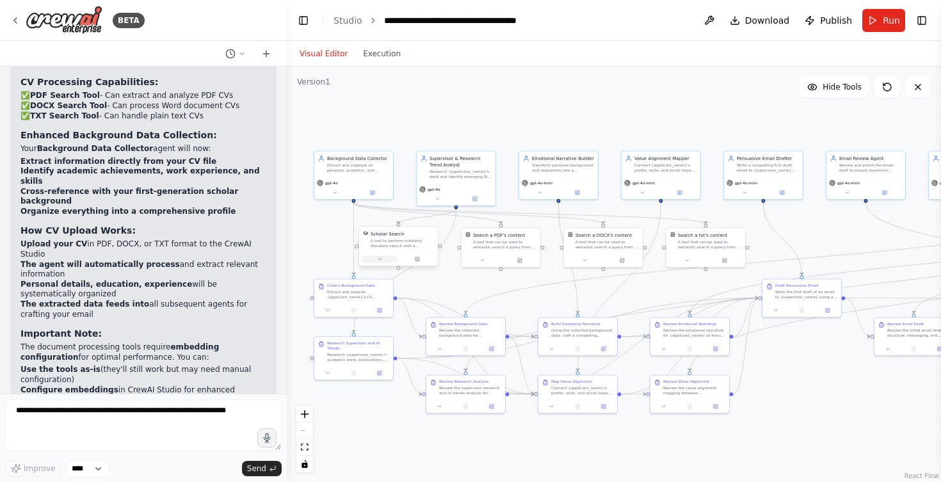
click at [380, 257] on icon at bounding box center [379, 259] width 5 height 5
click at [394, 315] on span "Advanced Options" at bounding box center [381, 316] width 35 height 5
click at [384, 310] on div "Scholar Search A tool to perform scholarly literature search with a search_quer…" at bounding box center [422, 305] width 127 height 68
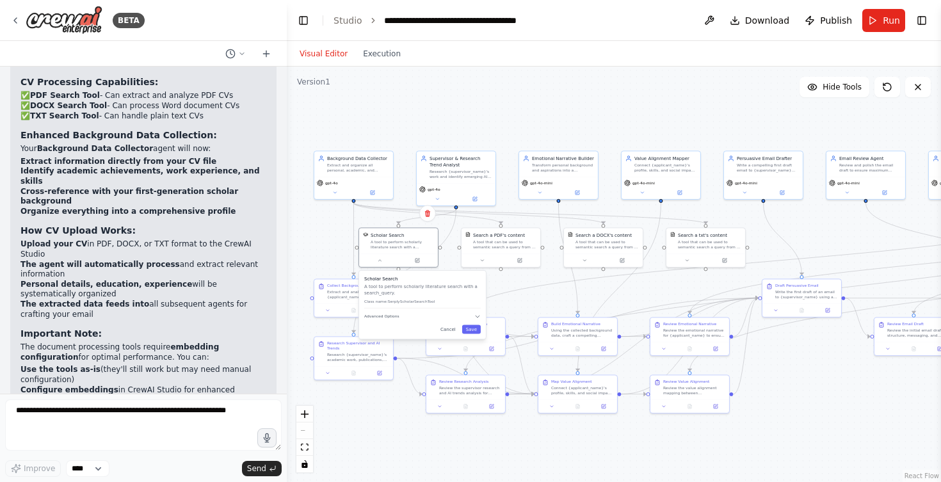
click at [384, 311] on div "Scholar Search A tool to perform scholarly literature search with a search_quer…" at bounding box center [422, 305] width 127 height 68
click at [384, 317] on span "Advanced Options" at bounding box center [381, 316] width 35 height 5
click at [413, 307] on div "Scholar Search A tool to perform scholarly literature search with a search_quer…" at bounding box center [422, 292] width 117 height 33
click at [467, 319] on button "Advanced Options" at bounding box center [422, 316] width 117 height 6
click at [452, 328] on button "Cancel" at bounding box center [448, 329] width 23 height 9
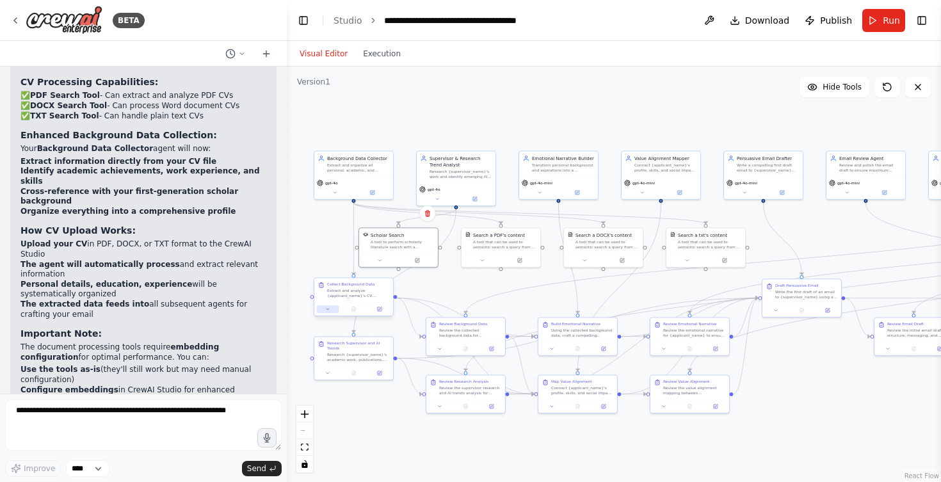
click at [332, 311] on button at bounding box center [328, 309] width 22 height 8
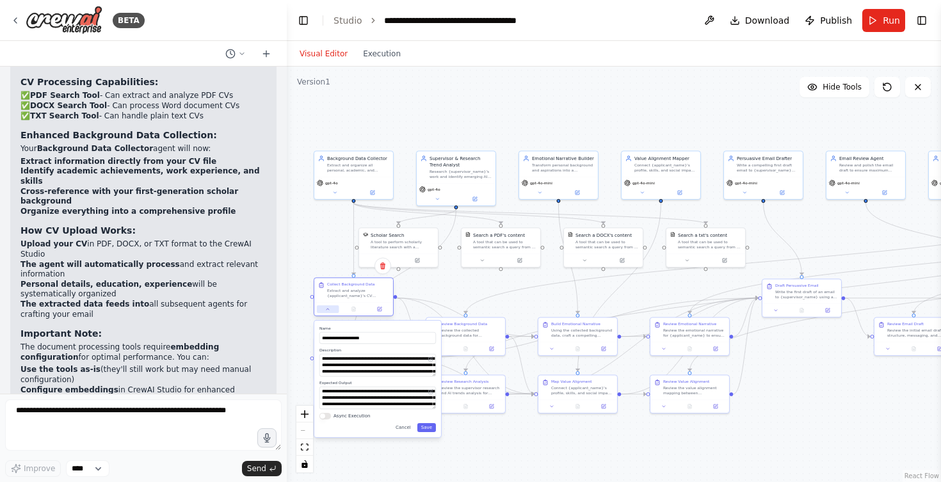
click at [332, 311] on button at bounding box center [328, 309] width 22 height 8
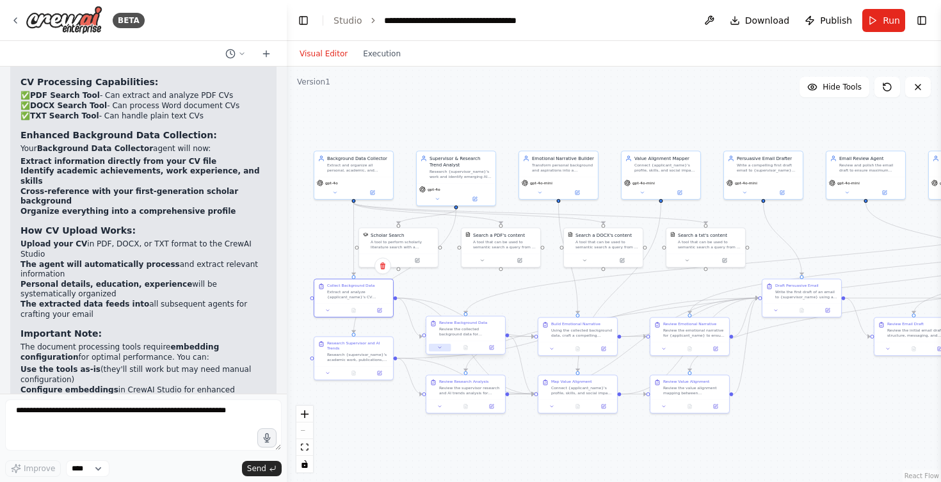
click at [437, 350] on button at bounding box center [440, 348] width 22 height 8
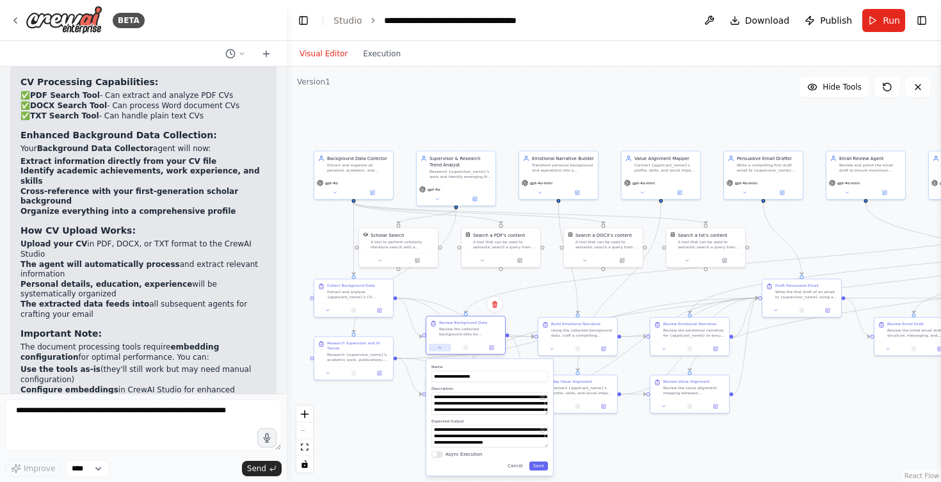
click at [437, 350] on button at bounding box center [440, 348] width 22 height 8
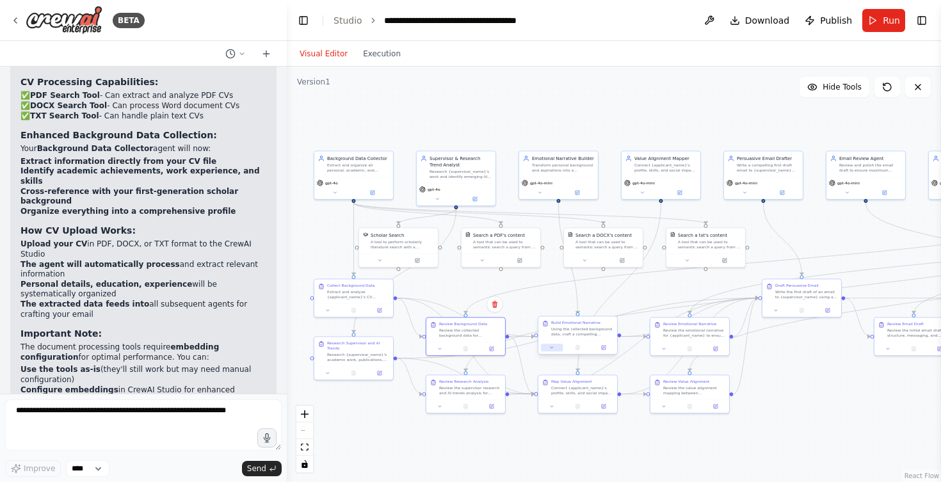
click at [550, 346] on icon at bounding box center [551, 347] width 5 height 5
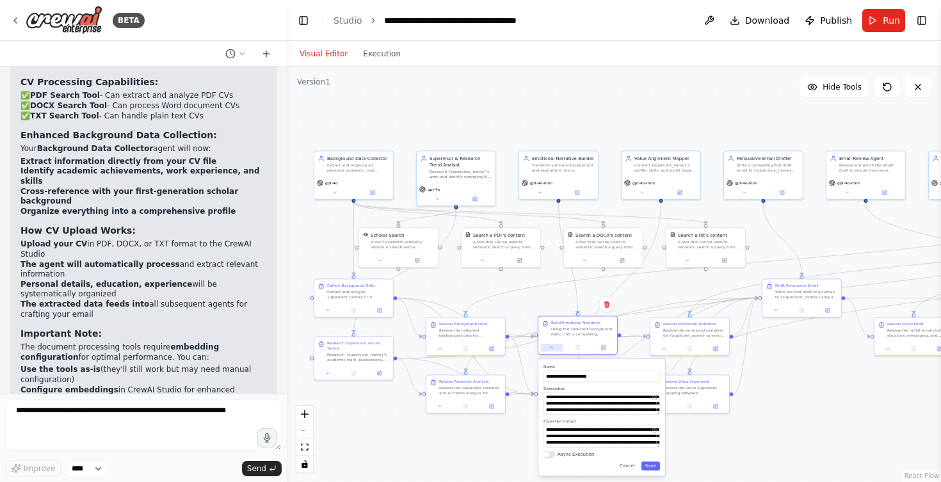
click at [550, 346] on icon at bounding box center [551, 347] width 5 height 5
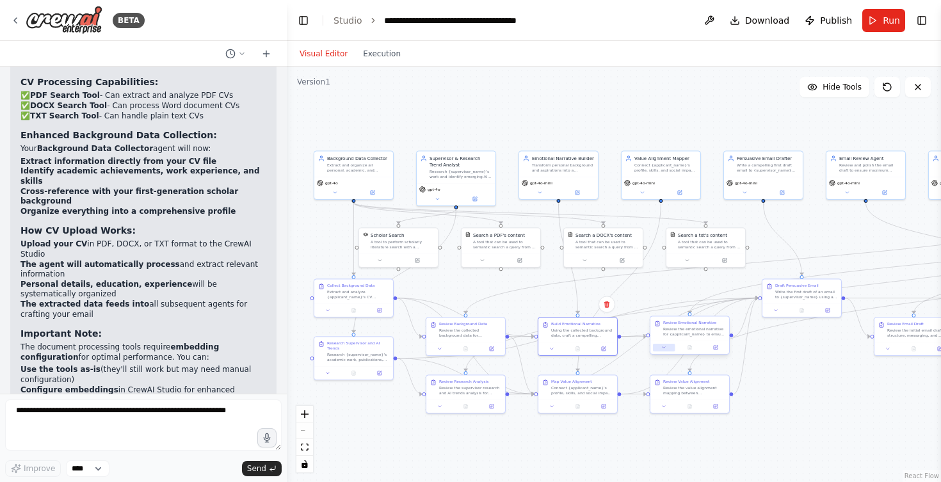
click at [666, 344] on button at bounding box center [664, 348] width 22 height 8
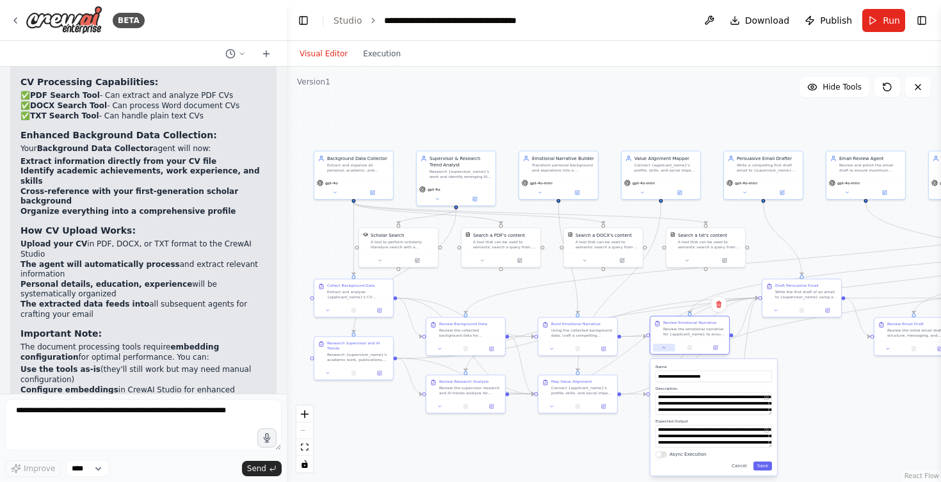
click at [666, 344] on button at bounding box center [664, 348] width 22 height 8
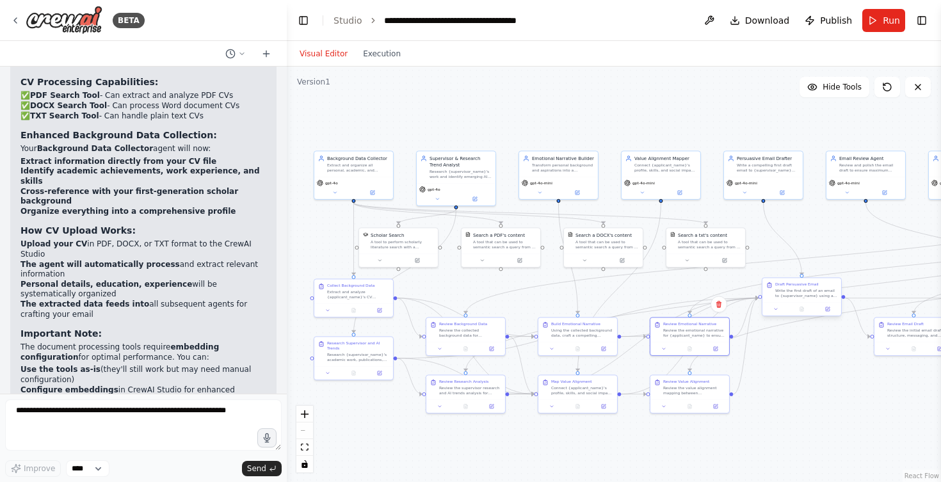
click at [772, 313] on div at bounding box center [802, 308] width 79 height 13
click at [775, 311] on icon at bounding box center [775, 309] width 5 height 5
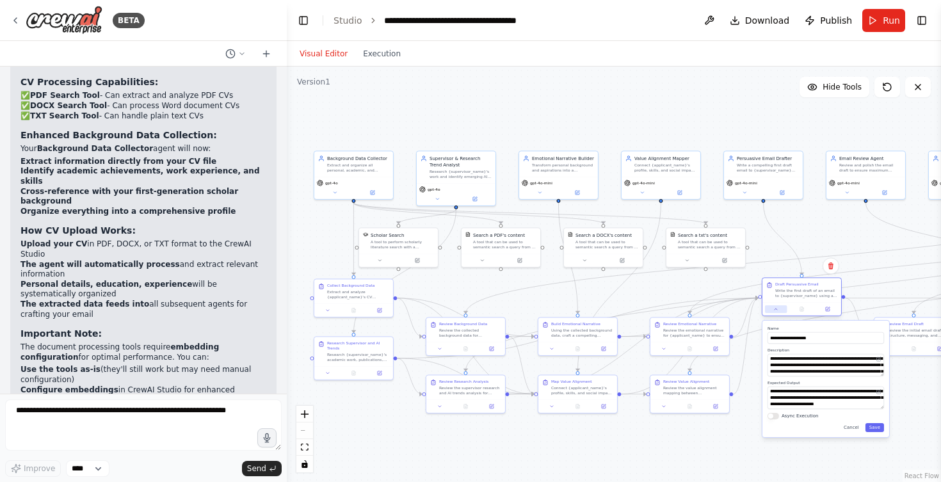
click at [775, 311] on icon at bounding box center [775, 309] width 5 height 5
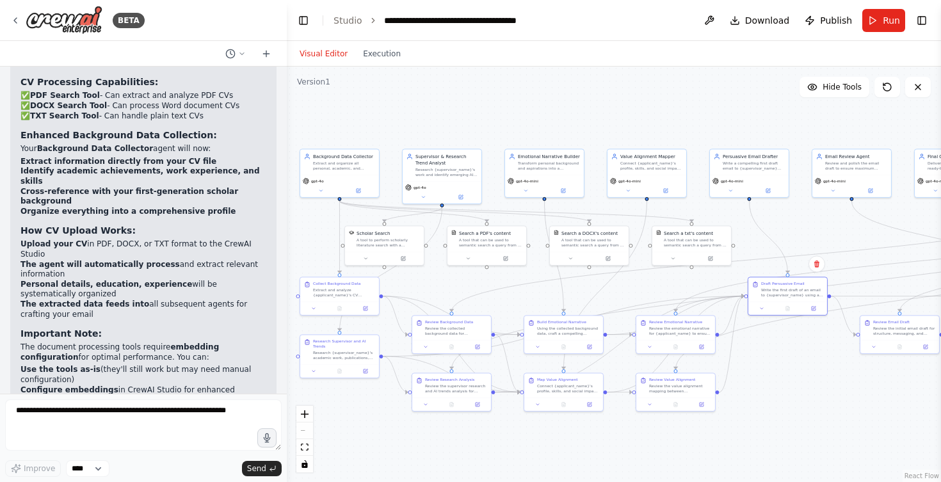
drag, startPoint x: 776, startPoint y: 247, endPoint x: 762, endPoint y: 245, distance: 14.2
click at [762, 245] on div ".deletable-edge-delete-btn { width: 20px; height: 20px; border: 0px solid #ffff…" at bounding box center [614, 275] width 654 height 416
drag, startPoint x: 771, startPoint y: 237, endPoint x: 763, endPoint y: 238, distance: 9.0
click at [763, 238] on div ".deletable-edge-delete-btn { width: 20px; height: 20px; border: 0px solid #ffff…" at bounding box center [614, 275] width 654 height 416
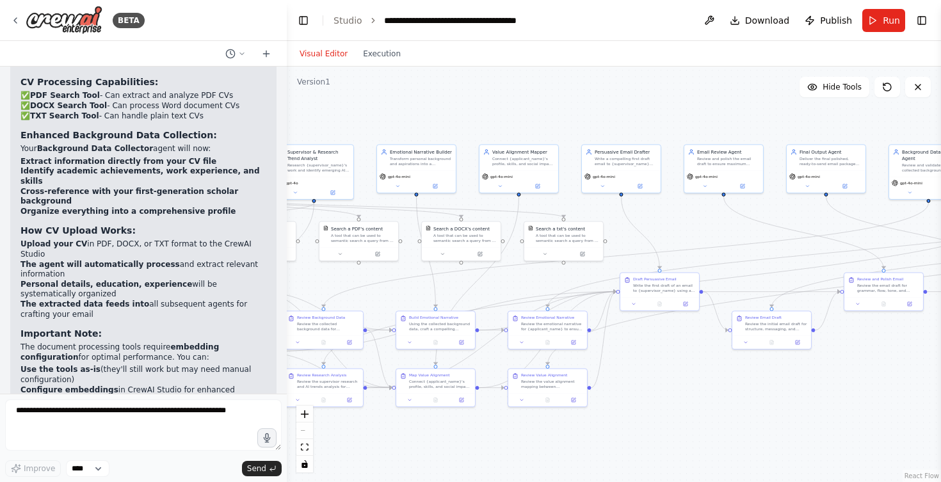
drag, startPoint x: 759, startPoint y: 246, endPoint x: 631, endPoint y: 242, distance: 128.1
click at [631, 242] on div ".deletable-edge-delete-btn { width: 20px; height: 20px; border: 0px solid #ffff…" at bounding box center [614, 275] width 654 height 416
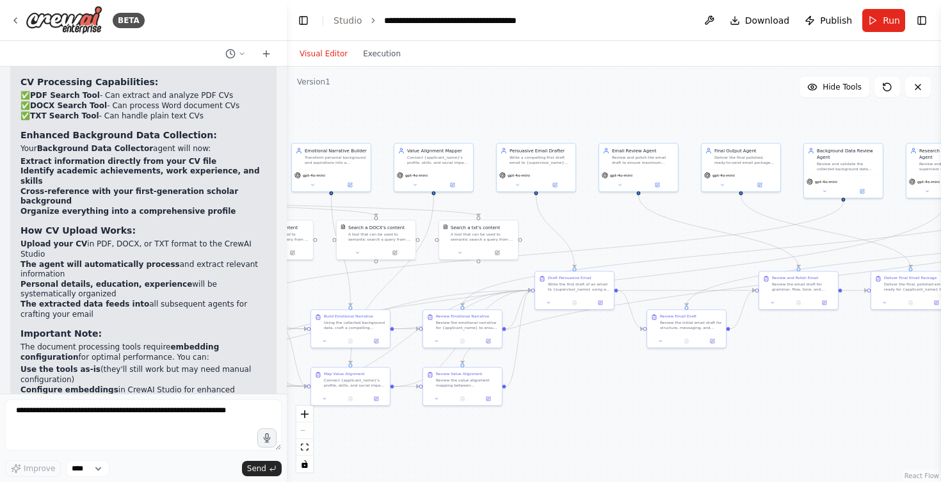
drag, startPoint x: 698, startPoint y: 218, endPoint x: 613, endPoint y: 217, distance: 85.2
click at [613, 217] on div ".deletable-edge-delete-btn { width: 20px; height: 20px; border: 0px solid #ffff…" at bounding box center [614, 275] width 654 height 416
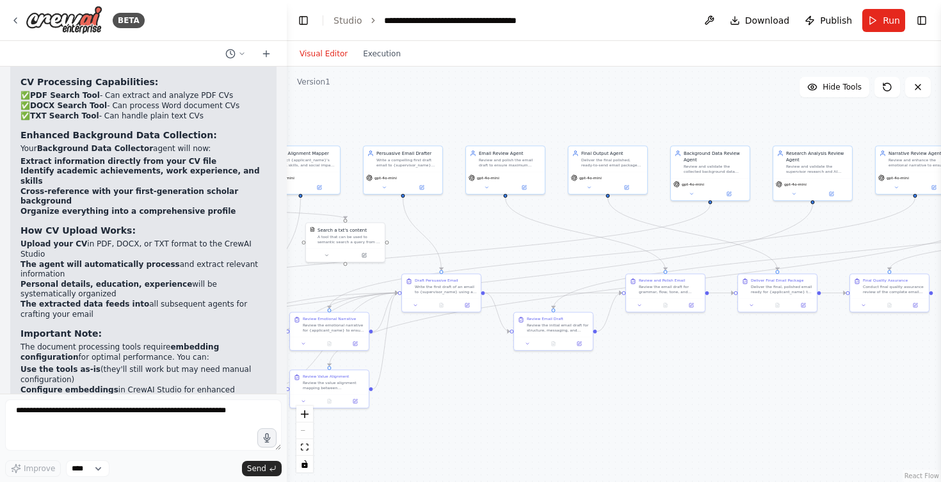
drag, startPoint x: 630, startPoint y: 218, endPoint x: 490, endPoint y: 221, distance: 139.6
click at [490, 221] on div ".deletable-edge-delete-btn { width: 20px; height: 20px; border: 0px solid #ffff…" at bounding box center [614, 275] width 654 height 416
drag, startPoint x: 646, startPoint y: 228, endPoint x: 439, endPoint y: 225, distance: 207.5
click at [439, 225] on div ".deletable-edge-delete-btn { width: 20px; height: 20px; border: 0px solid #ffff…" at bounding box center [614, 275] width 654 height 416
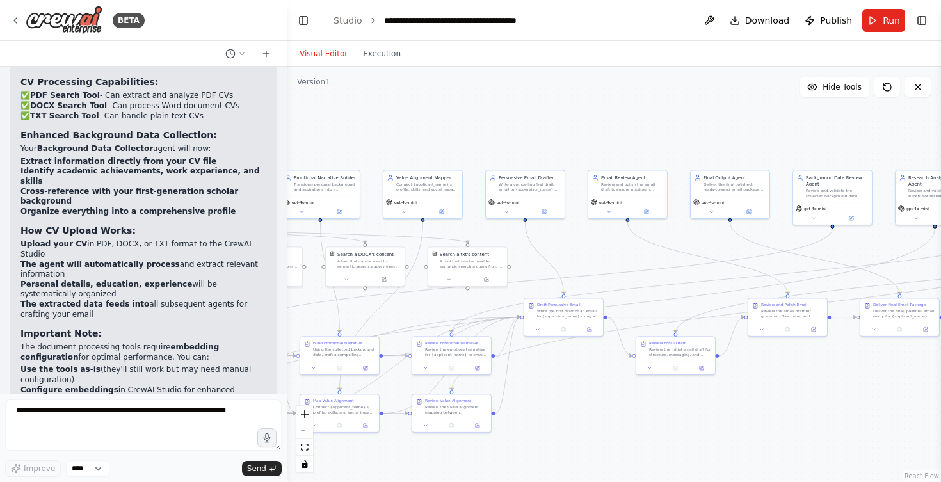
drag, startPoint x: 658, startPoint y: 206, endPoint x: 806, endPoint y: 229, distance: 150.2
click at [800, 229] on div ".deletable-edge-delete-btn { width: 20px; height: 20px; border: 0px solid #ffff…" at bounding box center [614, 275] width 654 height 416
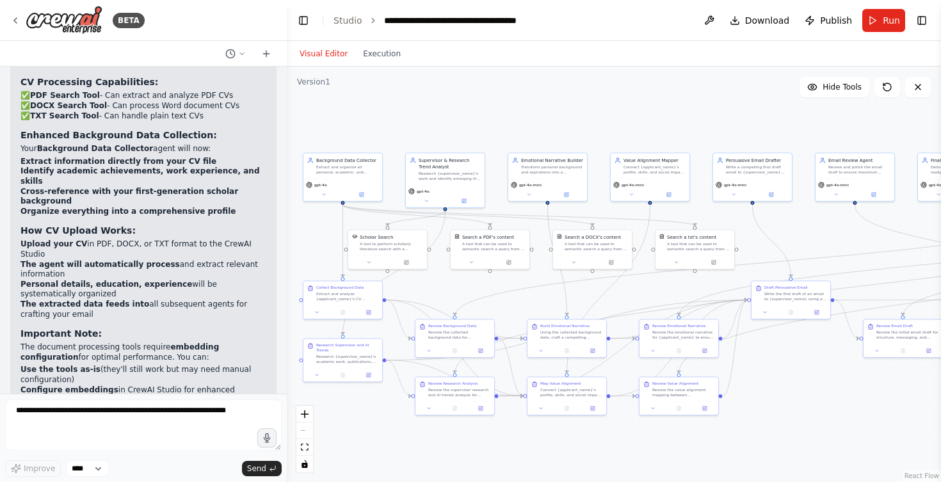
drag, startPoint x: 613, startPoint y: 238, endPoint x: 827, endPoint y: 223, distance: 214.4
click at [827, 223] on div ".deletable-edge-delete-btn { width: 20px; height: 20px; border: 0px solid #ffff…" at bounding box center [614, 275] width 654 height 416
click at [369, 264] on button at bounding box center [369, 261] width 36 height 8
click at [490, 241] on div "A tool that can be used to semantic search a query from a PDF's content." at bounding box center [494, 245] width 63 height 10
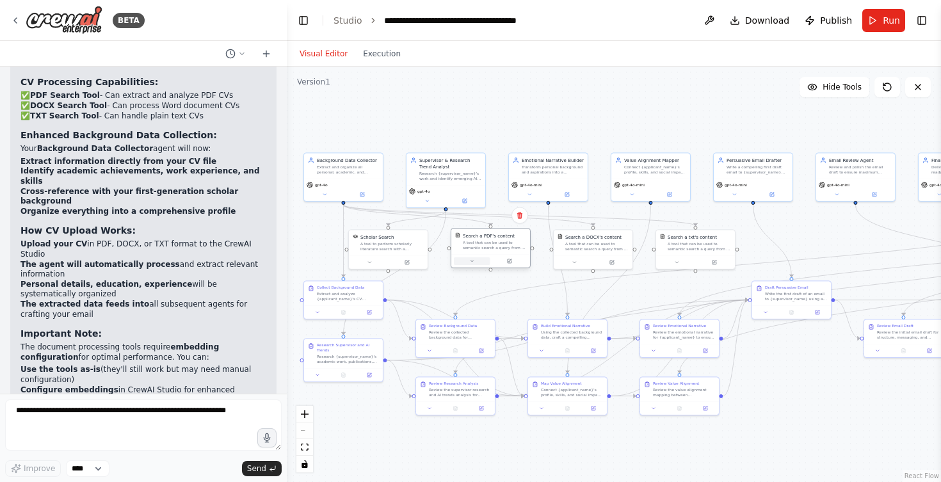
click at [472, 262] on icon at bounding box center [471, 261] width 5 height 5
click at [469, 265] on div at bounding box center [490, 260] width 79 height 13
click at [473, 261] on icon at bounding box center [471, 261] width 5 height 5
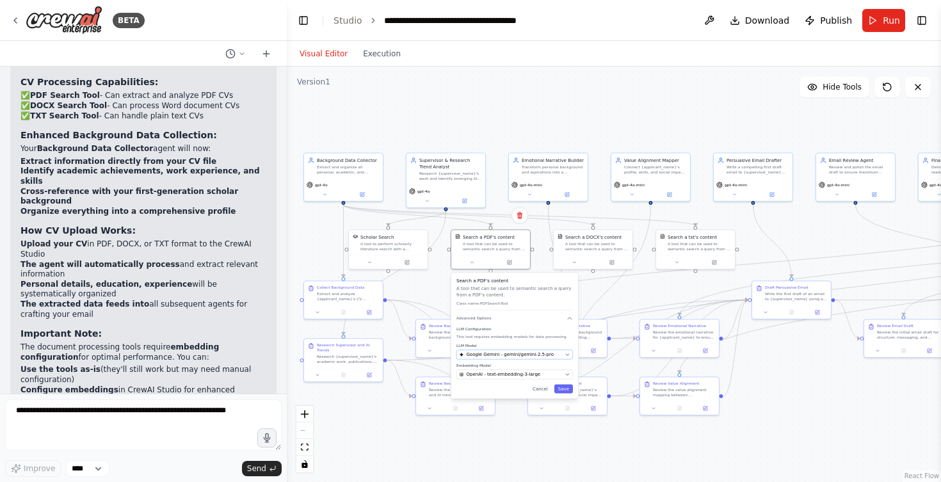
click at [508, 356] on span "Google Gemini - gemini/gemini-2.5-pro" at bounding box center [510, 354] width 88 height 6
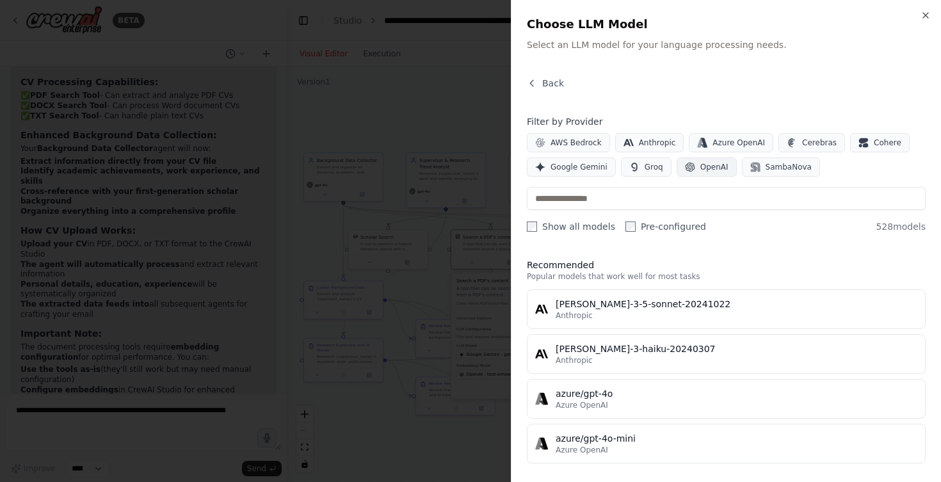
click at [700, 163] on span "OpenAI" at bounding box center [714, 167] width 28 height 10
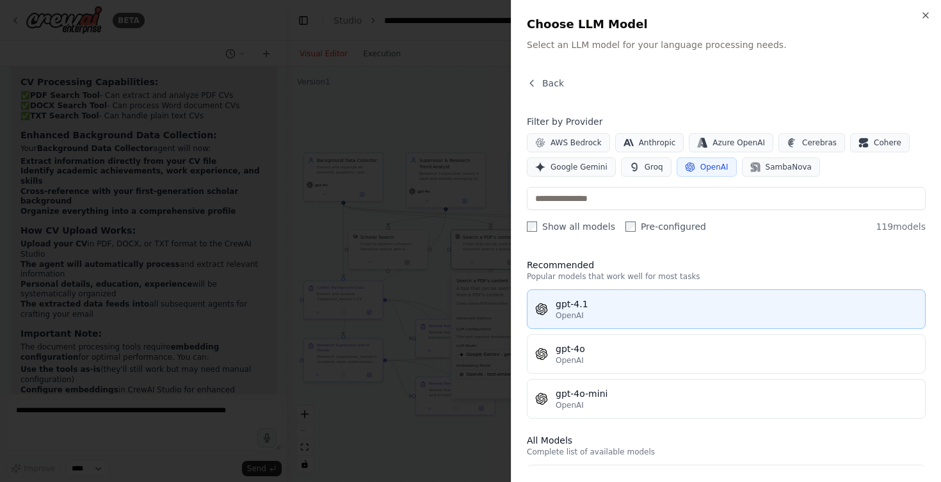
click at [600, 318] on div "OpenAI" at bounding box center [737, 316] width 362 height 10
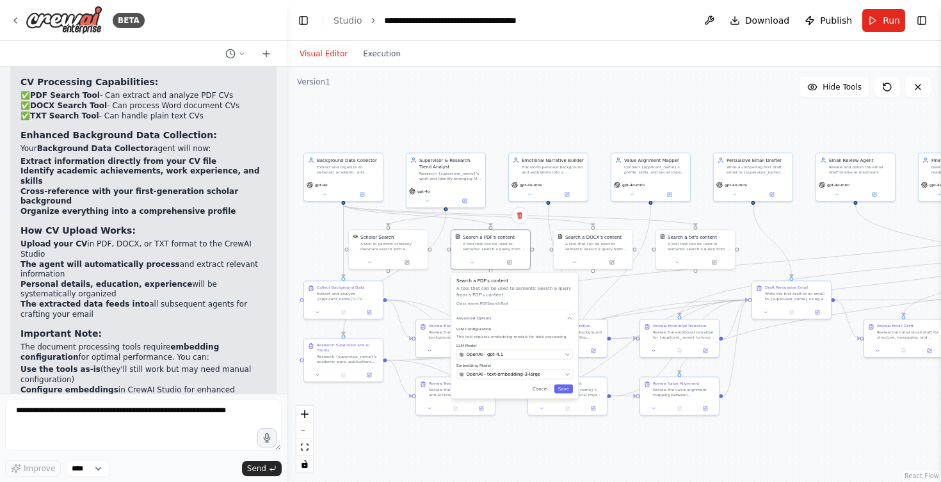
click at [565, 384] on div "Search a PDF's content A tool that can be used to semantic search a query from …" at bounding box center [514, 335] width 127 height 125
click at [368, 259] on icon at bounding box center [369, 261] width 5 height 5
click at [565, 388] on button "Save" at bounding box center [563, 388] width 19 height 9
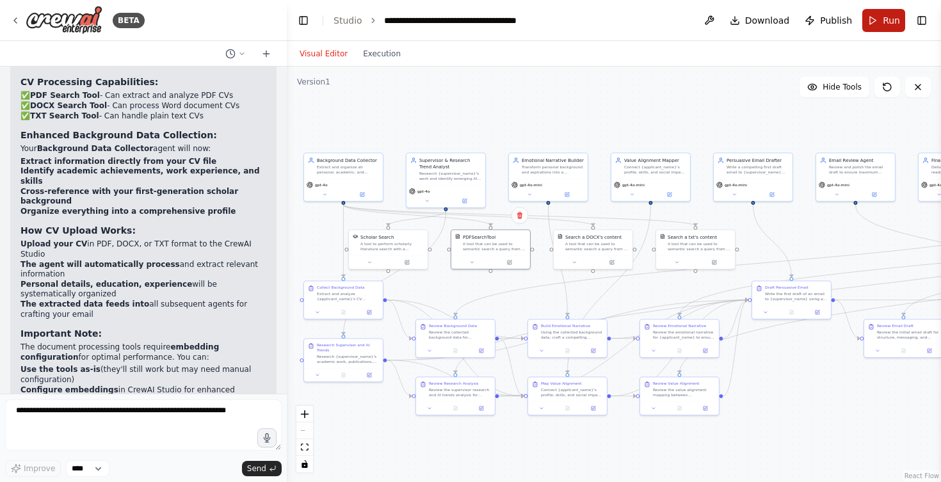
click at [888, 17] on span "Run" at bounding box center [891, 20] width 17 height 13
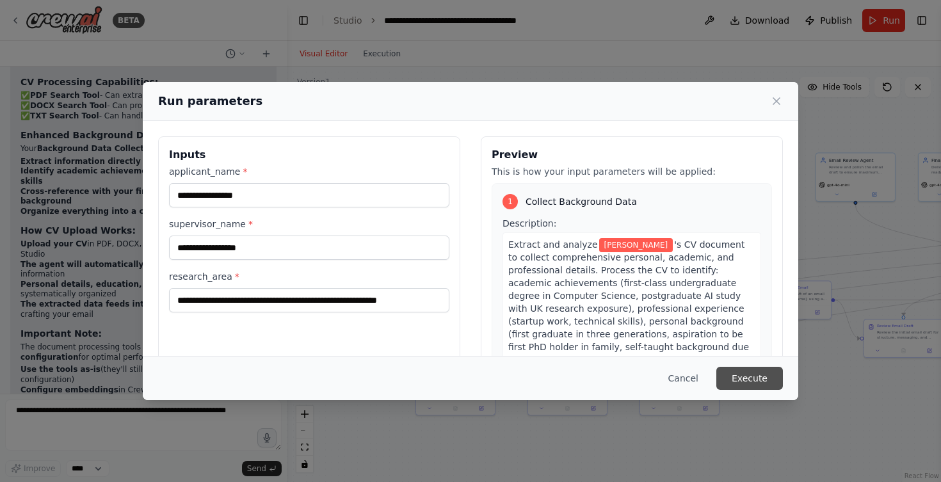
click at [738, 380] on button "Execute" at bounding box center [749, 378] width 67 height 23
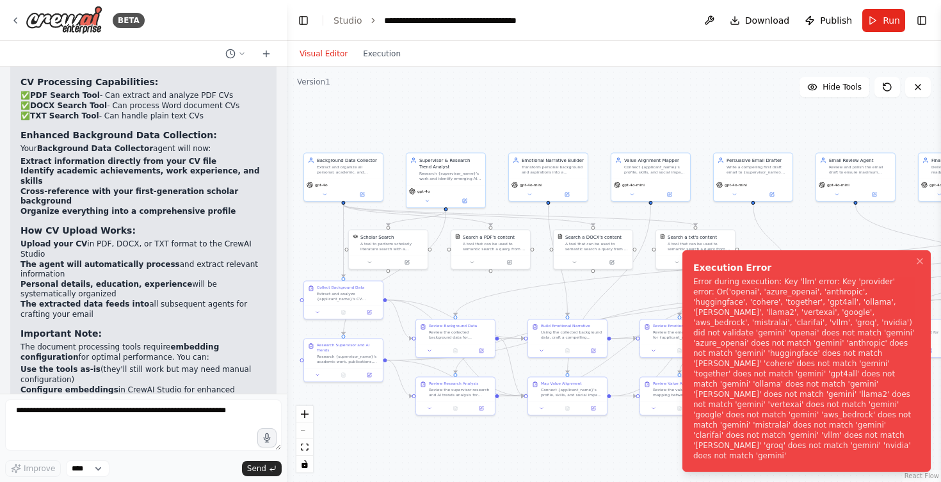
scroll to position [0, 0]
click at [920, 266] on icon "Notifications (F8)" at bounding box center [920, 261] width 10 height 10
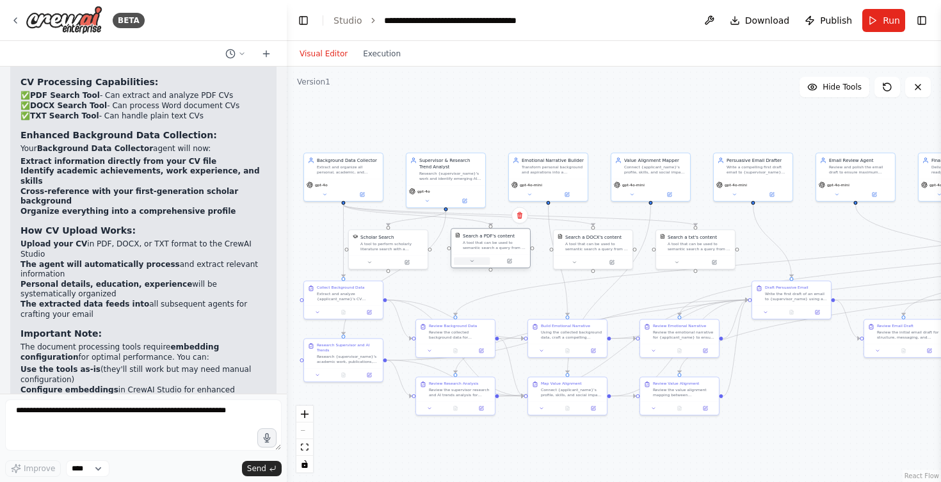
click at [478, 260] on button at bounding box center [472, 261] width 36 height 8
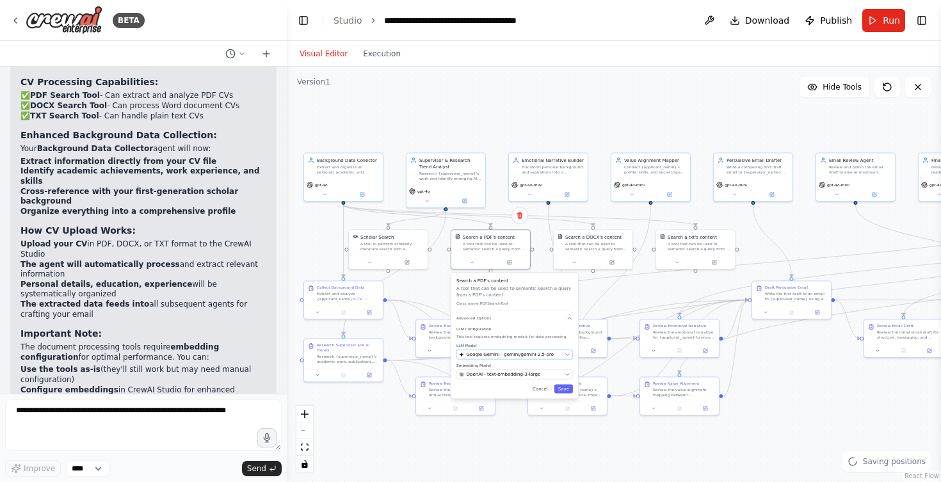
click at [505, 354] on span "Google Gemini - gemini/gemini-2.5-pro" at bounding box center [510, 354] width 88 height 6
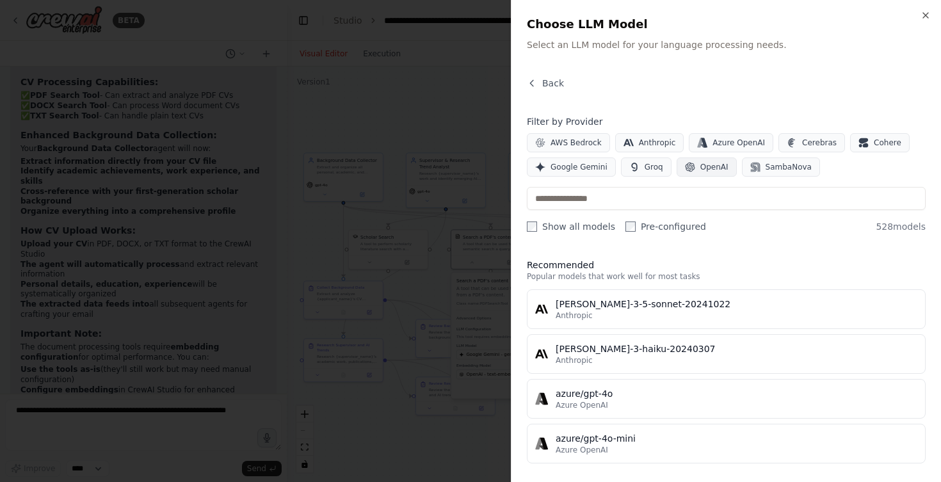
click at [715, 164] on span "OpenAI" at bounding box center [714, 167] width 28 height 10
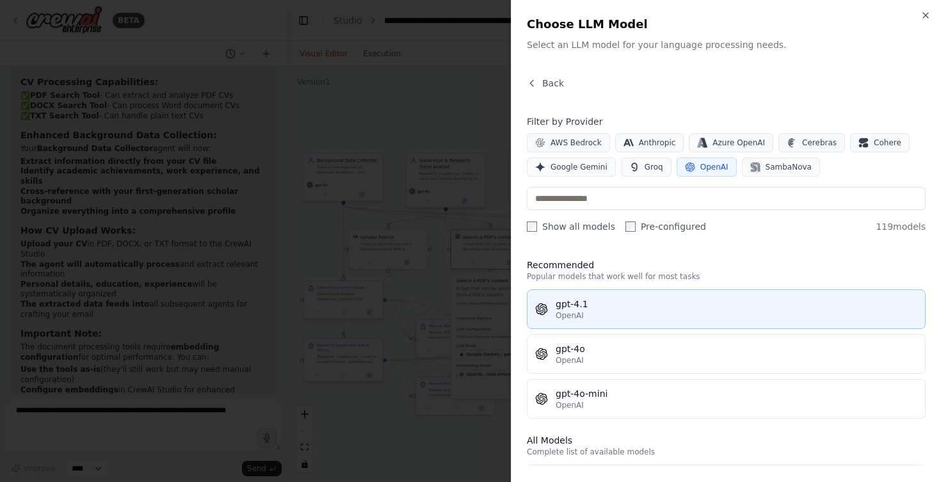
click at [575, 314] on span "OpenAI" at bounding box center [570, 316] width 28 height 10
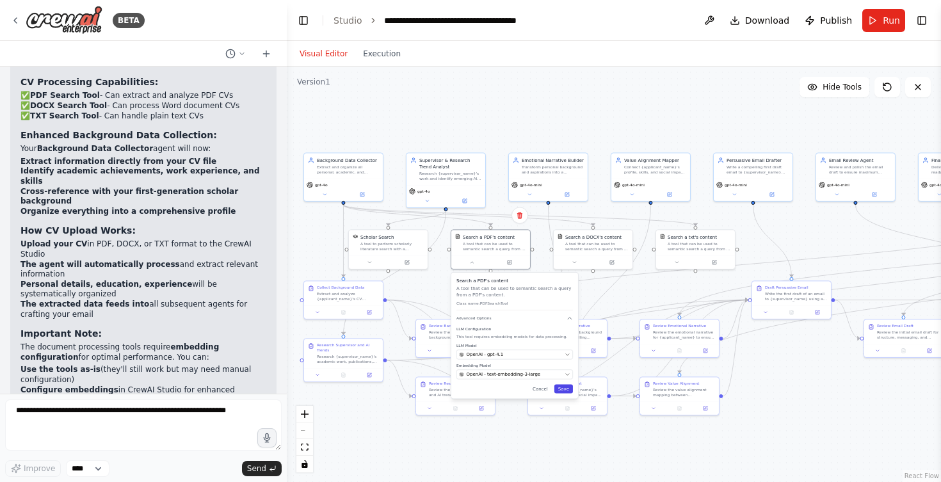
click at [567, 389] on button "Save" at bounding box center [563, 388] width 19 height 9
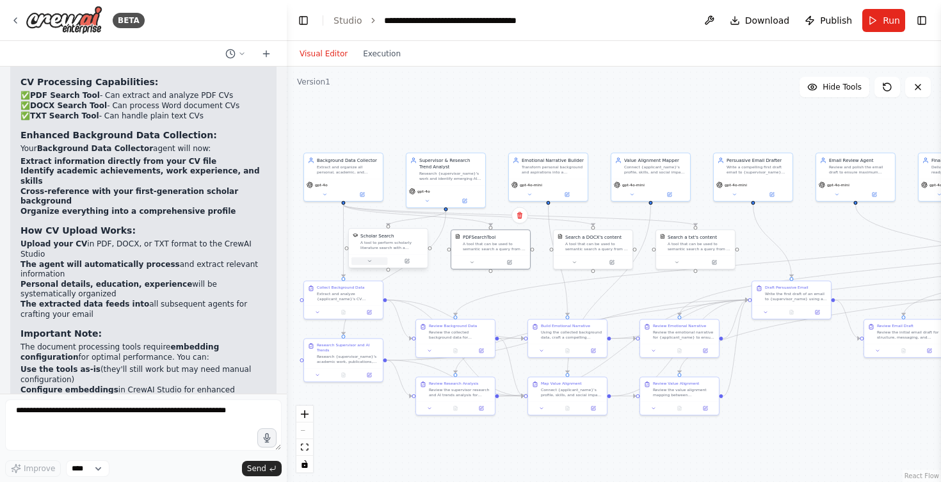
click at [370, 261] on icon at bounding box center [369, 261] width 3 height 1
click at [456, 316] on button "Advanced Options" at bounding box center [412, 318] width 117 height 6
click at [464, 328] on button "Save" at bounding box center [461, 331] width 19 height 9
click at [579, 245] on div "A tool that can be used to semantic search a query from a DOCX's content." at bounding box center [596, 245] width 63 height 10
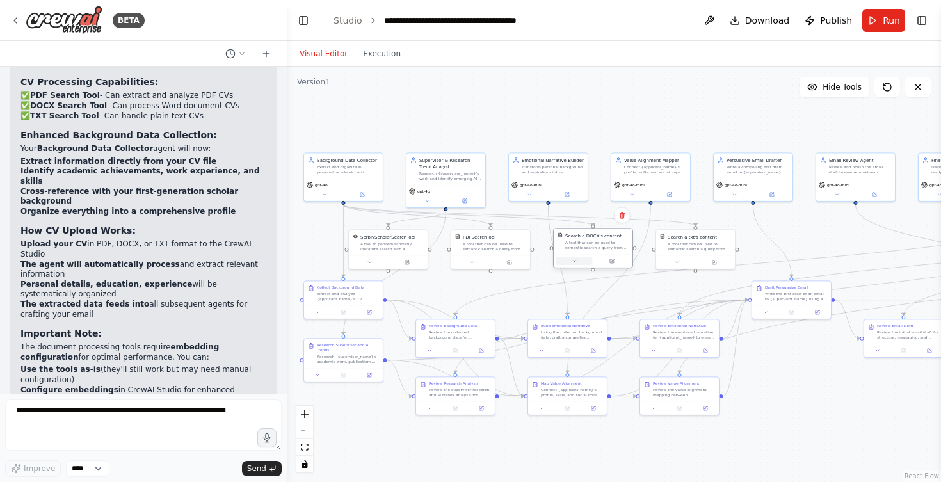
click at [573, 262] on icon at bounding box center [574, 261] width 5 height 5
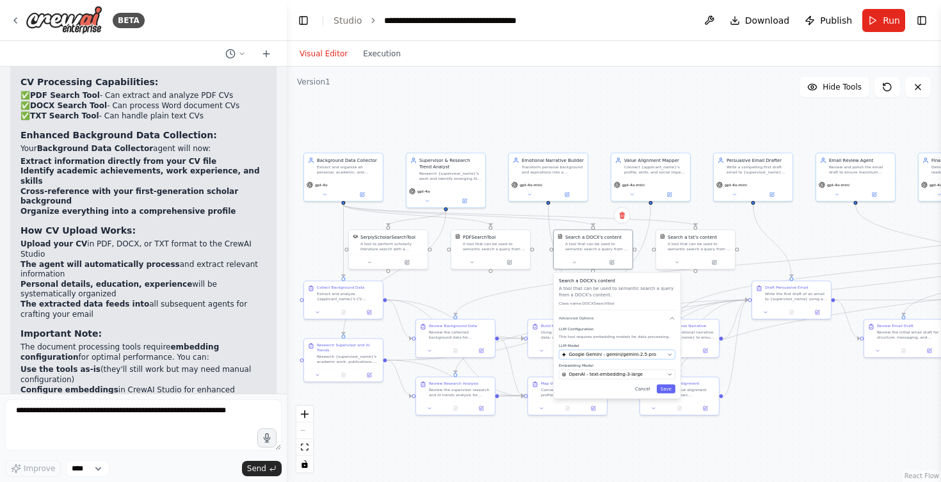
click at [590, 351] on button "Google Gemini - gemini/gemini-2.5-pro" at bounding box center [617, 355] width 117 height 10
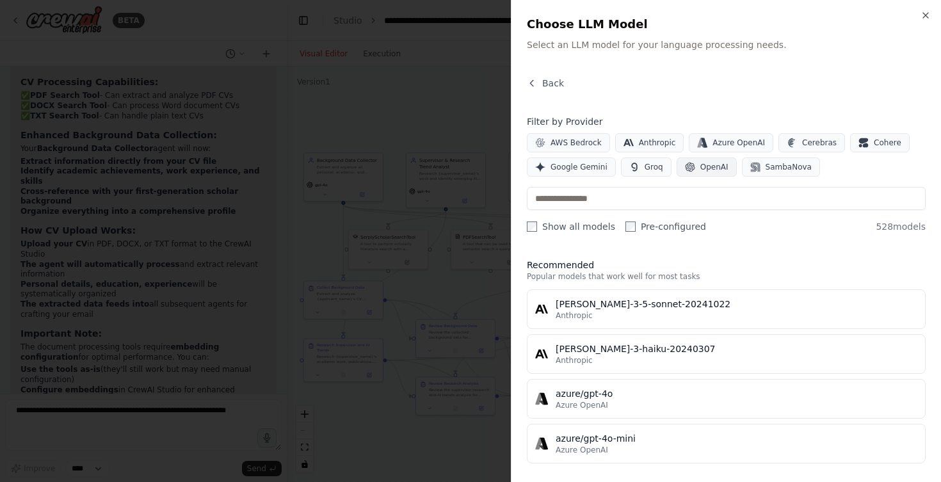
click at [713, 166] on span "OpenAI" at bounding box center [714, 167] width 28 height 10
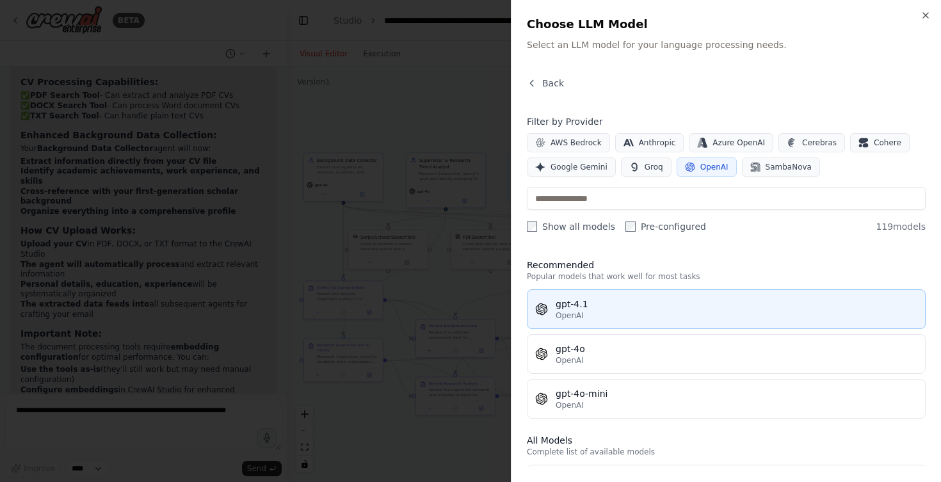
click at [568, 310] on div "gpt-4.1" at bounding box center [737, 304] width 362 height 13
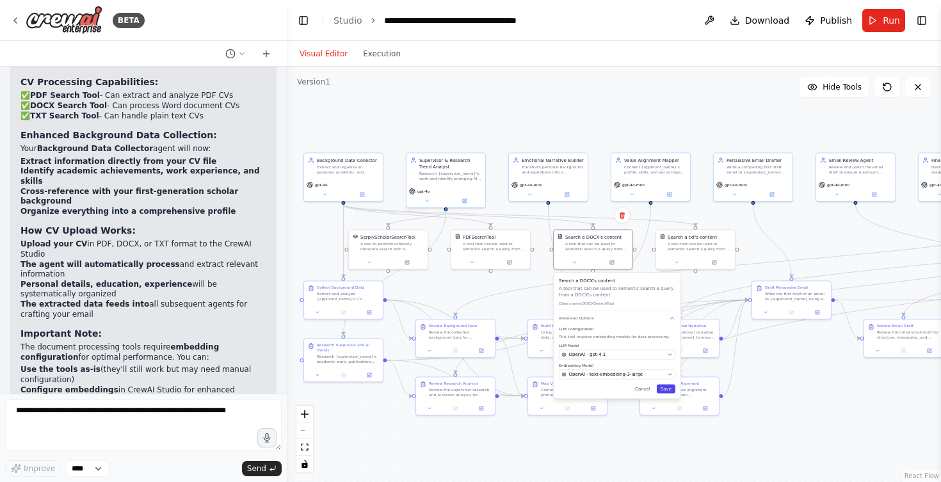
click at [668, 388] on button "Save" at bounding box center [666, 388] width 19 height 9
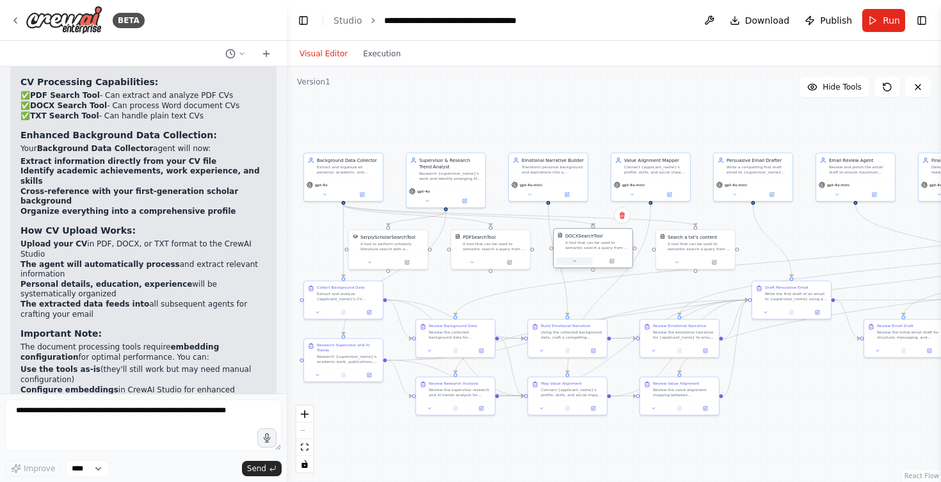
click at [571, 259] on button at bounding box center [574, 261] width 36 height 8
click at [665, 380] on button "Save" at bounding box center [666, 380] width 19 height 9
click at [678, 261] on icon at bounding box center [676, 261] width 3 height 1
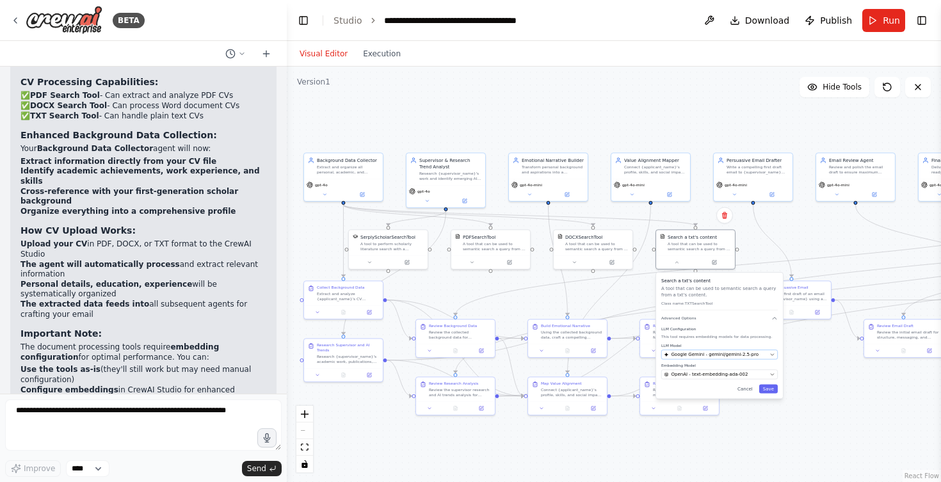
click at [700, 357] on span "Google Gemini - gemini/gemini-2.5-pro" at bounding box center [715, 354] width 88 height 6
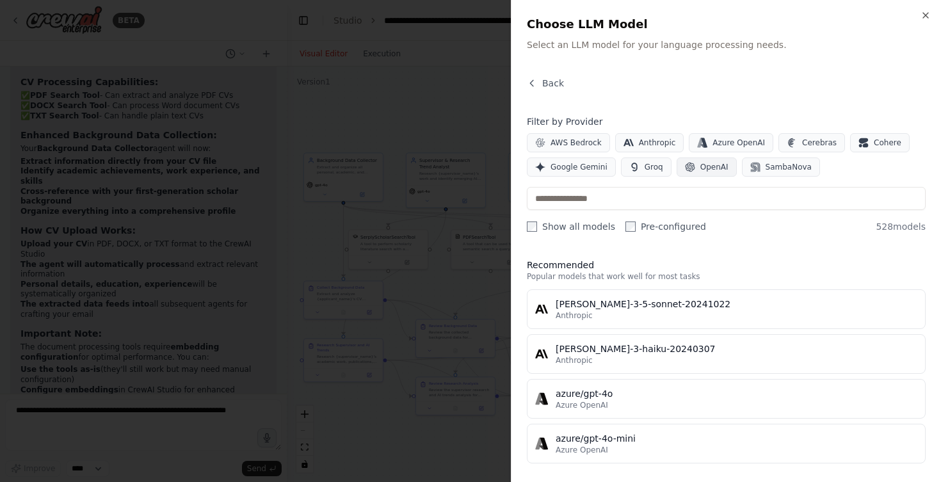
click at [710, 163] on span "OpenAI" at bounding box center [714, 167] width 28 height 10
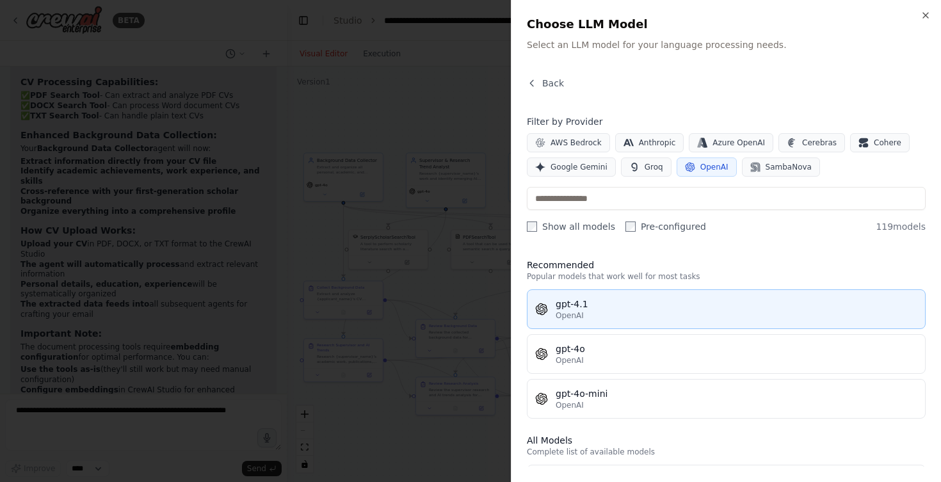
click at [597, 320] on div "OpenAI" at bounding box center [737, 316] width 362 height 10
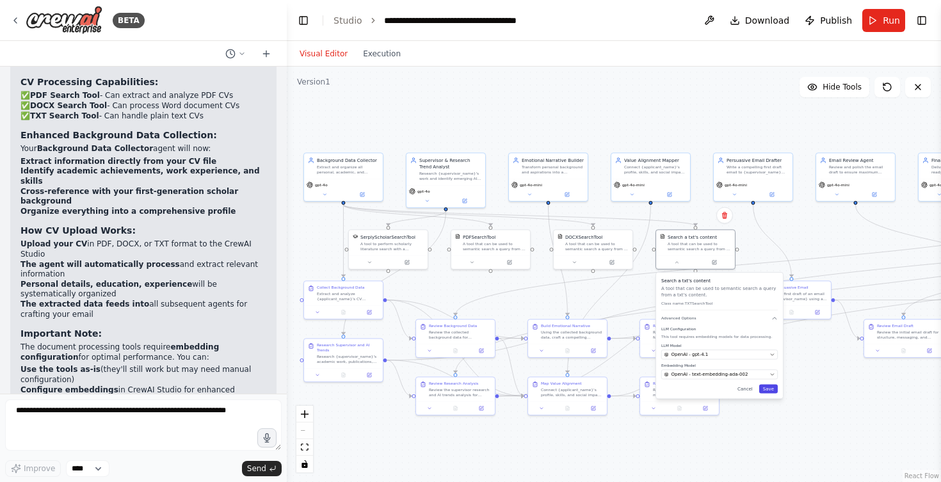
click at [773, 392] on button "Save" at bounding box center [768, 388] width 19 height 9
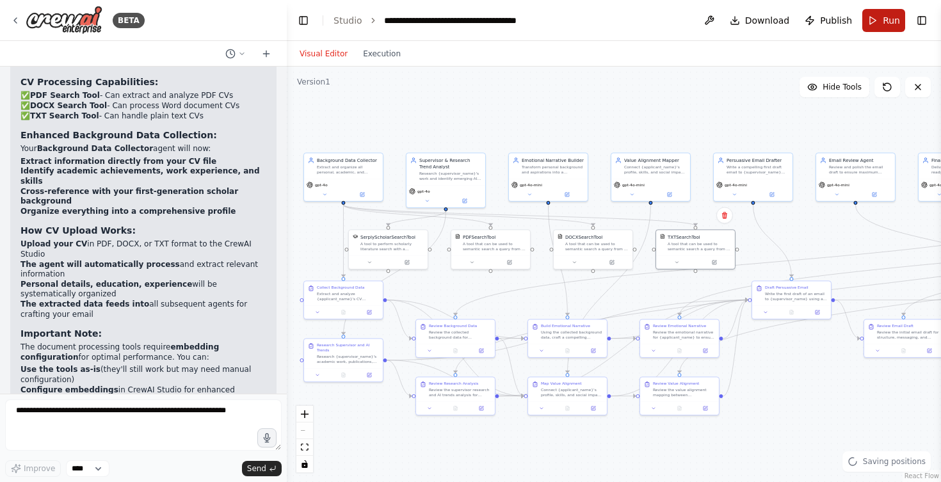
click at [881, 23] on button "Run" at bounding box center [883, 20] width 43 height 23
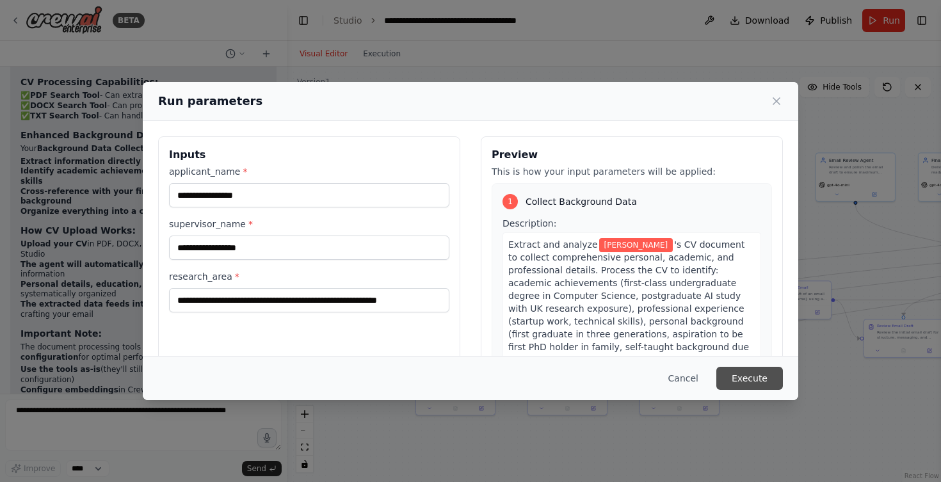
click at [748, 373] on button "Execute" at bounding box center [749, 378] width 67 height 23
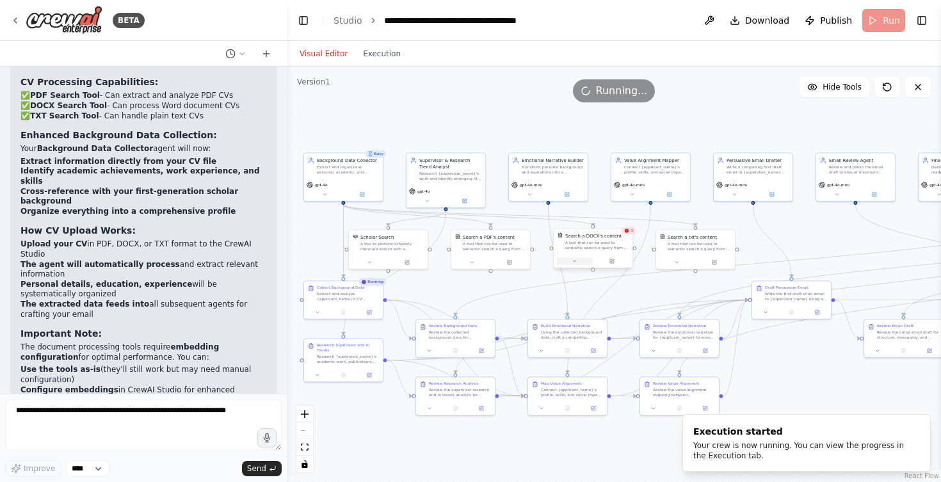
click at [577, 261] on icon at bounding box center [574, 261] width 5 height 5
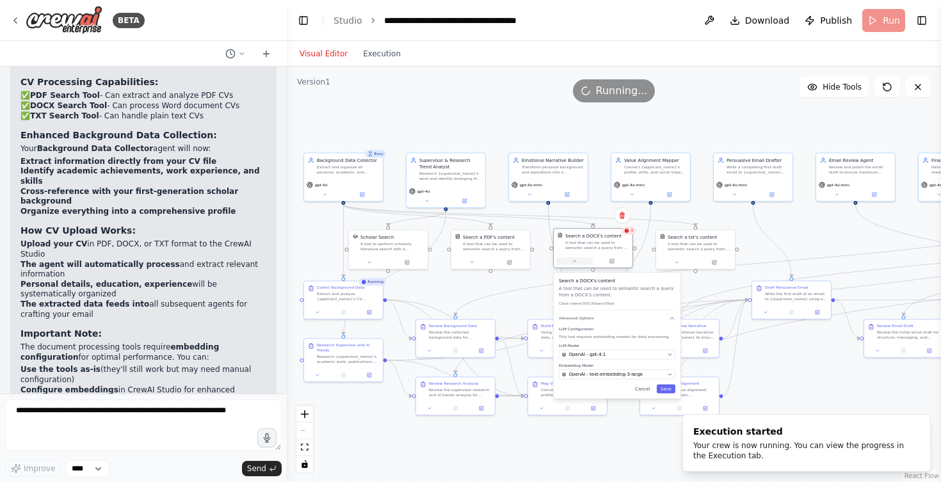
click at [577, 261] on icon at bounding box center [574, 261] width 5 height 5
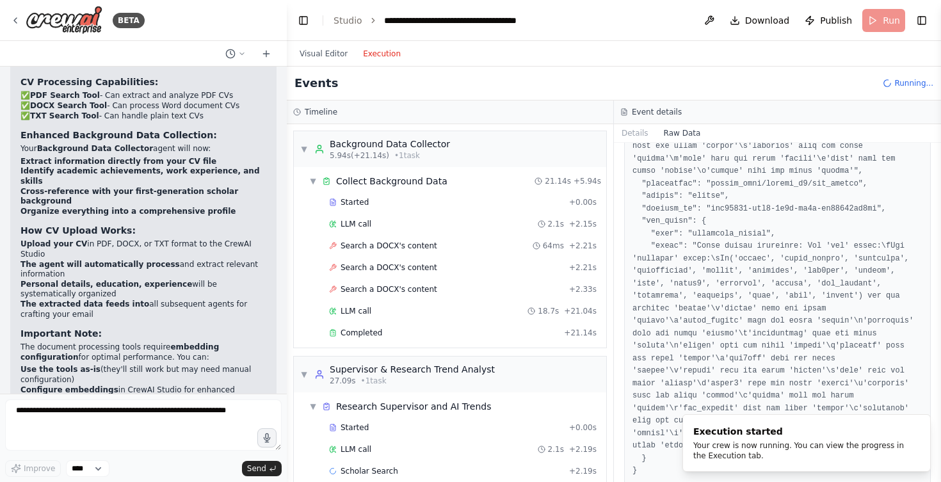
click at [378, 49] on button "Execution" at bounding box center [381, 53] width 53 height 15
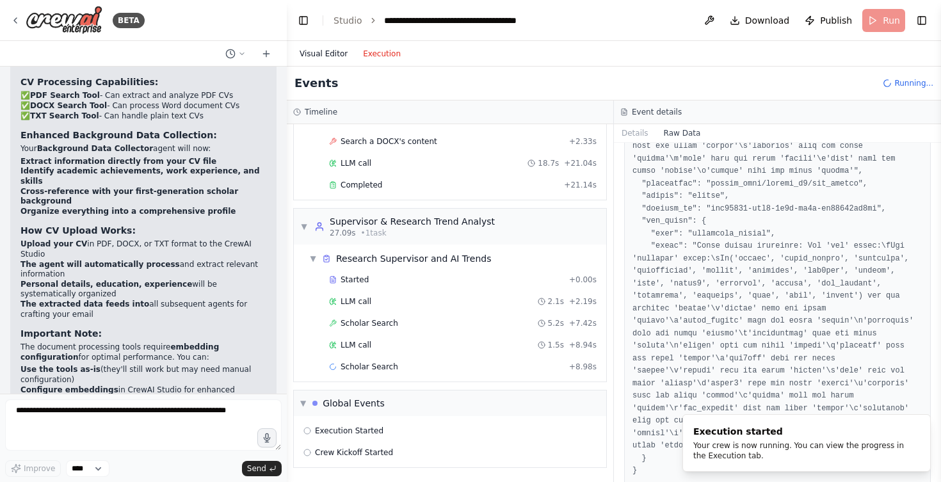
click at [331, 56] on button "Visual Editor" at bounding box center [323, 53] width 63 height 15
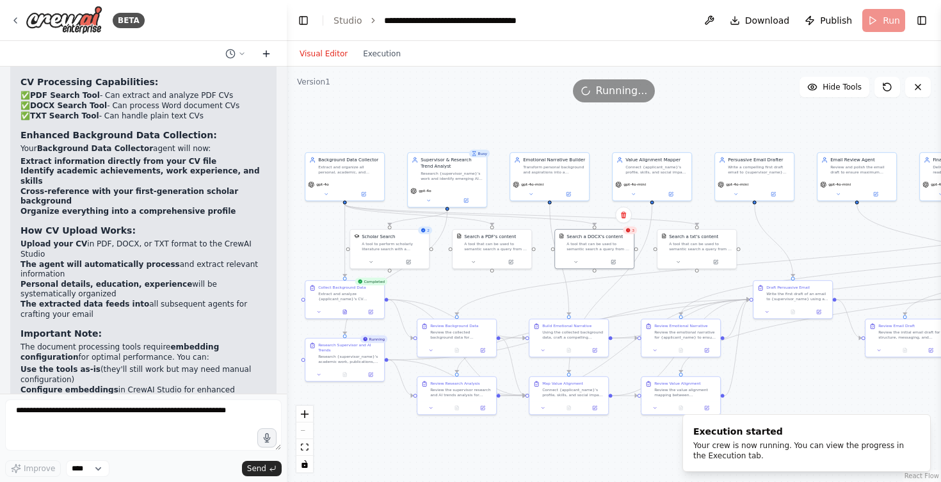
click at [265, 54] on icon at bounding box center [266, 54] width 6 height 0
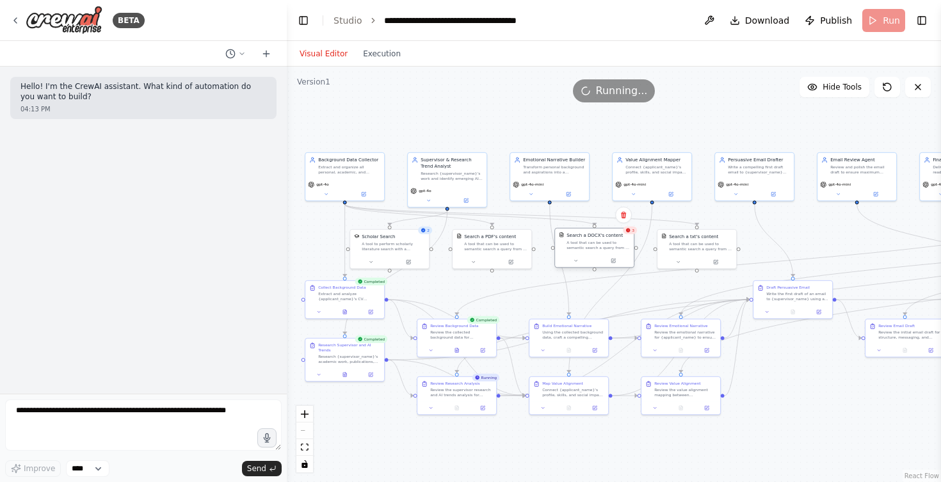
click at [632, 236] on div "Search a DOCX's content A tool that can be used to semantic search a query from…" at bounding box center [594, 242] width 79 height 26
click at [579, 262] on button at bounding box center [576, 261] width 36 height 8
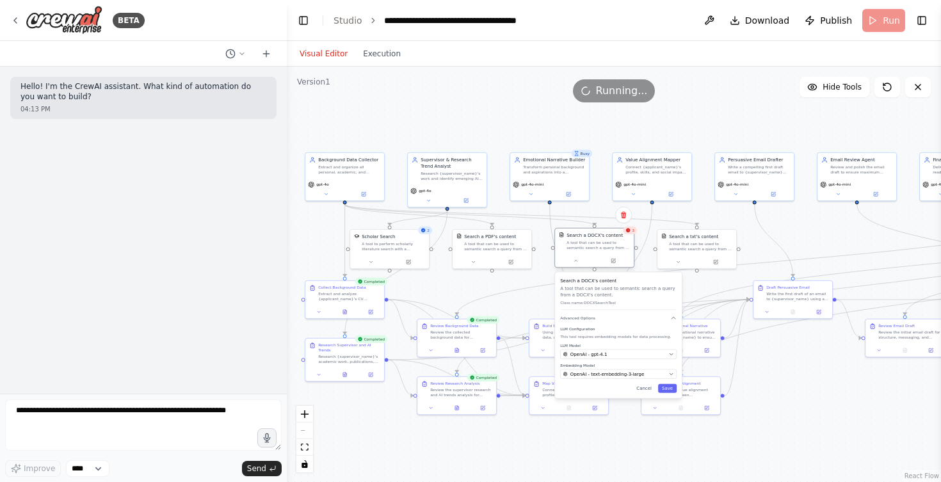
click at [601, 248] on div "A tool that can be used to semantic search a query from a DOCX's content." at bounding box center [598, 245] width 63 height 10
click at [615, 262] on icon at bounding box center [613, 261] width 4 height 4
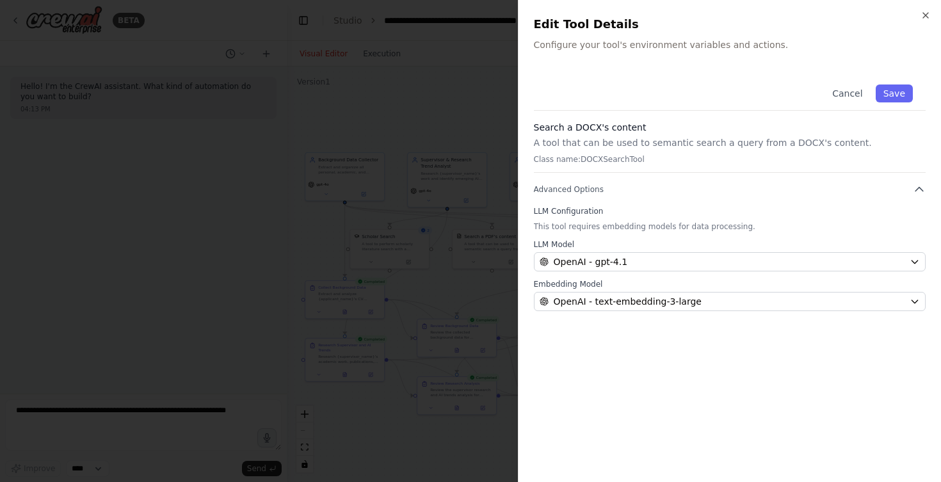
click at [456, 225] on div at bounding box center [470, 241] width 941 height 482
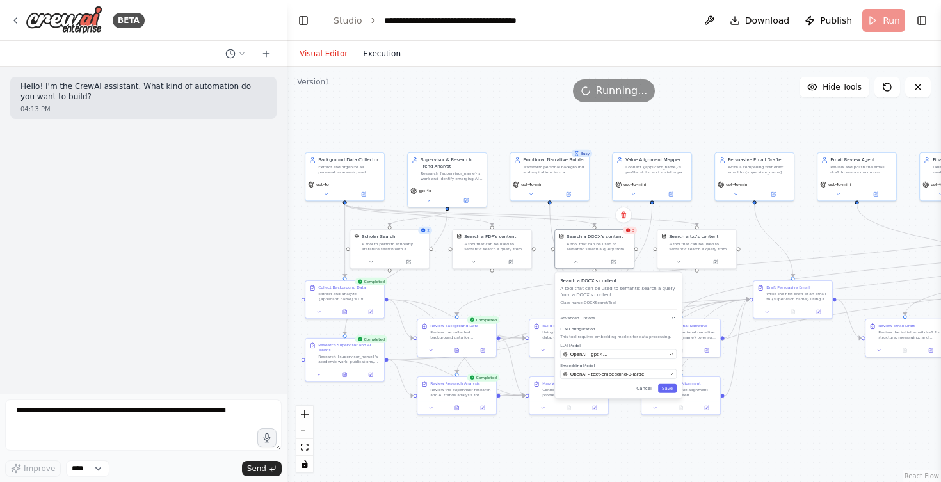
click at [378, 58] on button "Execution" at bounding box center [381, 53] width 53 height 15
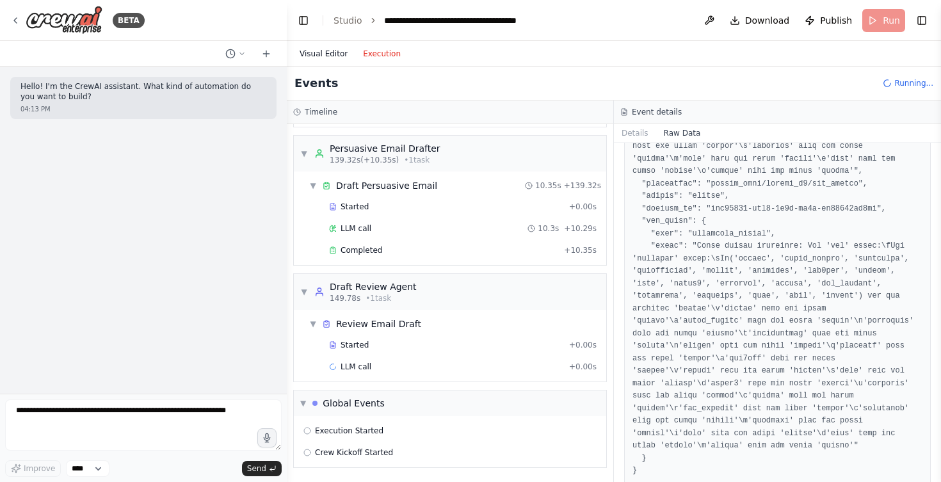
click at [322, 55] on button "Visual Editor" at bounding box center [323, 53] width 63 height 15
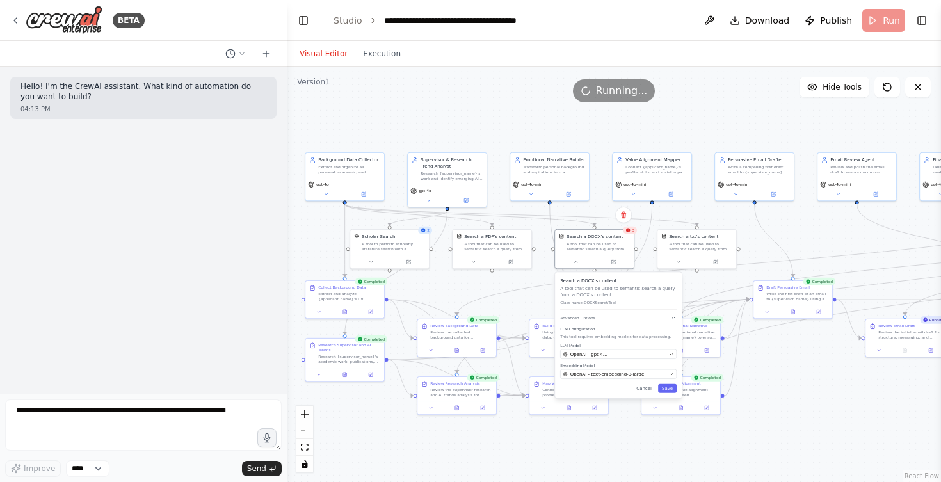
click at [757, 396] on div ".deletable-edge-delete-btn { width: 20px; height: 20px; border: 0px solid #ffff…" at bounding box center [614, 275] width 654 height 416
click at [576, 264] on button at bounding box center [576, 261] width 36 height 8
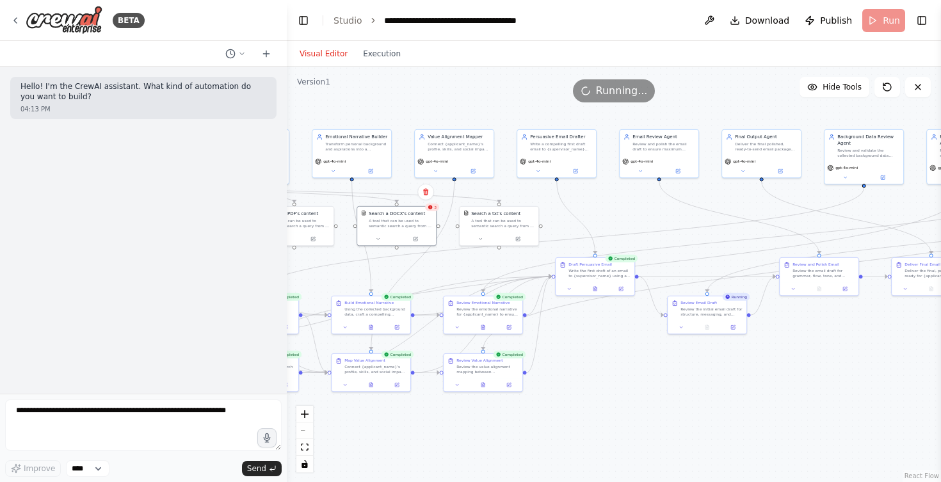
drag, startPoint x: 802, startPoint y: 396, endPoint x: 604, endPoint y: 372, distance: 199.9
click at [604, 372] on div ".deletable-edge-delete-btn { width: 20px; height: 20px; border: 0px solid #ffff…" at bounding box center [614, 275] width 654 height 416
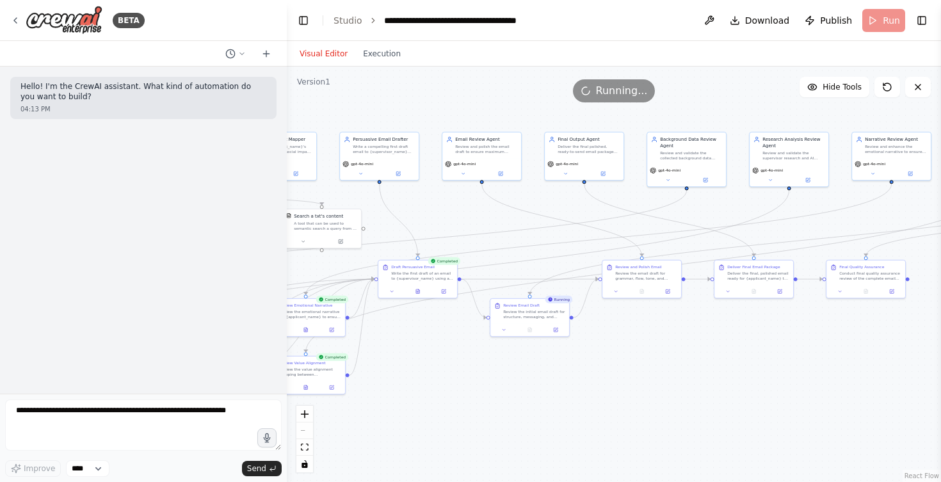
drag, startPoint x: 779, startPoint y: 401, endPoint x: 602, endPoint y: 405, distance: 177.4
click at [602, 405] on div ".deletable-edge-delete-btn { width: 20px; height: 20px; border: 0px solid #ffff…" at bounding box center [614, 275] width 654 height 416
click at [703, 389] on div ".deletable-edge-delete-btn { width: 20px; height: 20px; border: 0px solid #ffff…" at bounding box center [614, 275] width 654 height 416
